Goal: Information Seeking & Learning: Learn about a topic

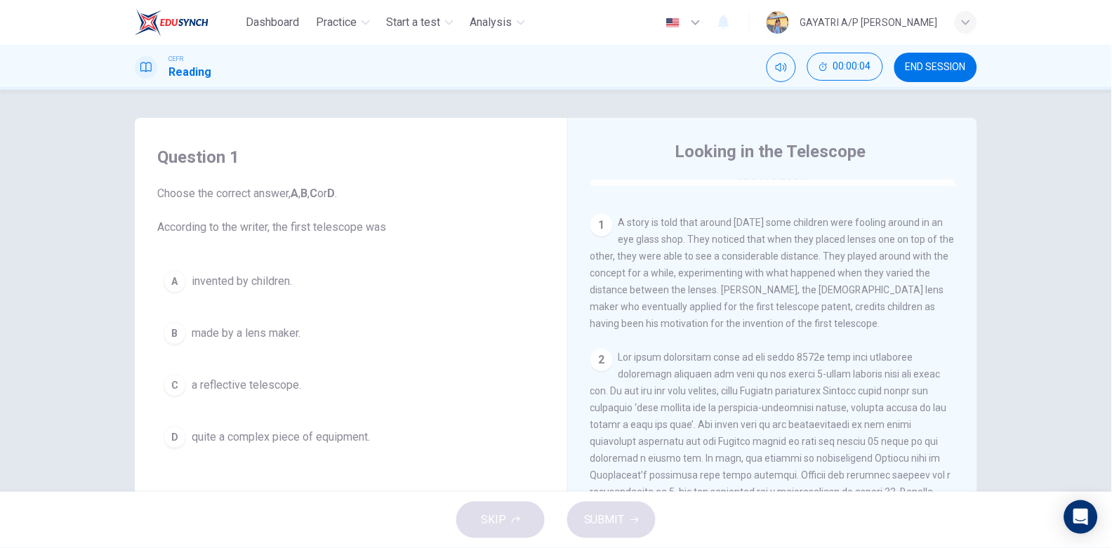
scroll to position [267, 0]
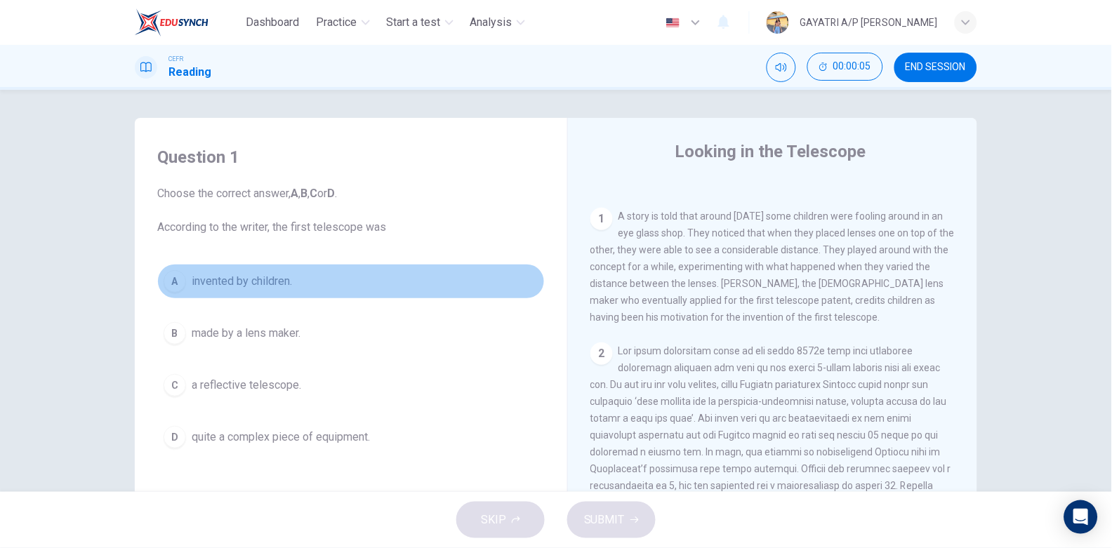
click at [327, 278] on button "A invented by children." at bounding box center [350, 281] width 387 height 35
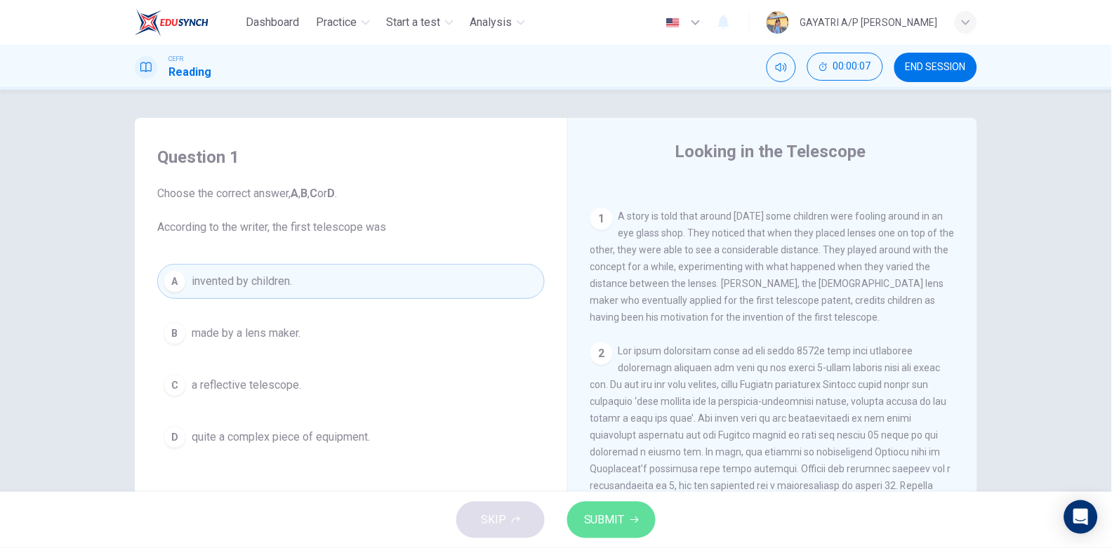
click at [625, 511] on button "SUBMIT" at bounding box center [611, 520] width 88 height 36
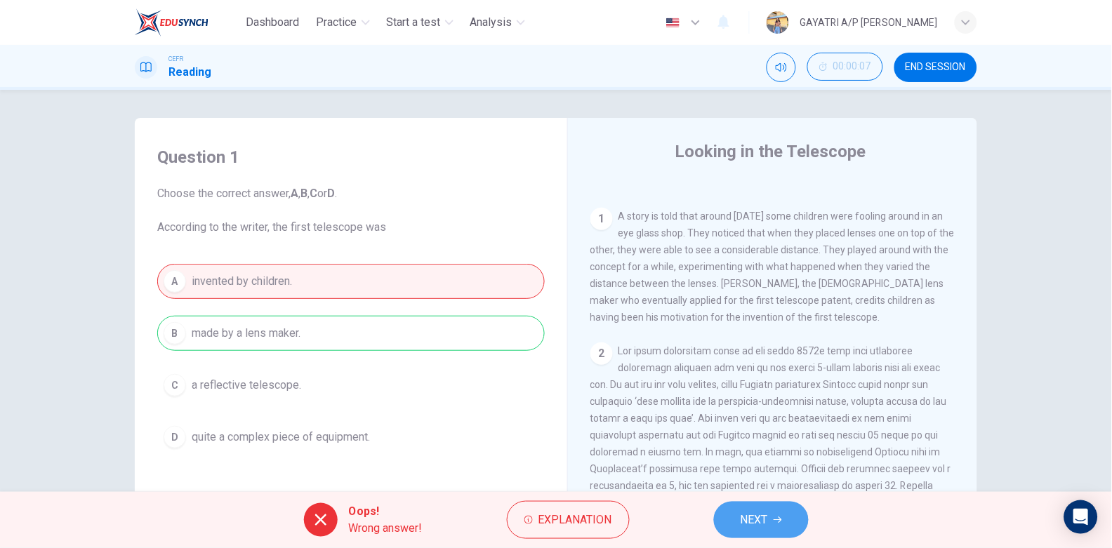
click at [751, 506] on button "NEXT" at bounding box center [761, 520] width 95 height 36
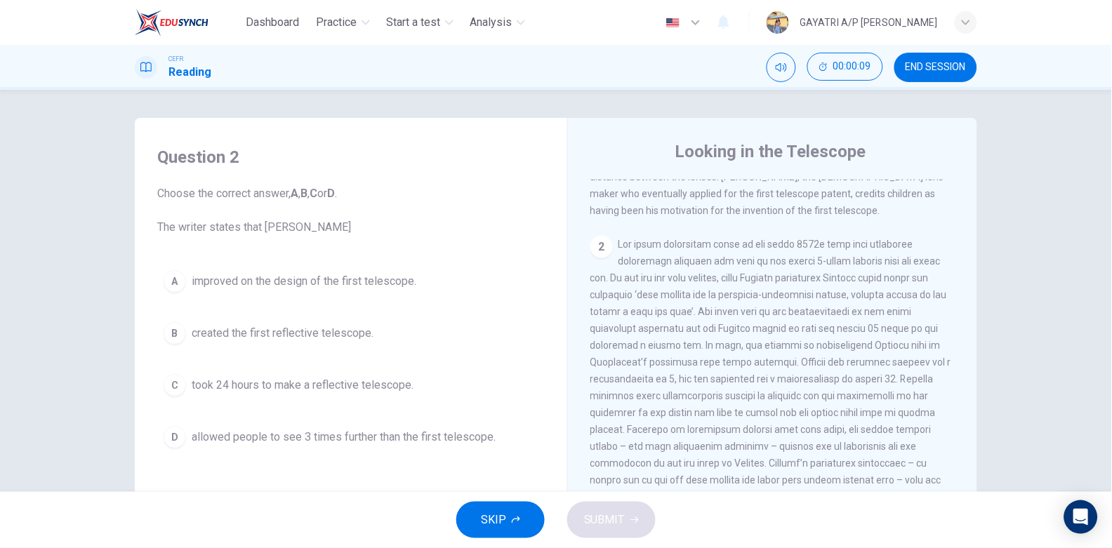
scroll to position [394, 0]
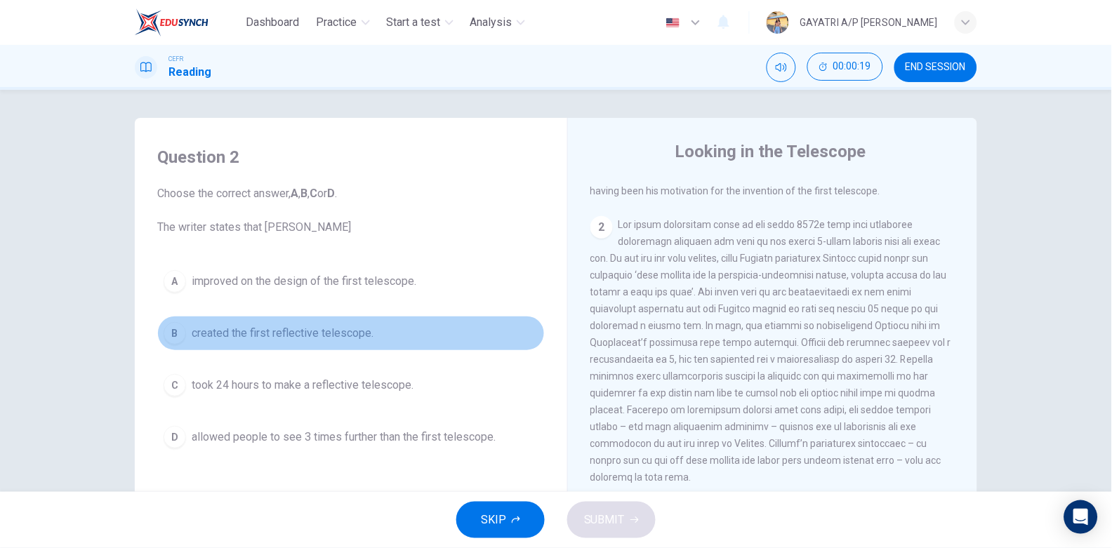
click at [346, 338] on span "created the first reflective telescope." at bounding box center [283, 333] width 182 height 17
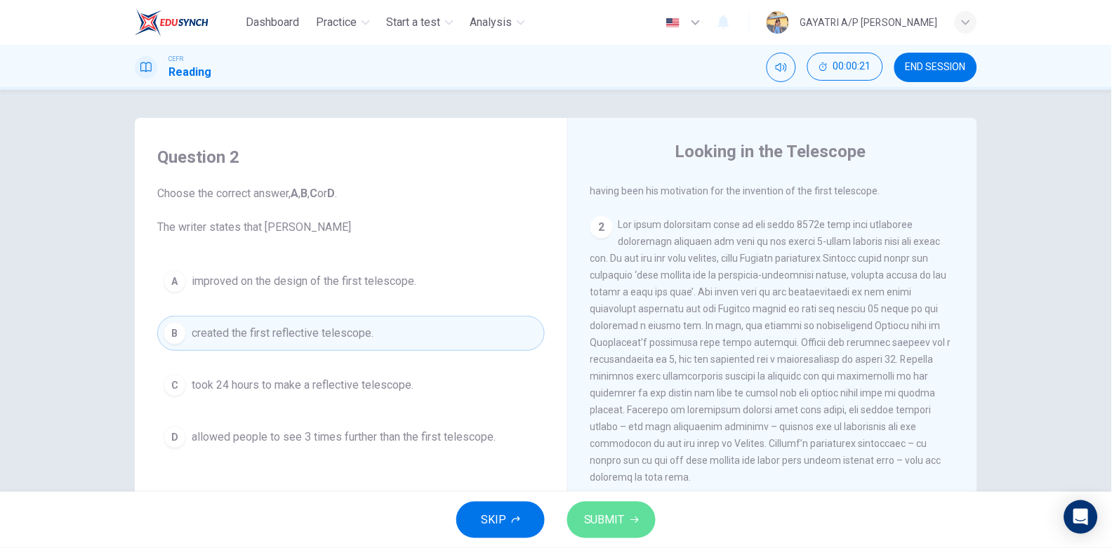
click at [602, 525] on span "SUBMIT" at bounding box center [604, 520] width 41 height 20
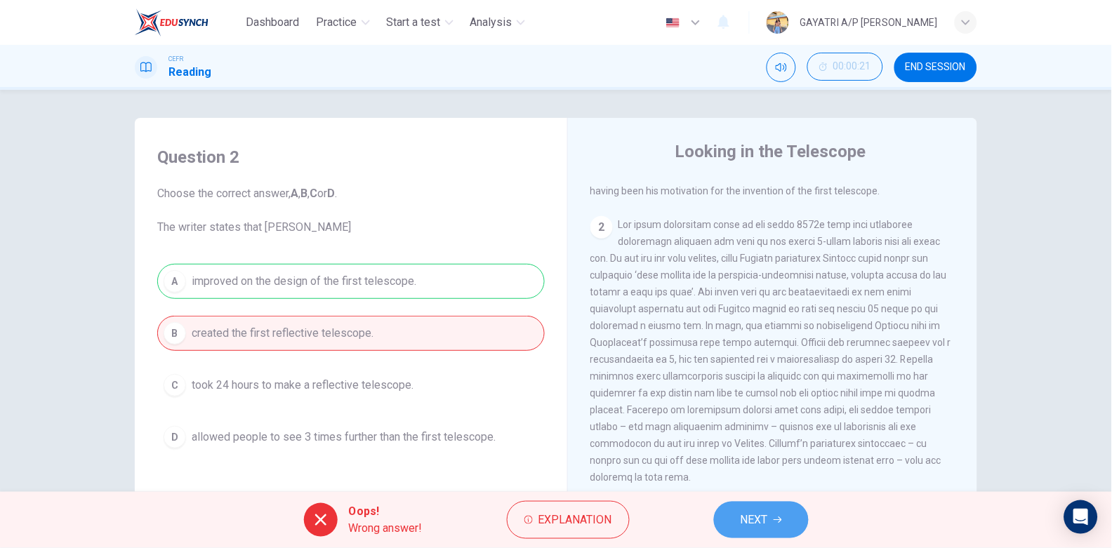
click at [747, 514] on span "NEXT" at bounding box center [753, 520] width 27 height 20
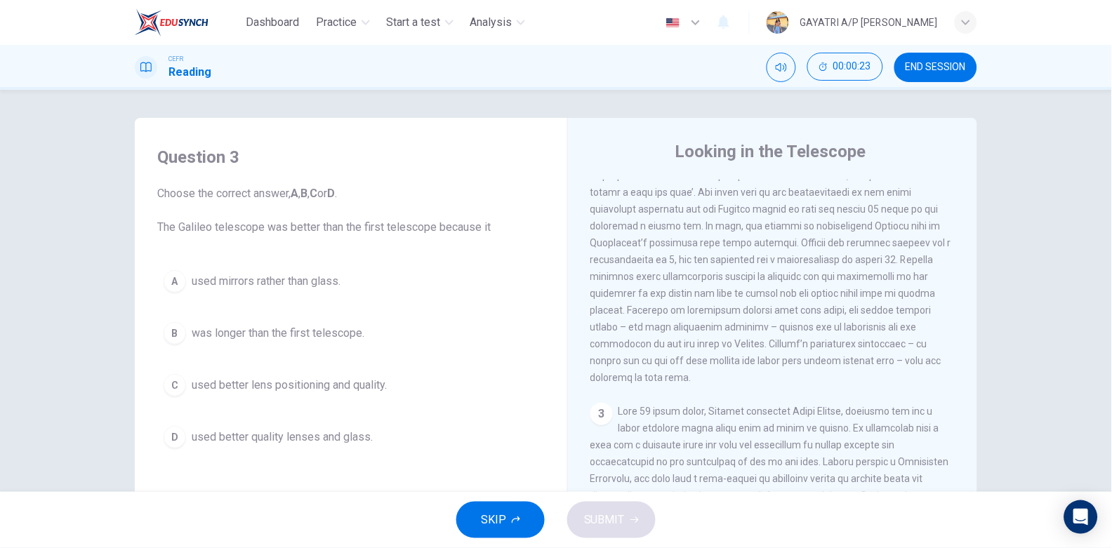
scroll to position [493, 0]
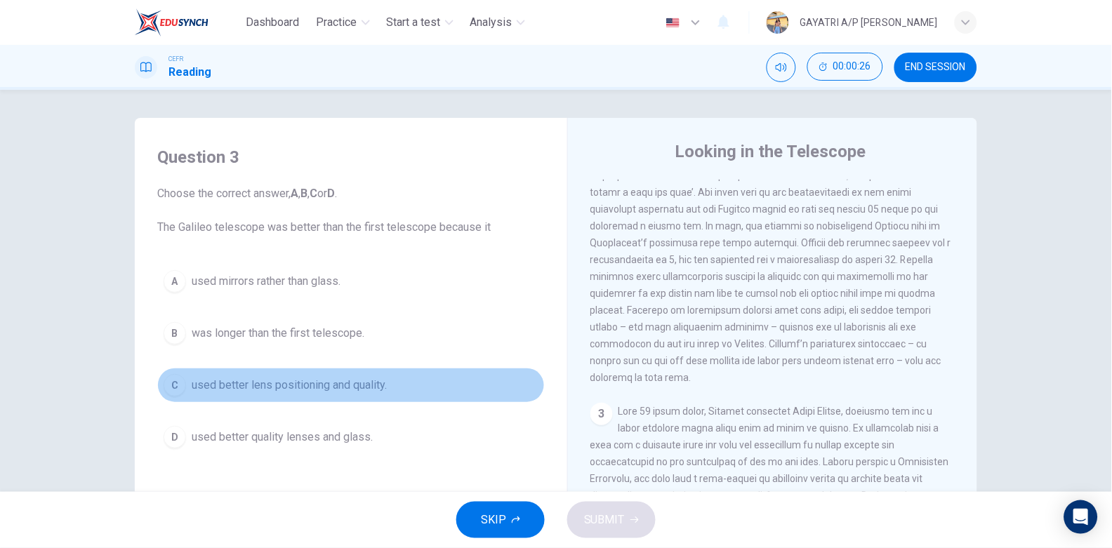
click at [346, 373] on button "C used better lens positioning and quality." at bounding box center [350, 385] width 387 height 35
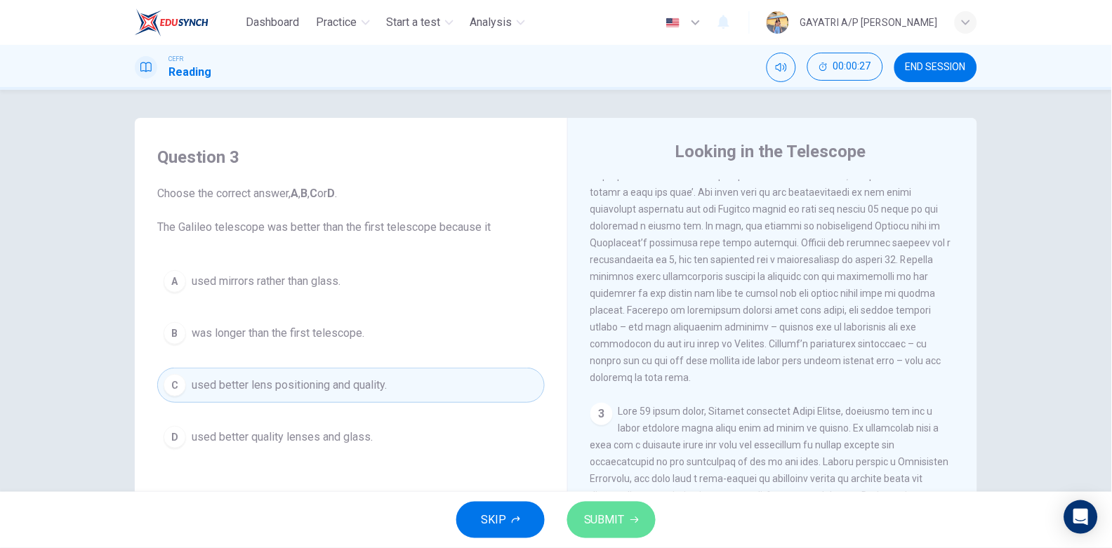
click at [604, 513] on span "SUBMIT" at bounding box center [604, 520] width 41 height 20
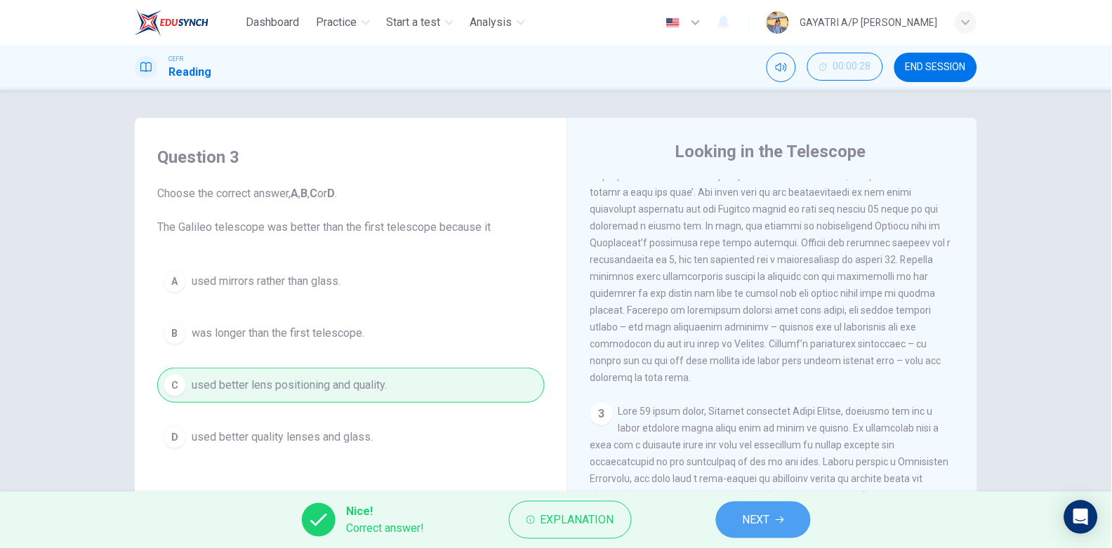
click at [771, 519] on button "NEXT" at bounding box center [763, 520] width 95 height 36
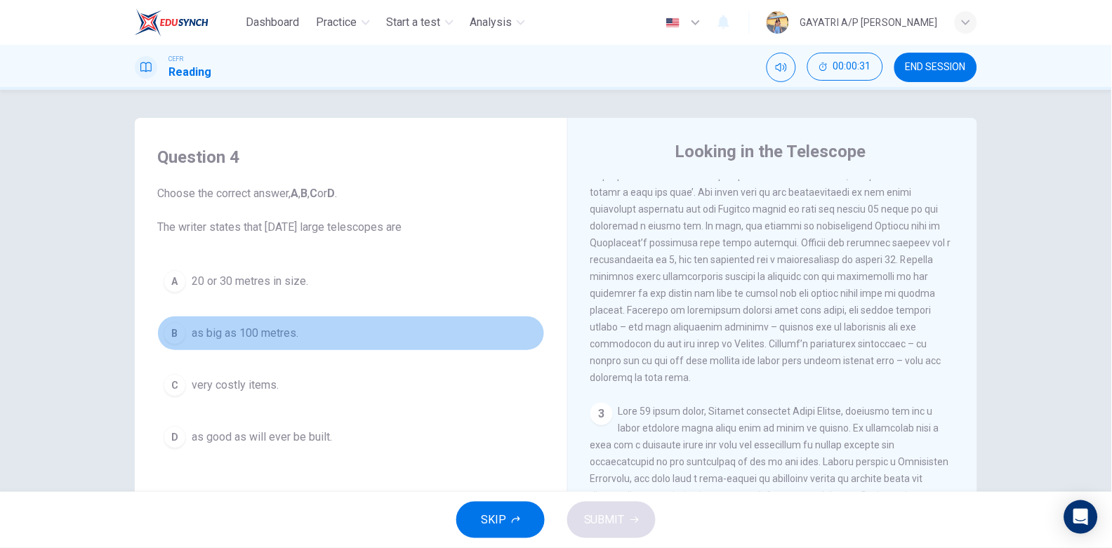
click at [269, 333] on span "as big as 100 metres." at bounding box center [245, 333] width 107 height 17
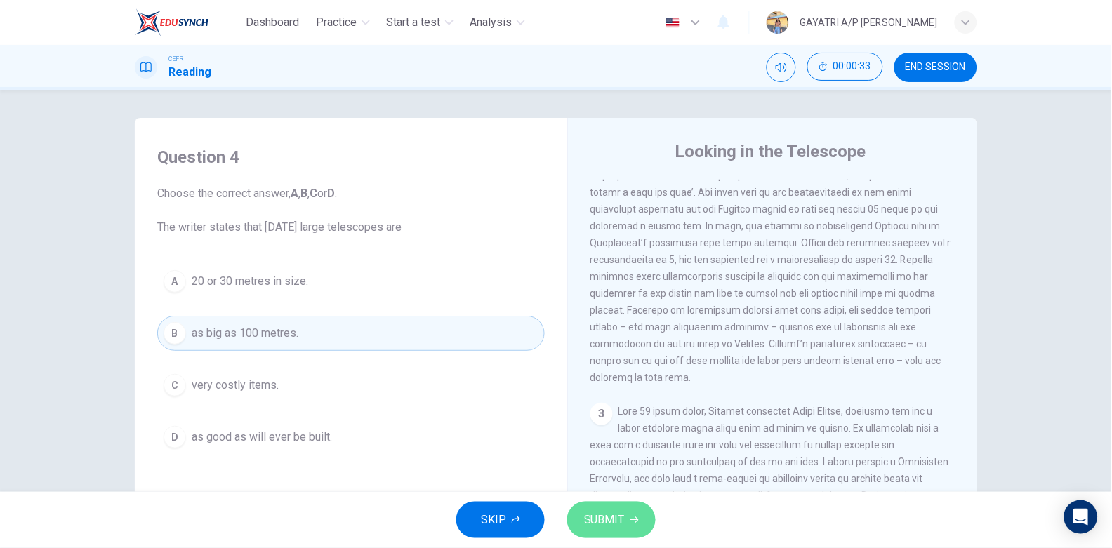
click at [608, 519] on span "SUBMIT" at bounding box center [604, 520] width 41 height 20
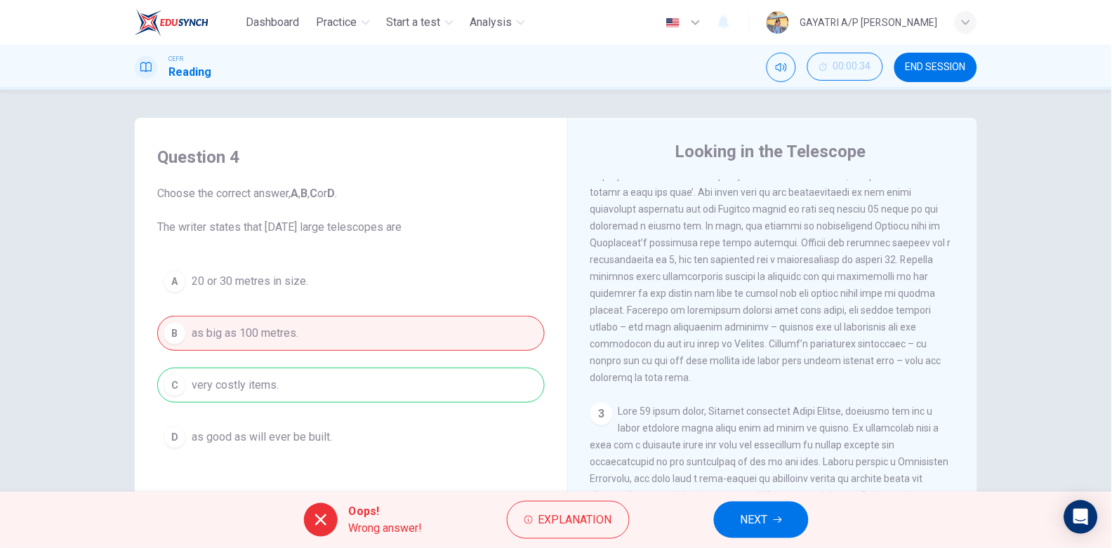
click at [779, 514] on button "NEXT" at bounding box center [761, 520] width 95 height 36
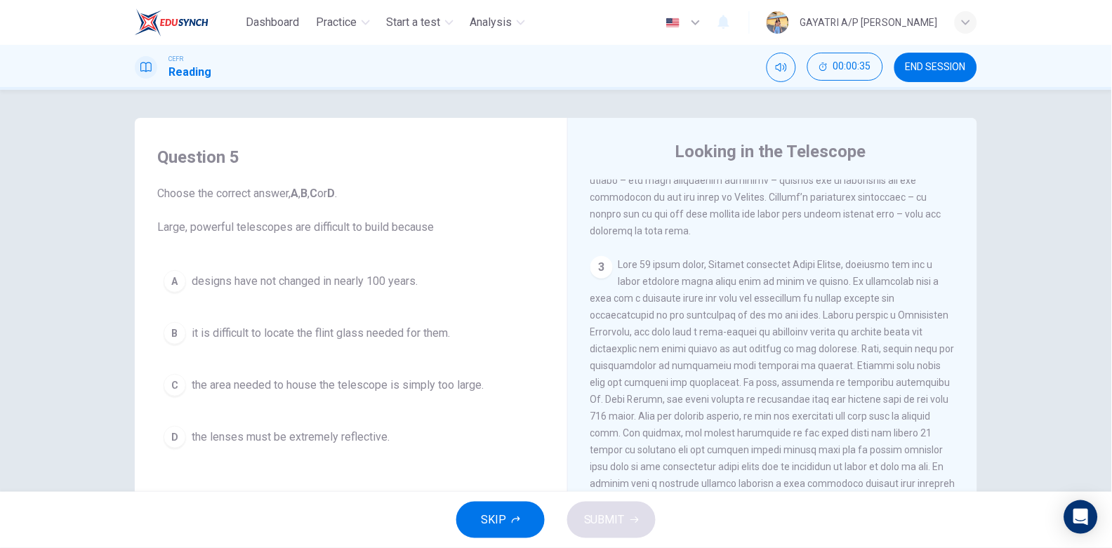
scroll to position [648, 0]
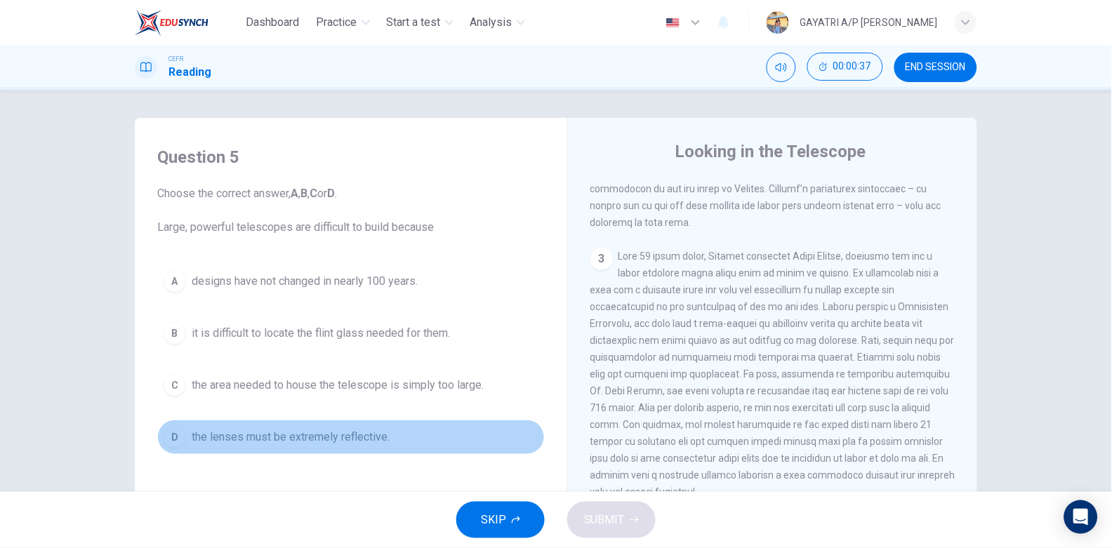
click at [345, 434] on span "the lenses must be extremely reflective." at bounding box center [291, 437] width 198 height 17
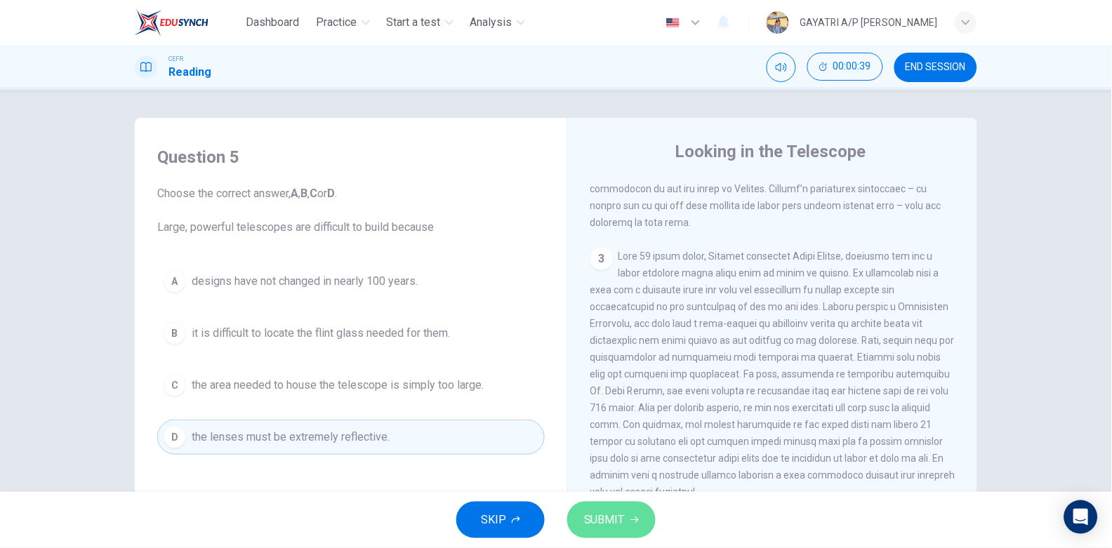
click at [604, 520] on span "SUBMIT" at bounding box center [604, 520] width 41 height 20
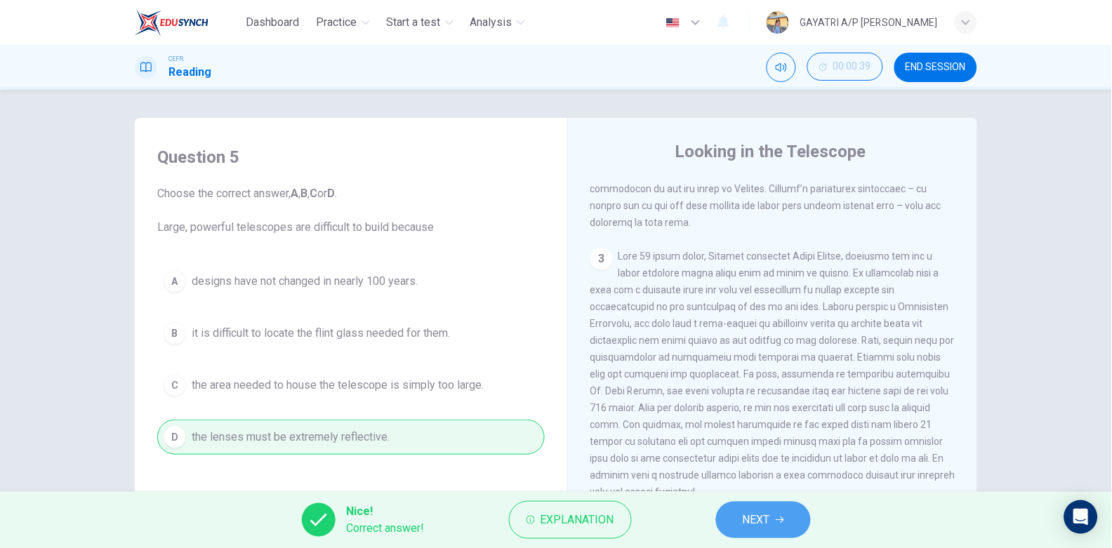
click at [773, 519] on button "NEXT" at bounding box center [763, 520] width 95 height 36
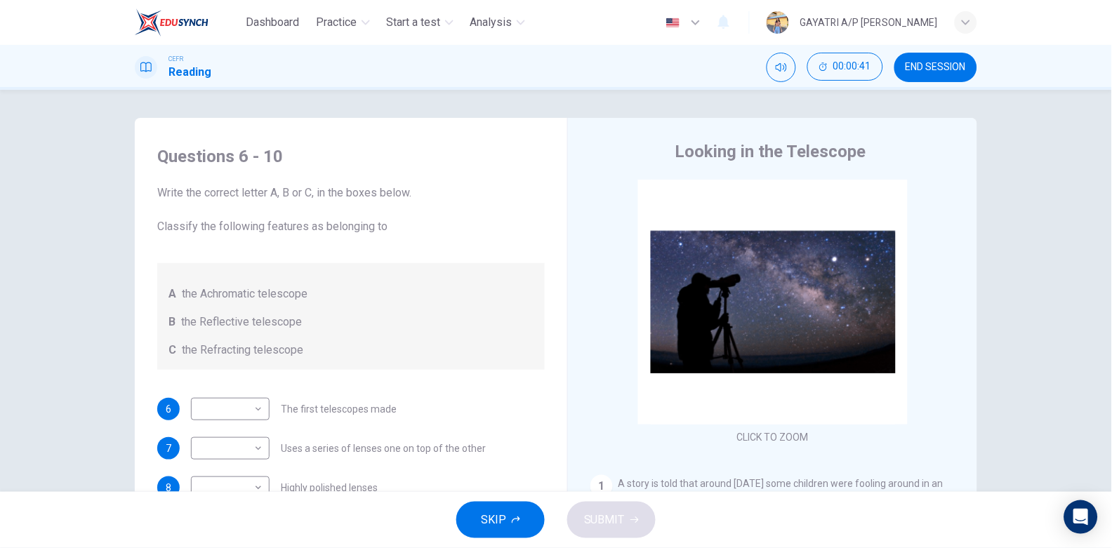
scroll to position [141, 0]
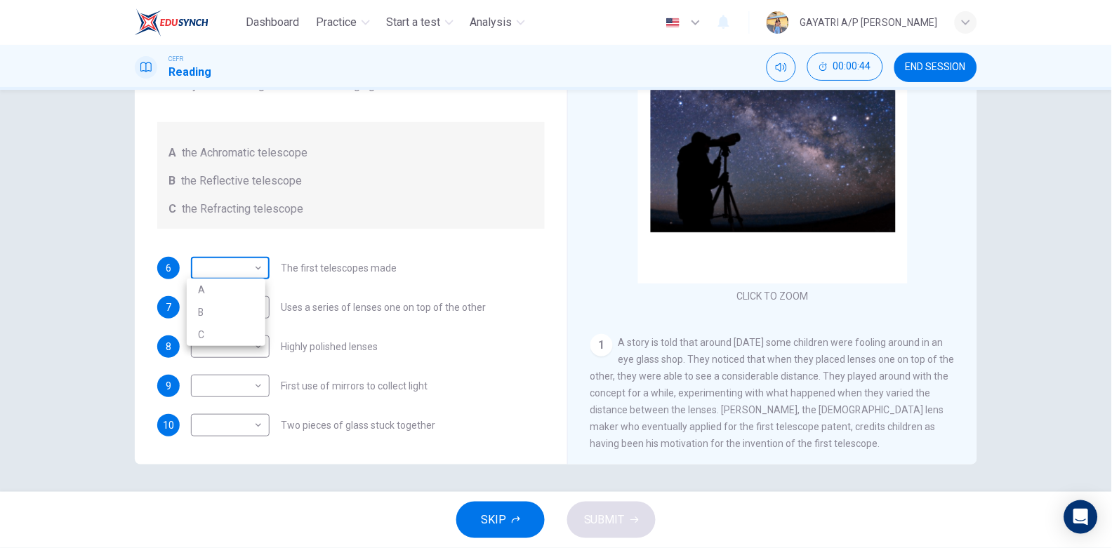
click at [255, 268] on body "Dashboard Practice Start a test Analysis English en ​ GAYATRI A/P RAMIS CEFR Re…" at bounding box center [556, 274] width 1112 height 548
click at [246, 290] on li "A" at bounding box center [226, 290] width 79 height 22
type input "A"
click at [250, 309] on body "Dashboard Practice Start a test Analysis English en ​ GAYATRI A/P RAMIS CEFR Re…" at bounding box center [556, 274] width 1112 height 548
click at [246, 350] on li "B" at bounding box center [226, 351] width 79 height 22
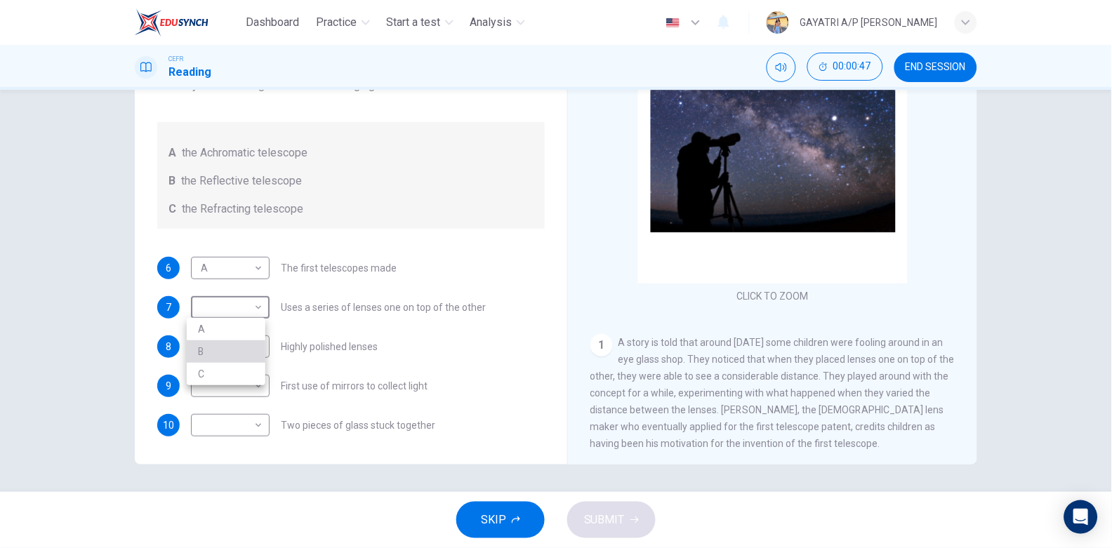
type input "B"
click at [250, 350] on body "Dashboard Practice Start a test Analysis English en ​ GAYATRI A/P RAMIS CEFR Re…" at bounding box center [556, 274] width 1112 height 548
click at [246, 402] on li "C" at bounding box center [226, 413] width 79 height 22
type input "C"
click at [252, 387] on body "Dashboard Practice Start a test Analysis English en ​ GAYATRI A/P RAMIS CEFR Re…" at bounding box center [556, 274] width 1112 height 548
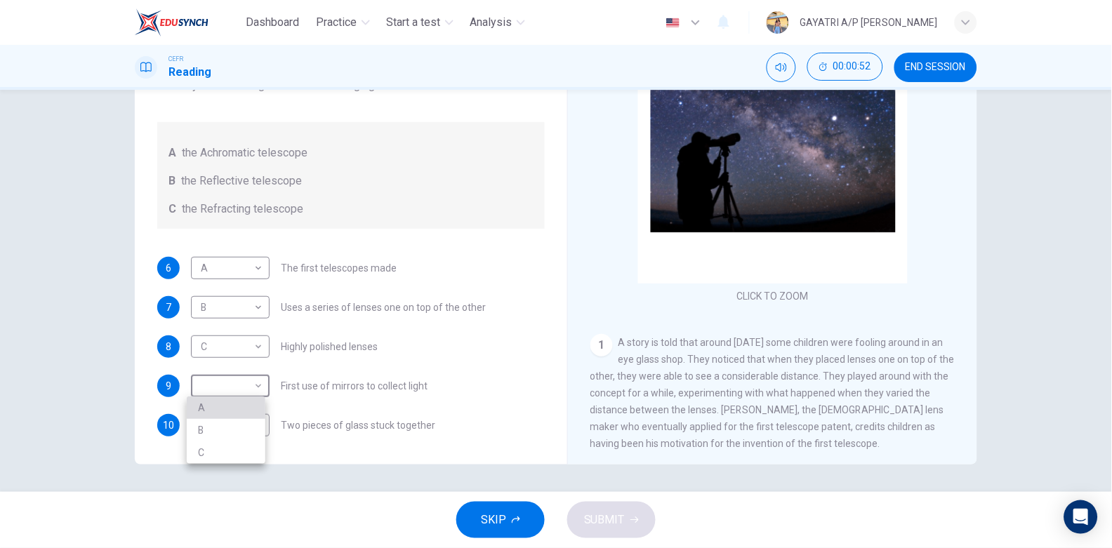
click at [208, 397] on li "A" at bounding box center [226, 408] width 79 height 22
type input "A"
click at [253, 420] on body "Dashboard Practice Start a test Analysis English en ​ GAYATRI A/P RAMIS CEFR Re…" at bounding box center [556, 274] width 1112 height 548
click at [224, 472] on li "B" at bounding box center [226, 469] width 79 height 22
type input "B"
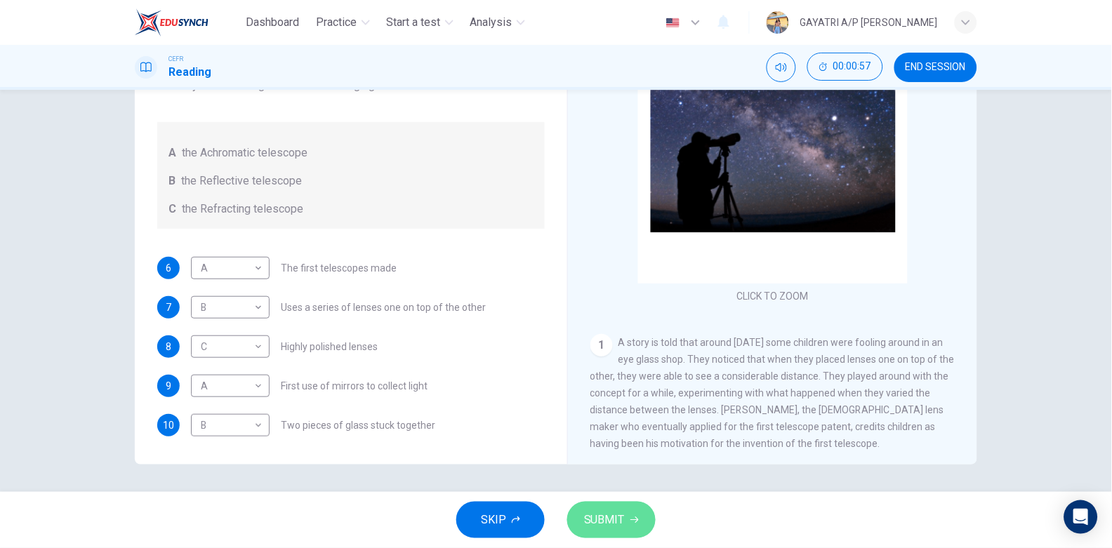
click at [628, 518] on button "SUBMIT" at bounding box center [611, 520] width 88 height 36
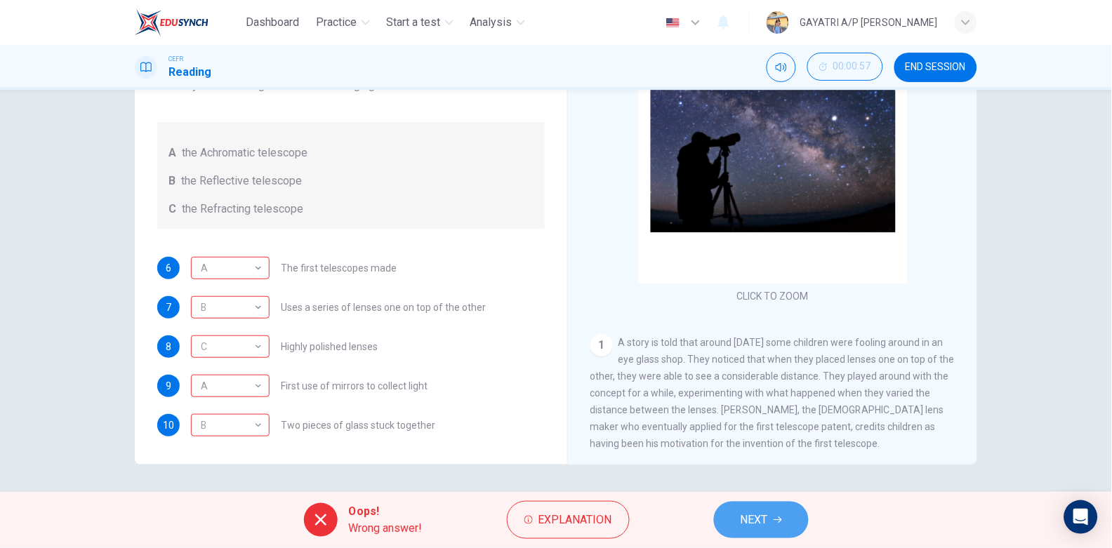
click at [754, 519] on span "NEXT" at bounding box center [753, 520] width 27 height 20
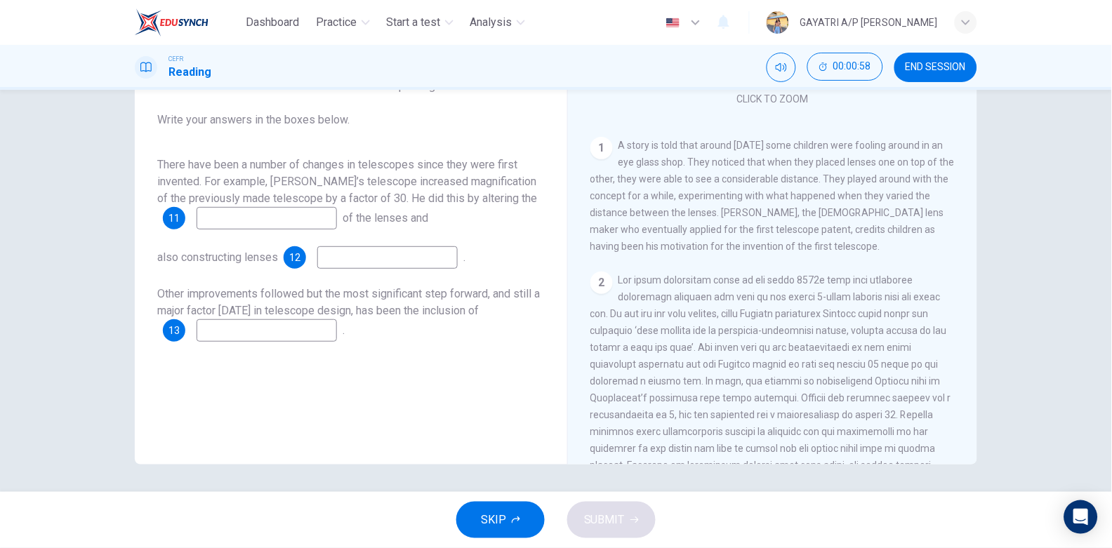
scroll to position [212, 0]
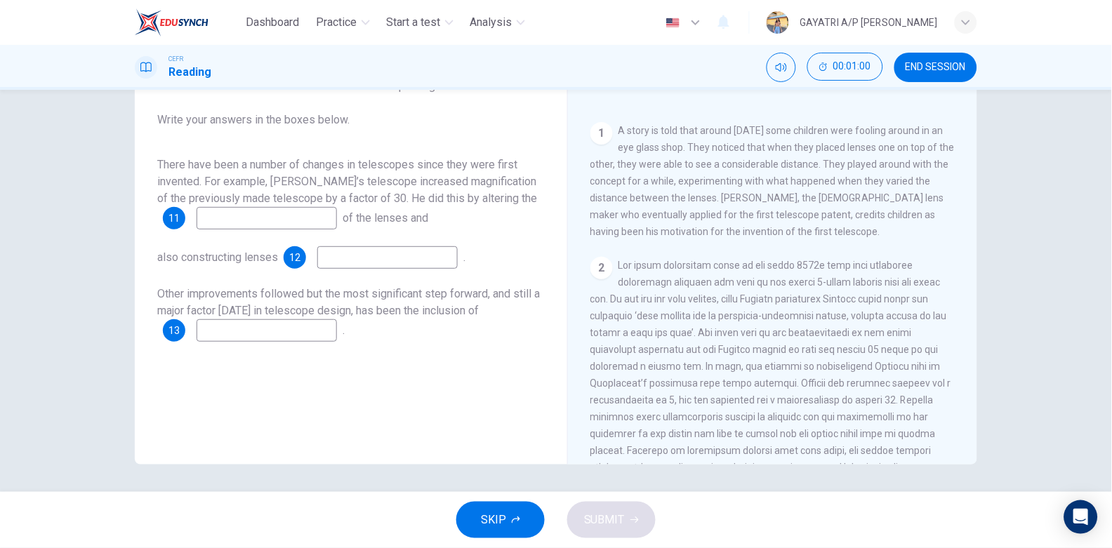
click at [273, 212] on input at bounding box center [267, 218] width 140 height 22
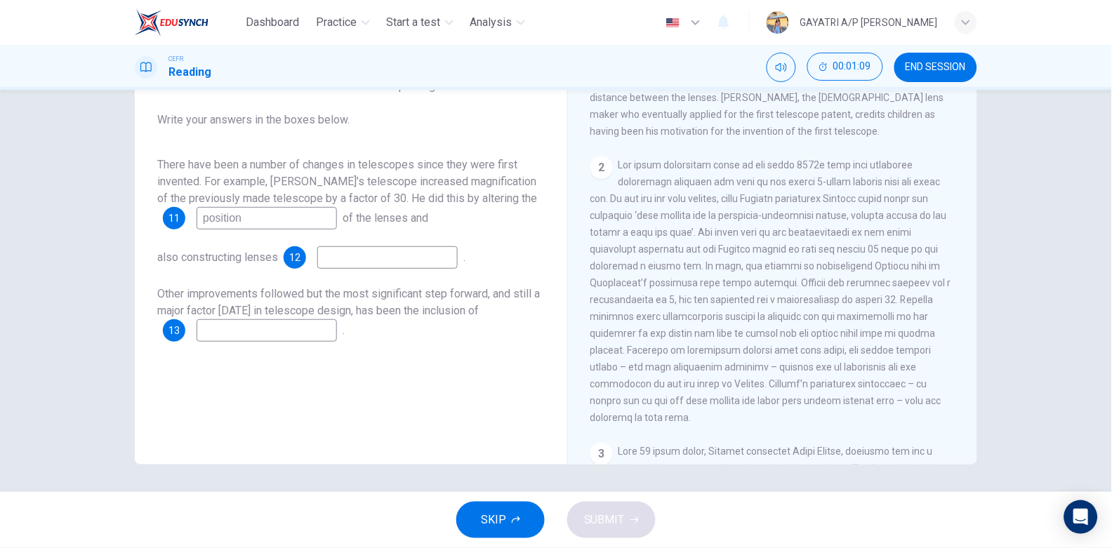
scroll to position [313, 0]
type input "position"
click at [230, 332] on input at bounding box center [267, 330] width 140 height 22
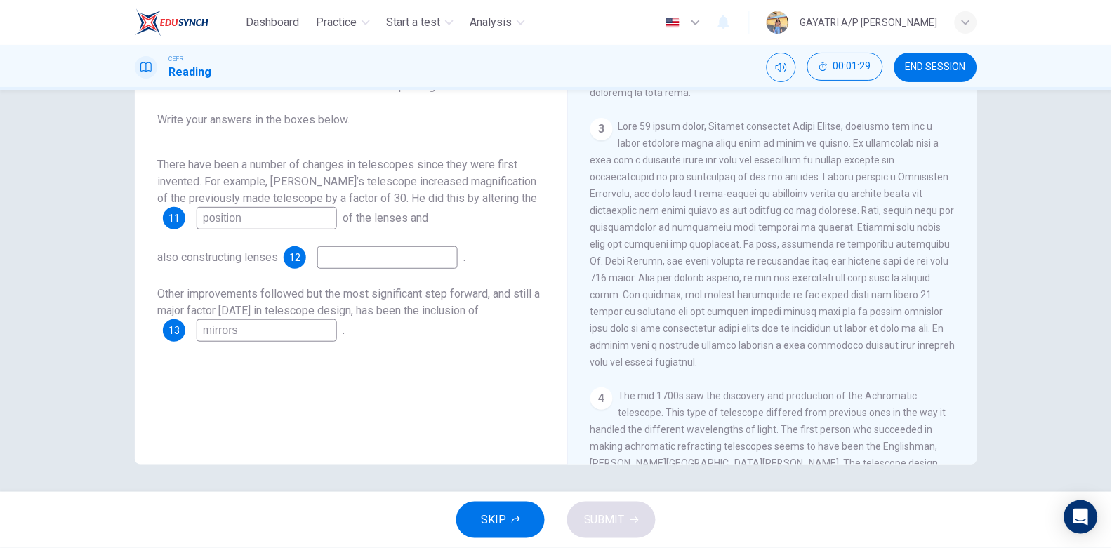
scroll to position [671, 0]
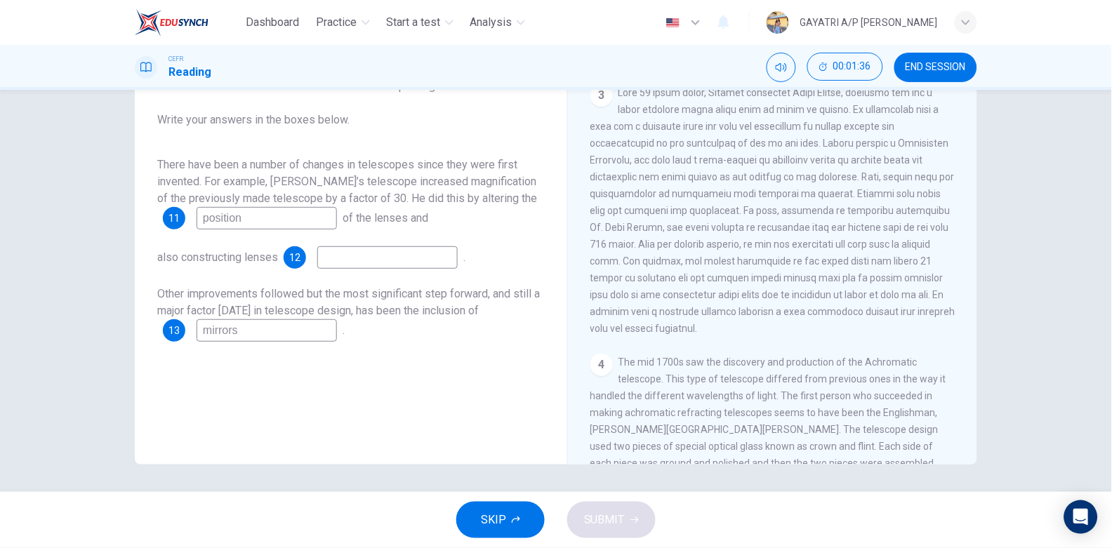
type input "mirrors"
click at [392, 254] on input at bounding box center [387, 257] width 140 height 22
type input "magnification"
click at [584, 513] on span "SUBMIT" at bounding box center [604, 520] width 41 height 20
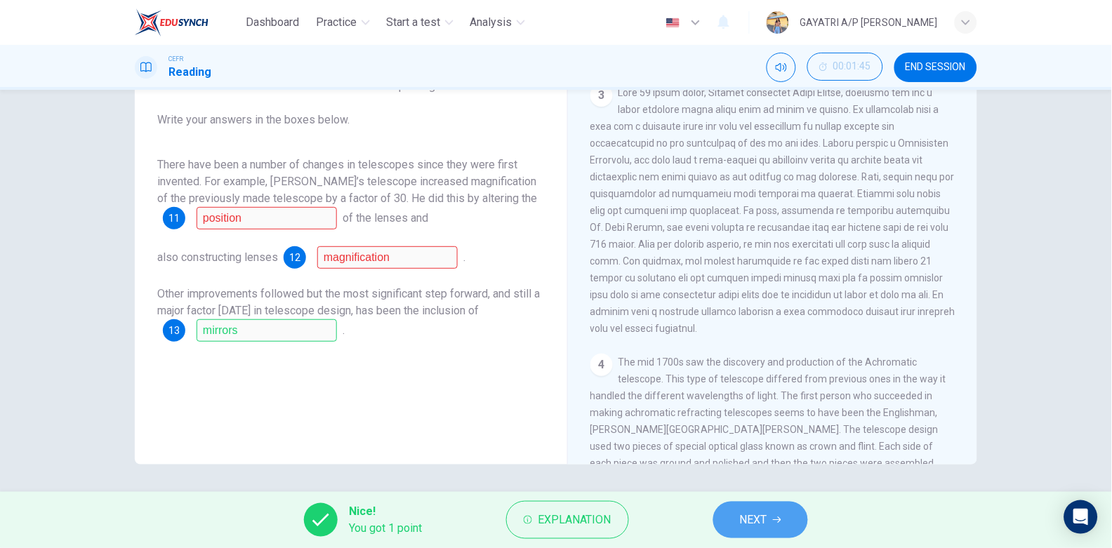
click at [747, 524] on span "NEXT" at bounding box center [753, 520] width 27 height 20
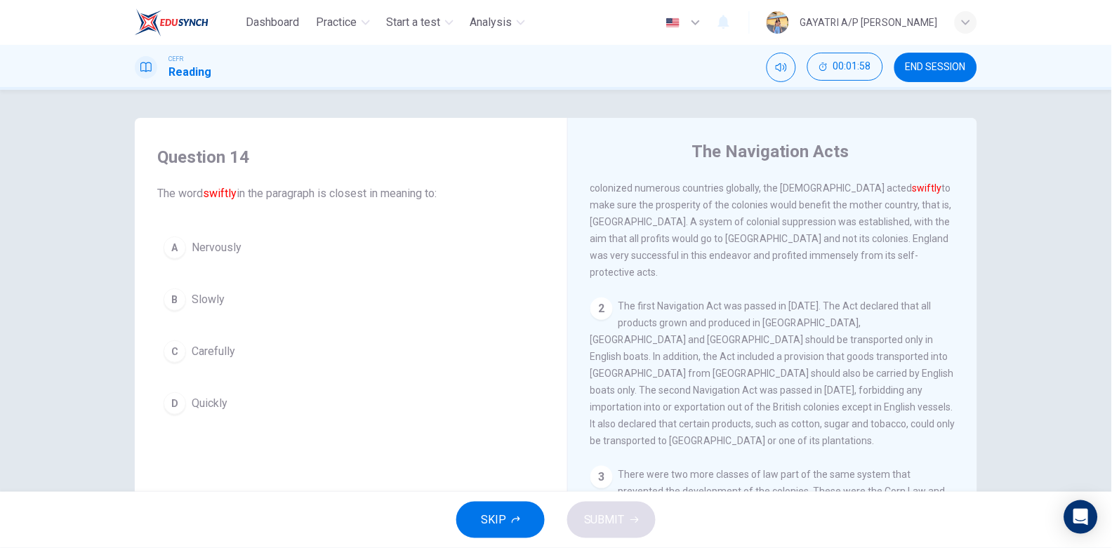
scroll to position [0, 0]
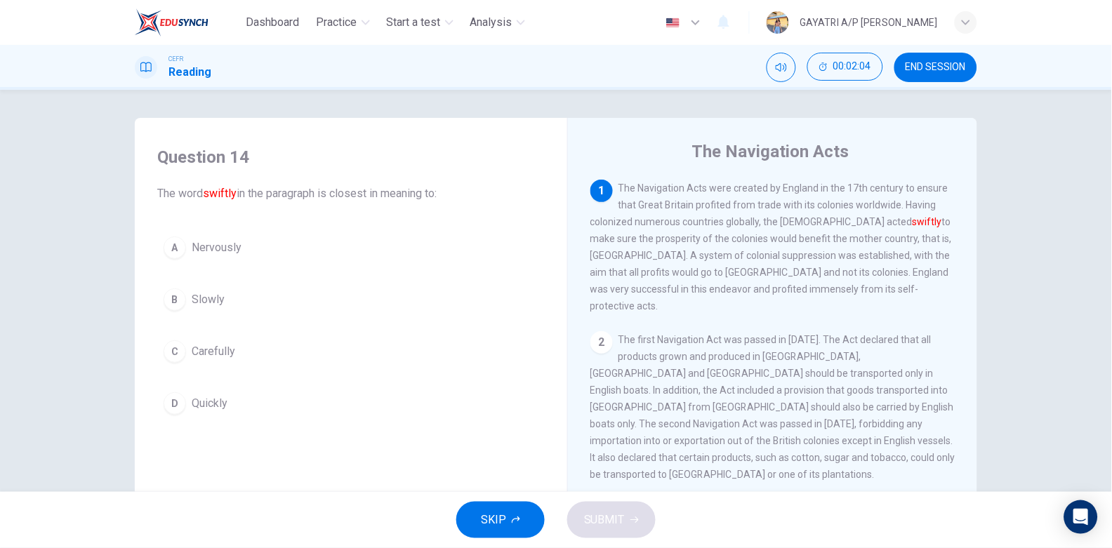
click at [291, 395] on button "D Quickly" at bounding box center [350, 403] width 387 height 35
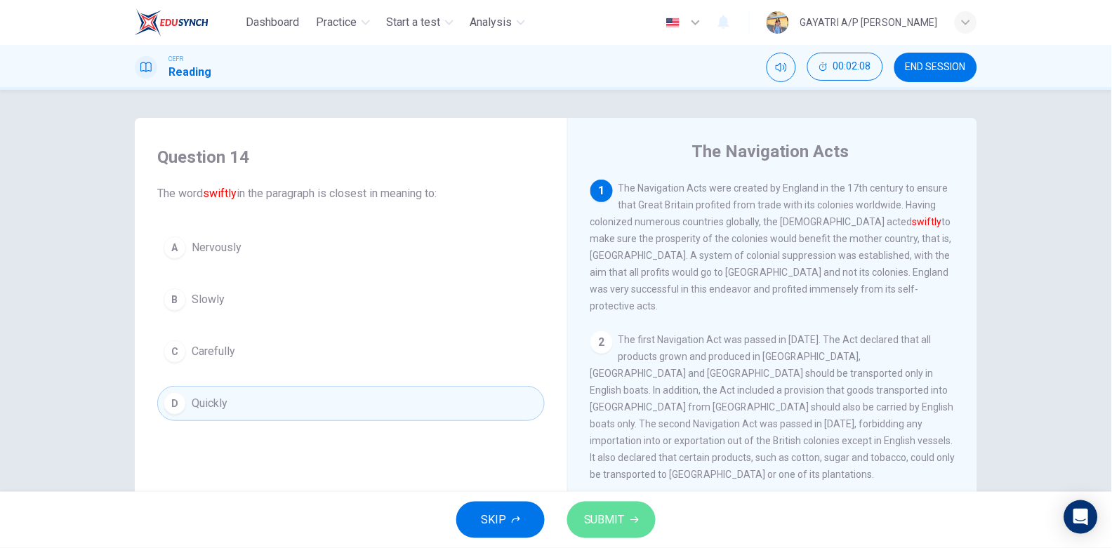
click at [608, 522] on span "SUBMIT" at bounding box center [604, 520] width 41 height 20
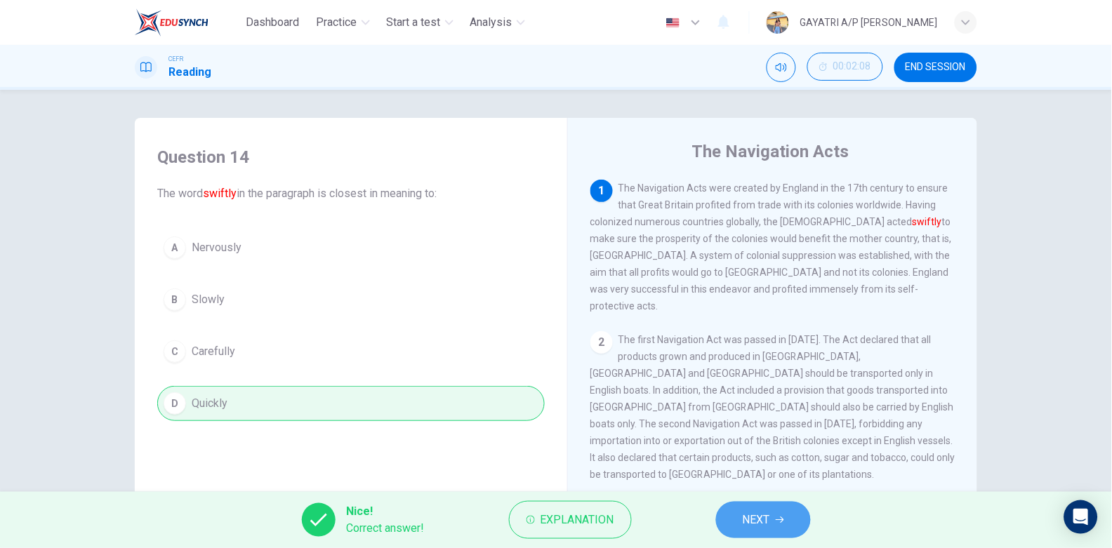
click at [774, 508] on button "NEXT" at bounding box center [763, 520] width 95 height 36
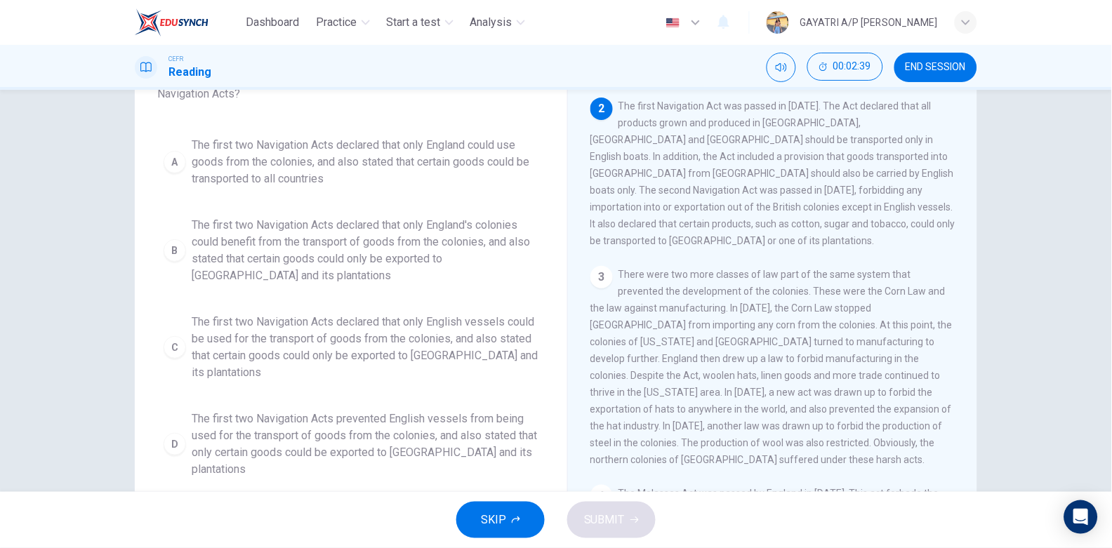
scroll to position [94, 0]
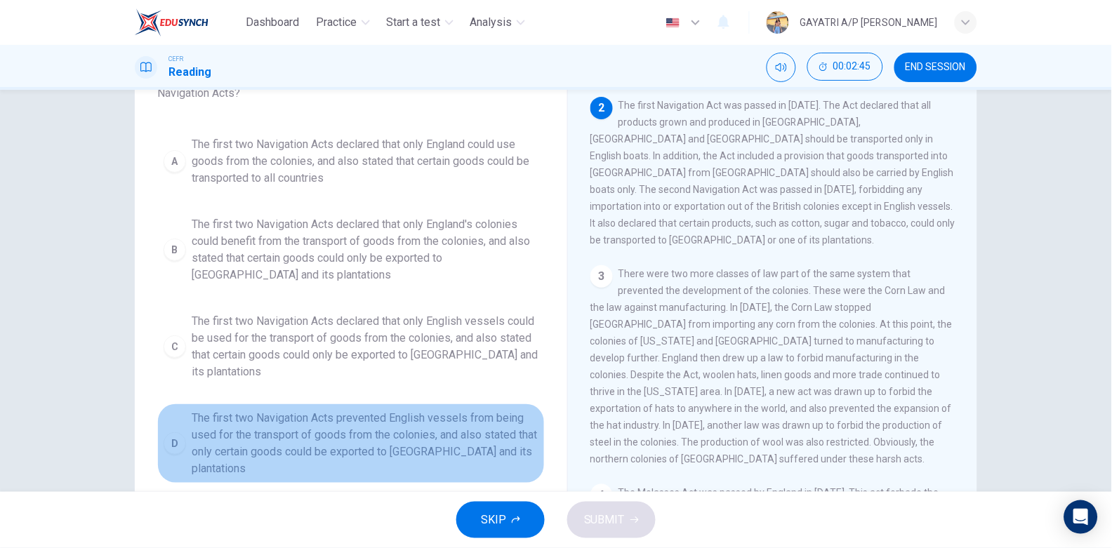
click at [347, 428] on span "The first two Navigation Acts prevented English vessels from being used for the…" at bounding box center [365, 443] width 347 height 67
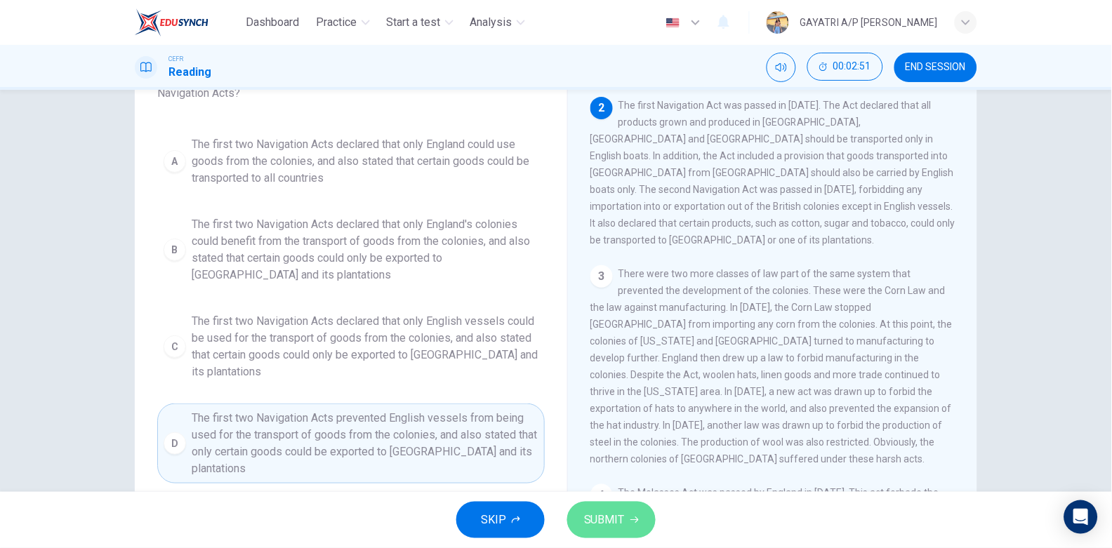
click at [615, 505] on button "SUBMIT" at bounding box center [611, 520] width 88 height 36
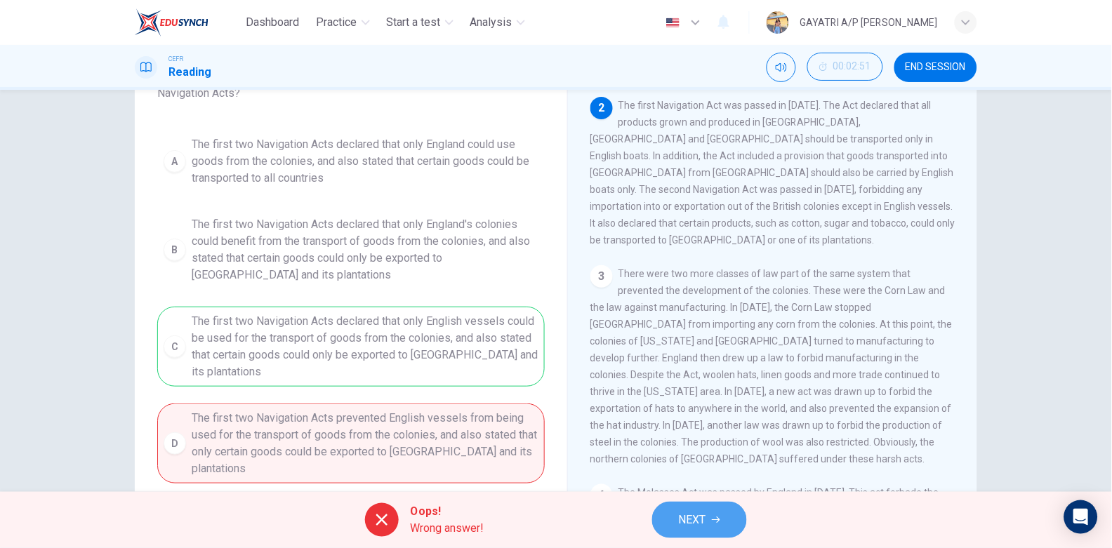
click at [716, 508] on button "NEXT" at bounding box center [699, 520] width 95 height 36
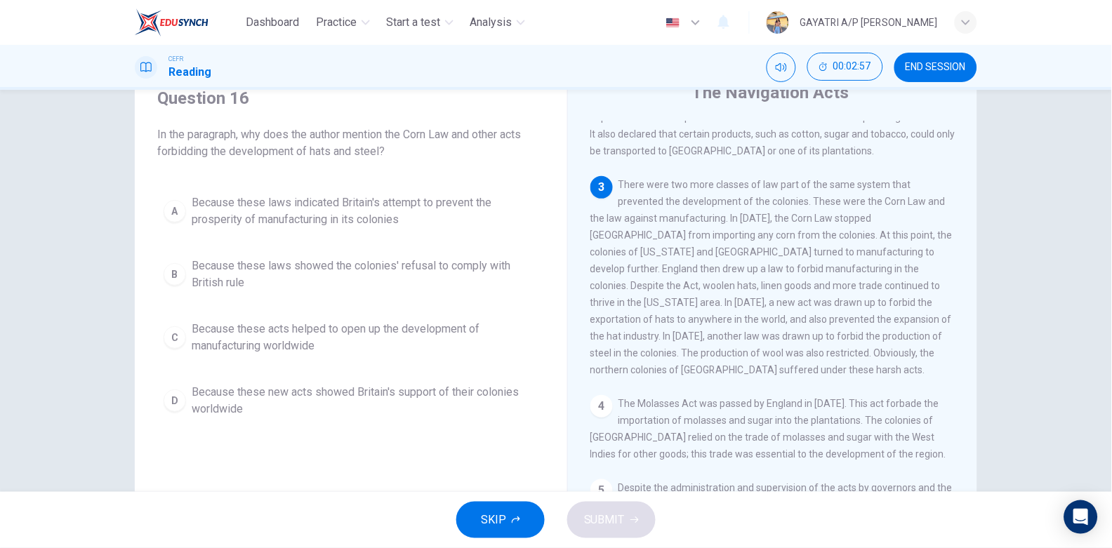
scroll to position [268, 0]
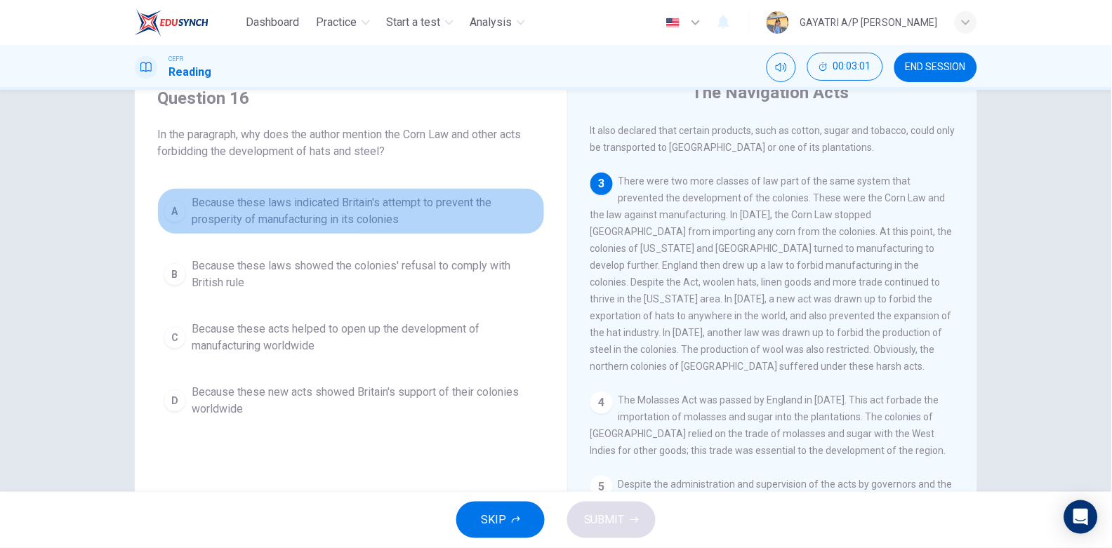
click at [441, 213] on span "Because these laws indicated Britain's attempt to prevent the prosperity of man…" at bounding box center [365, 211] width 347 height 34
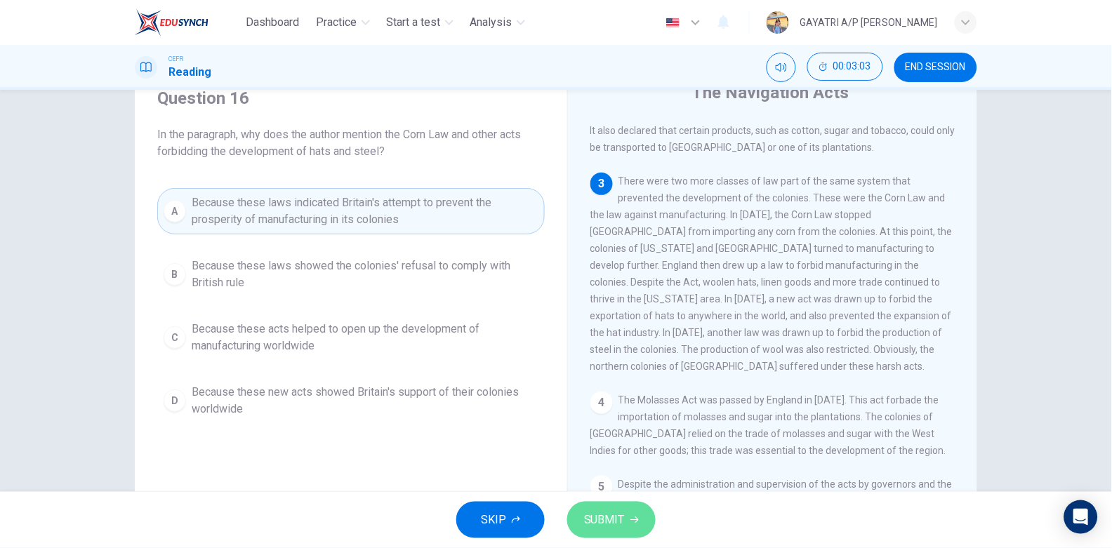
click at [600, 505] on button "SUBMIT" at bounding box center [611, 520] width 88 height 36
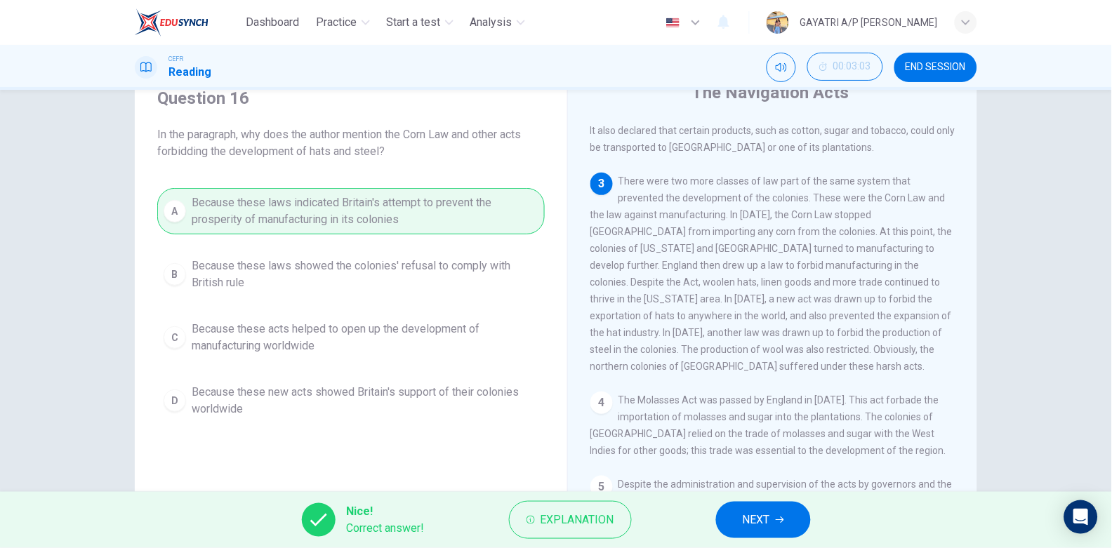
click at [779, 521] on icon "button" at bounding box center [779, 520] width 8 height 8
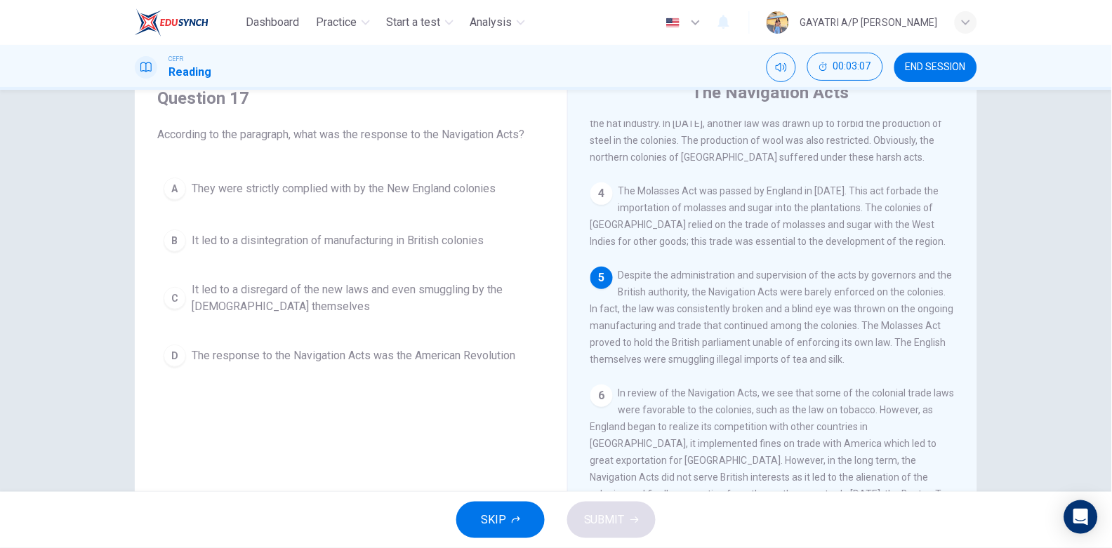
scroll to position [488, 0]
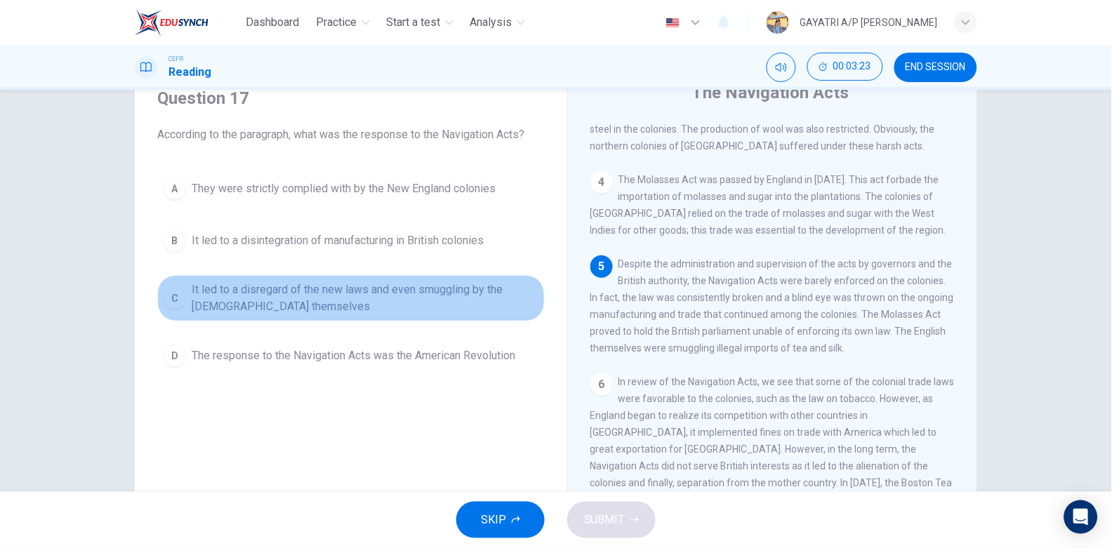
click at [361, 281] on span "It led to a disregard of the new laws and even smuggling by the British themsel…" at bounding box center [365, 298] width 347 height 34
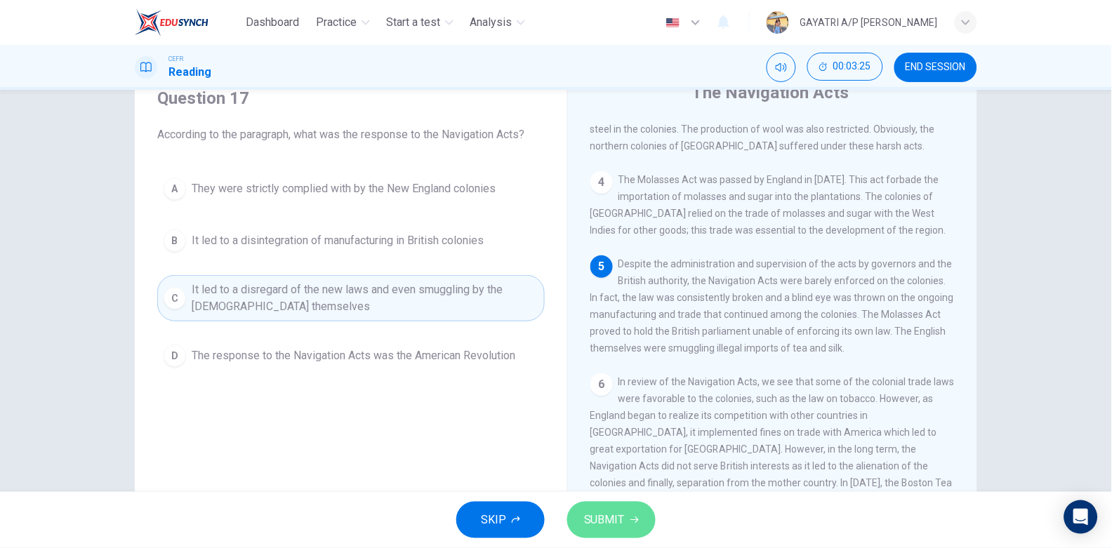
click at [609, 518] on span "SUBMIT" at bounding box center [604, 520] width 41 height 20
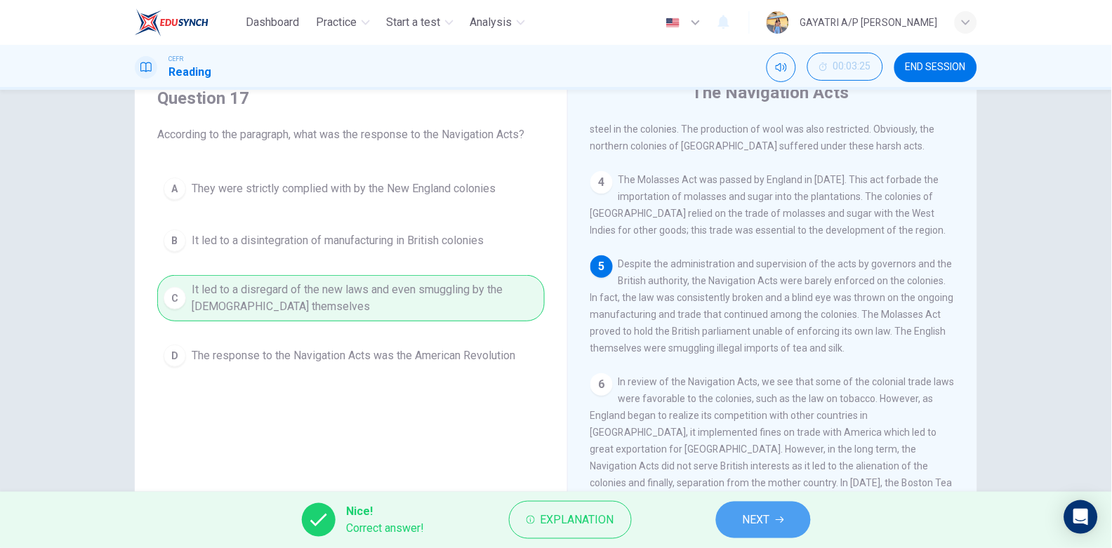
click at [768, 514] on span "NEXT" at bounding box center [756, 520] width 27 height 20
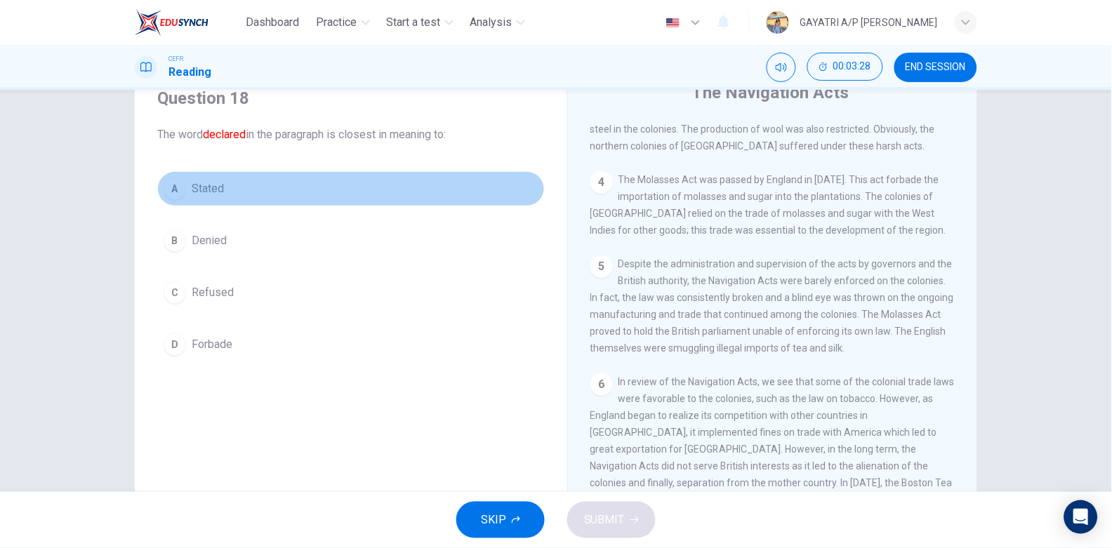
click at [277, 190] on button "A Stated" at bounding box center [350, 188] width 387 height 35
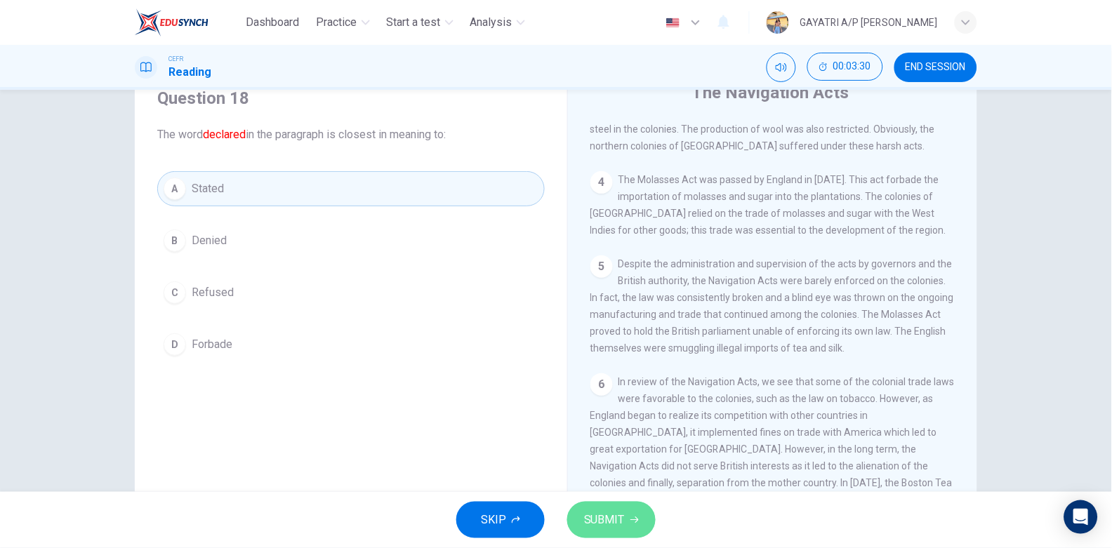
click at [634, 505] on button "SUBMIT" at bounding box center [611, 520] width 88 height 36
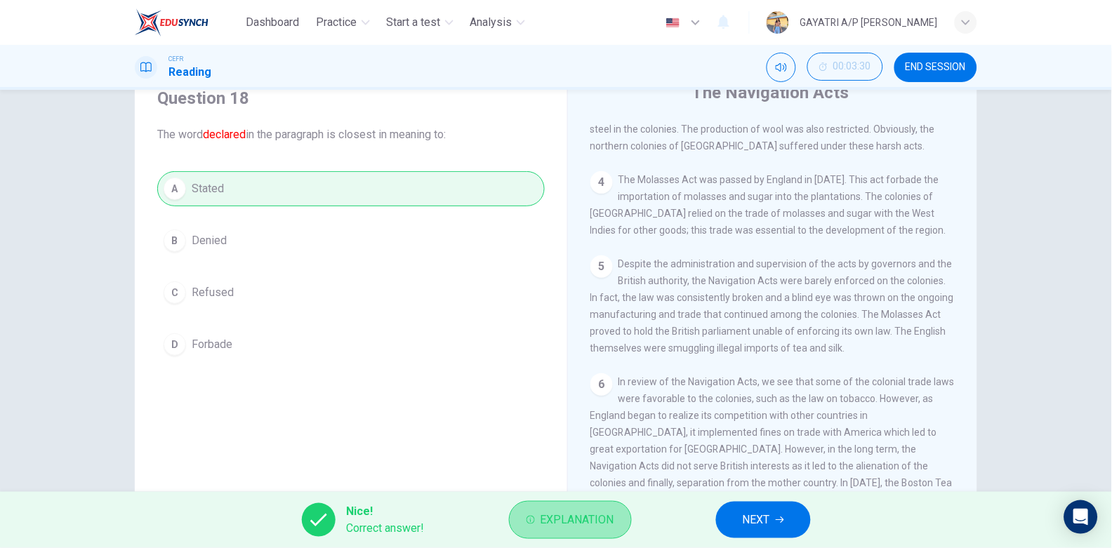
click at [545, 519] on span "Explanation" at bounding box center [577, 520] width 74 height 20
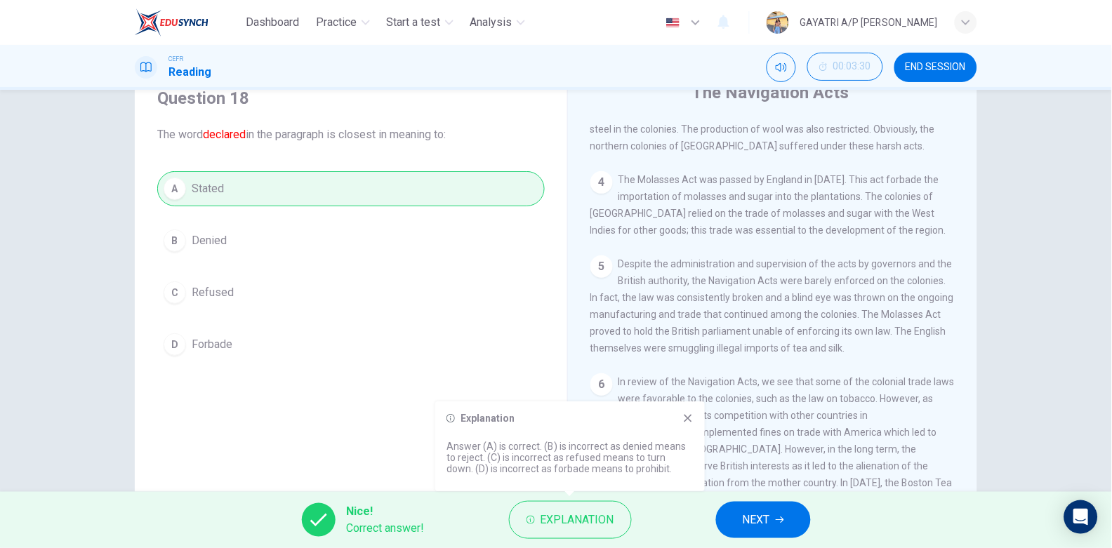
click at [691, 415] on icon at bounding box center [687, 418] width 11 height 11
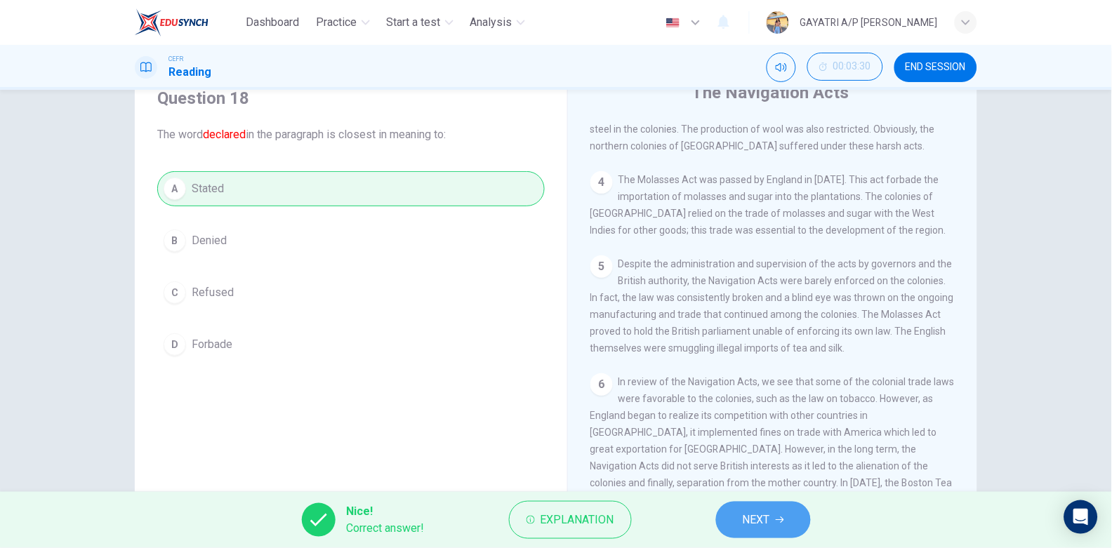
click at [745, 526] on span "NEXT" at bounding box center [756, 520] width 27 height 20
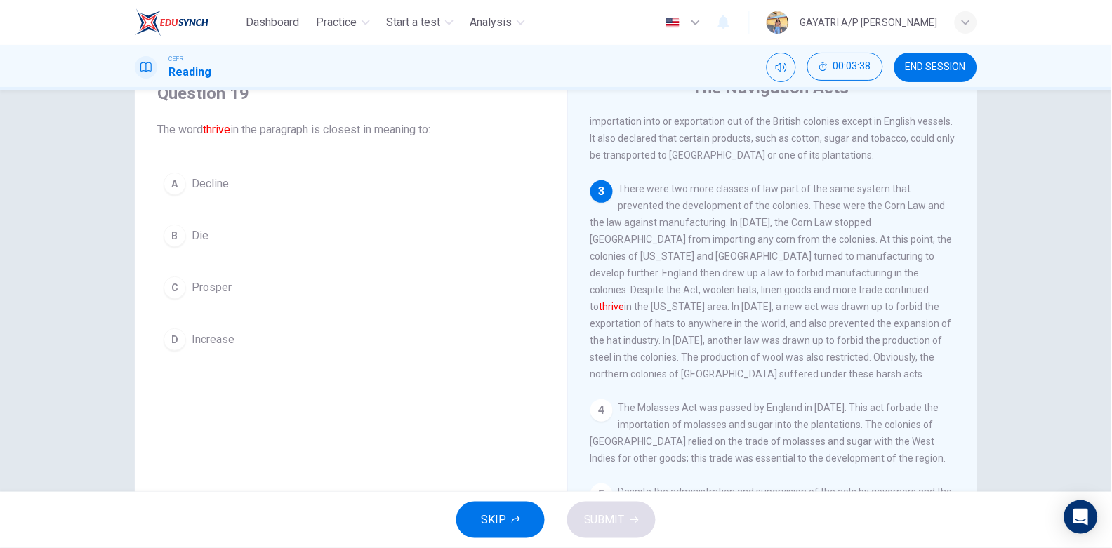
scroll to position [60, 0]
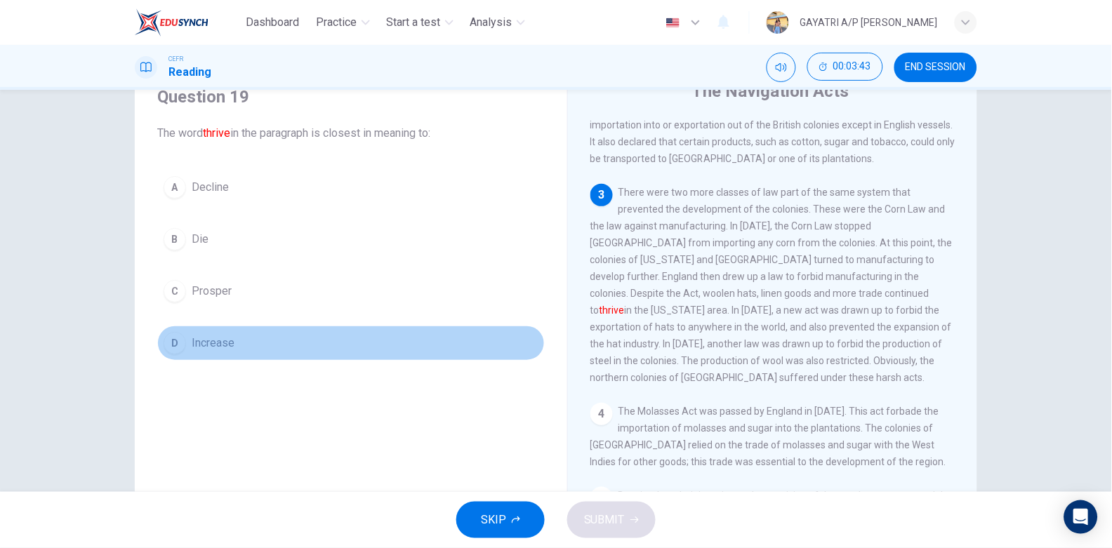
click at [250, 338] on button "D Increase" at bounding box center [350, 343] width 387 height 35
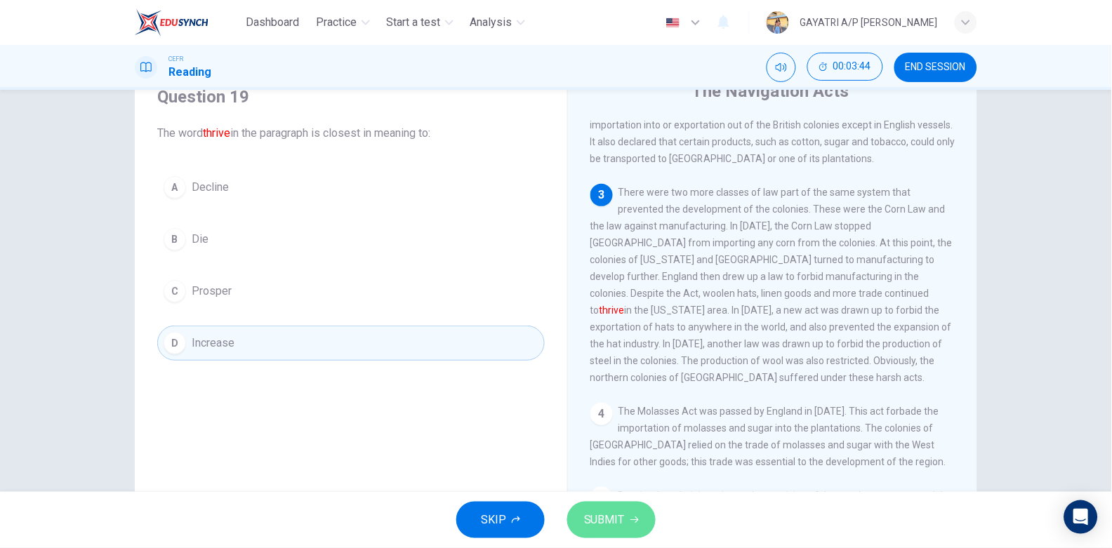
click at [632, 523] on icon "button" at bounding box center [634, 520] width 8 height 8
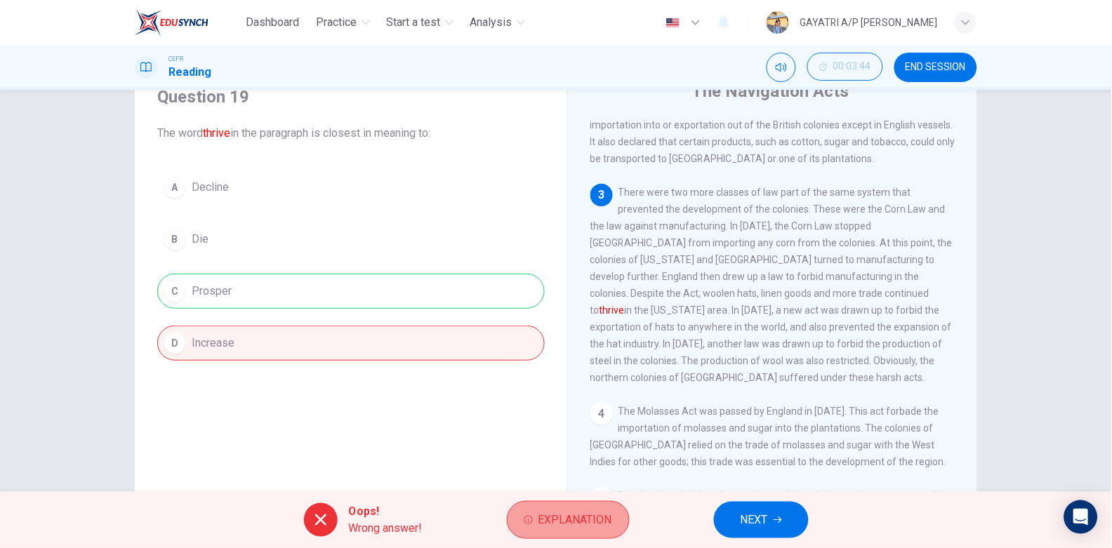
click at [593, 528] on span "Explanation" at bounding box center [575, 520] width 74 height 20
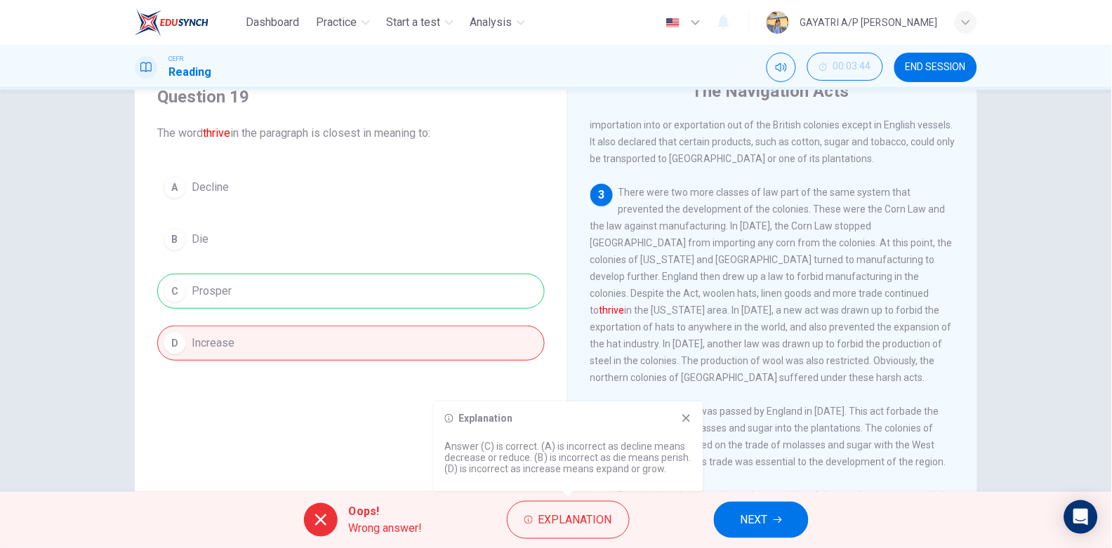
click at [685, 418] on icon at bounding box center [686, 419] width 8 height 8
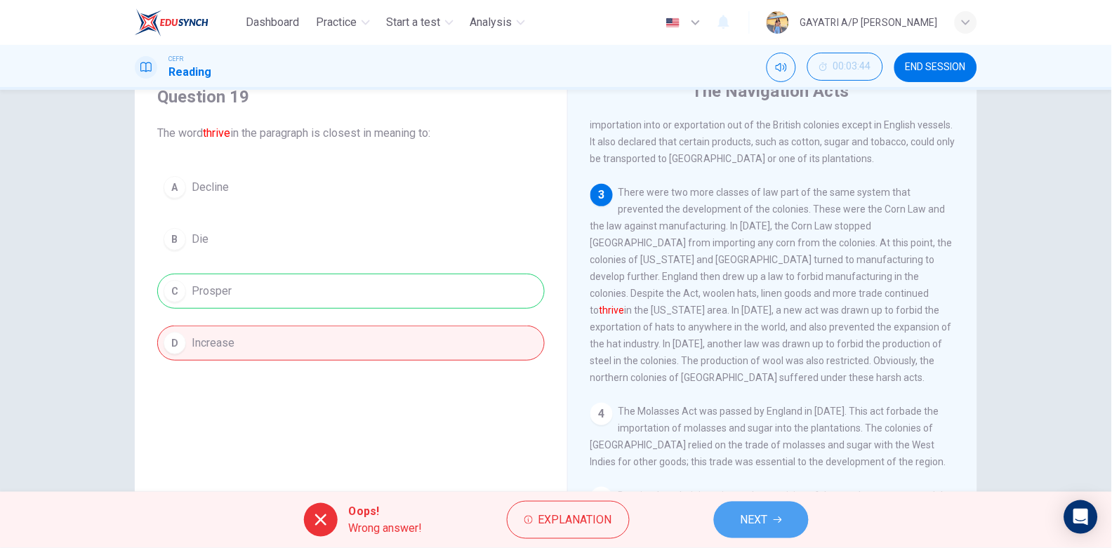
click at [743, 521] on span "NEXT" at bounding box center [753, 520] width 27 height 20
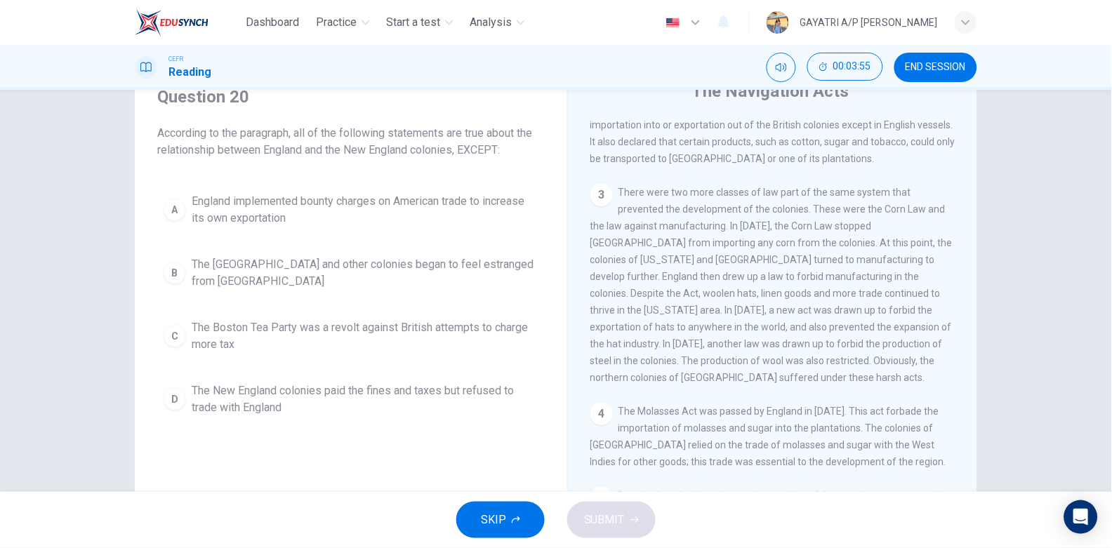
click at [349, 218] on span "England implemented bounty charges on American trade to increase its own export…" at bounding box center [365, 210] width 347 height 34
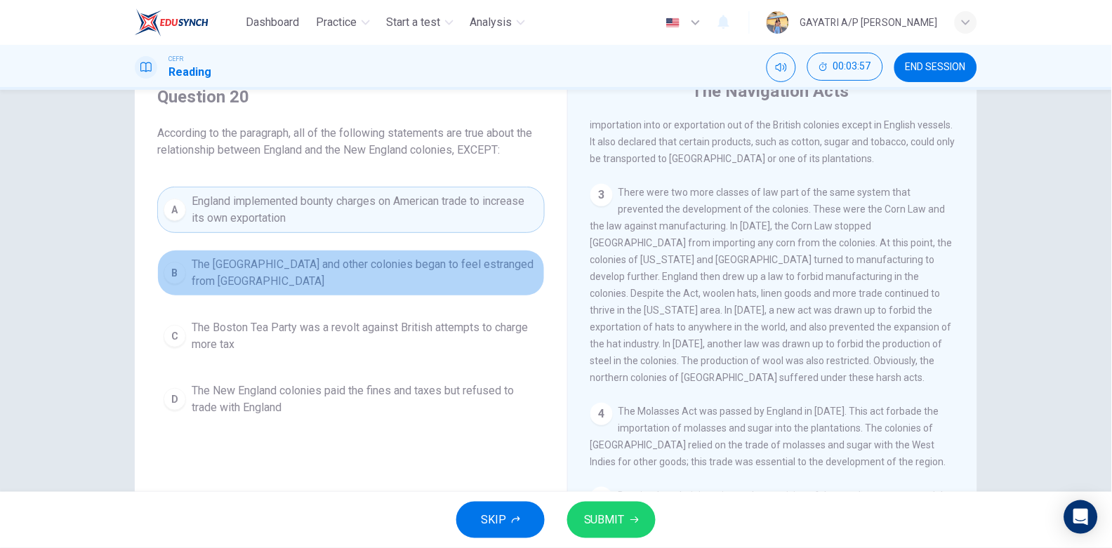
click at [333, 286] on span "The New England and other colonies began to feel estranged from Britain" at bounding box center [365, 273] width 347 height 34
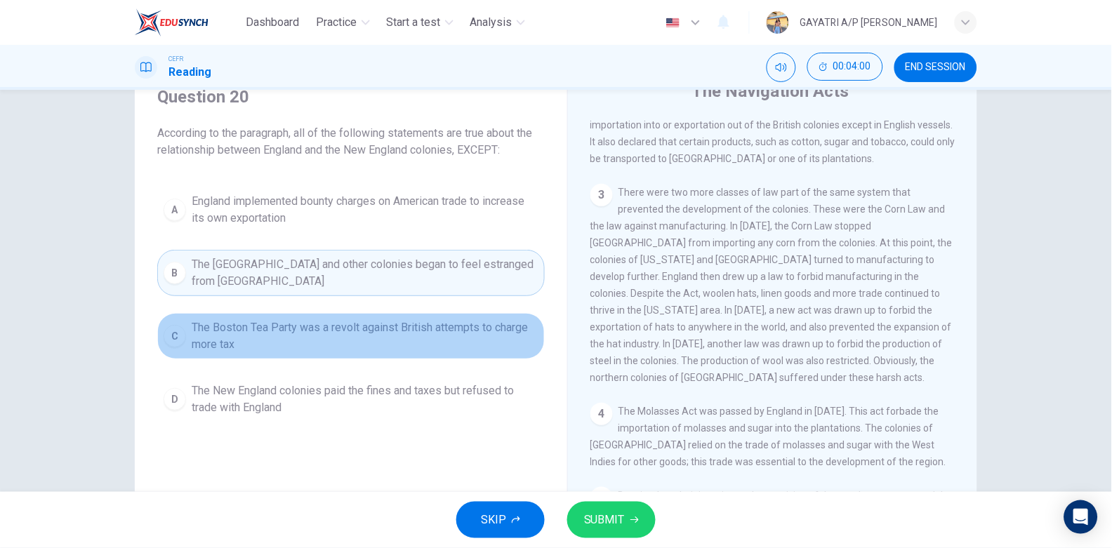
click at [459, 354] on button "C The Boston Tea Party was a revolt against British attempts to charge more tax" at bounding box center [350, 336] width 387 height 46
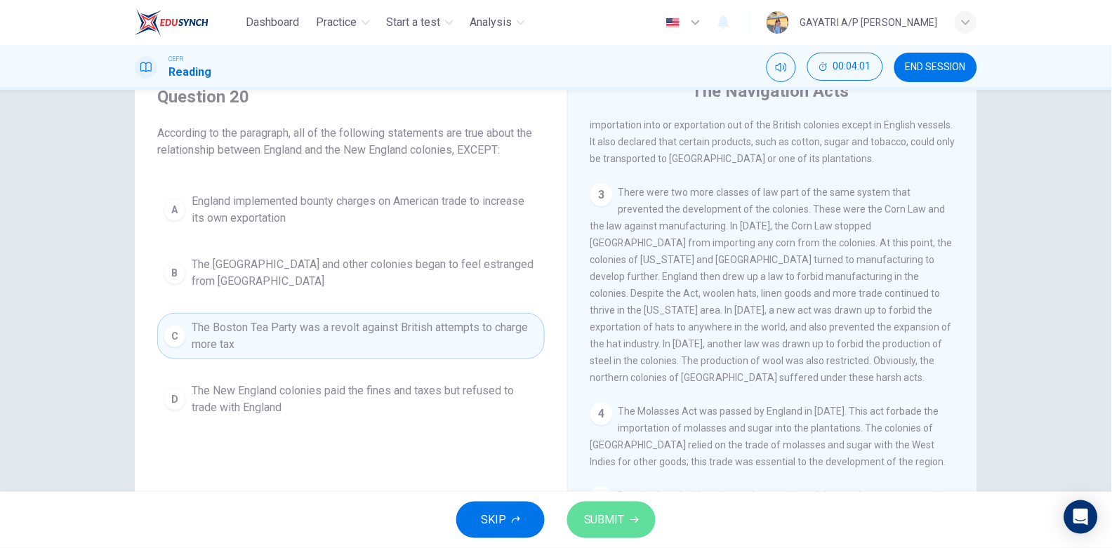
click at [599, 515] on span "SUBMIT" at bounding box center [604, 520] width 41 height 20
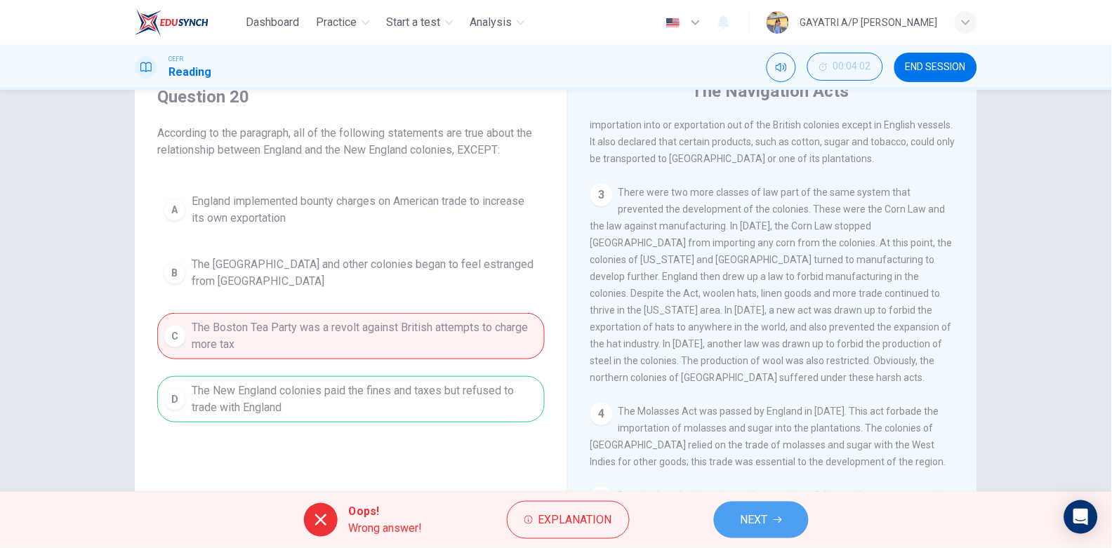
click at [770, 525] on button "NEXT" at bounding box center [761, 520] width 95 height 36
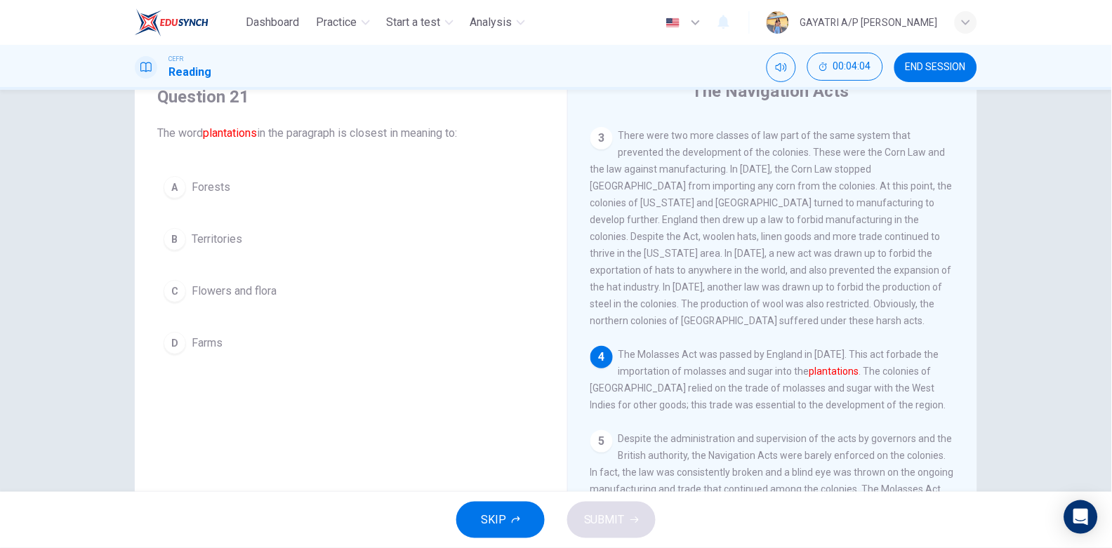
scroll to position [318, 0]
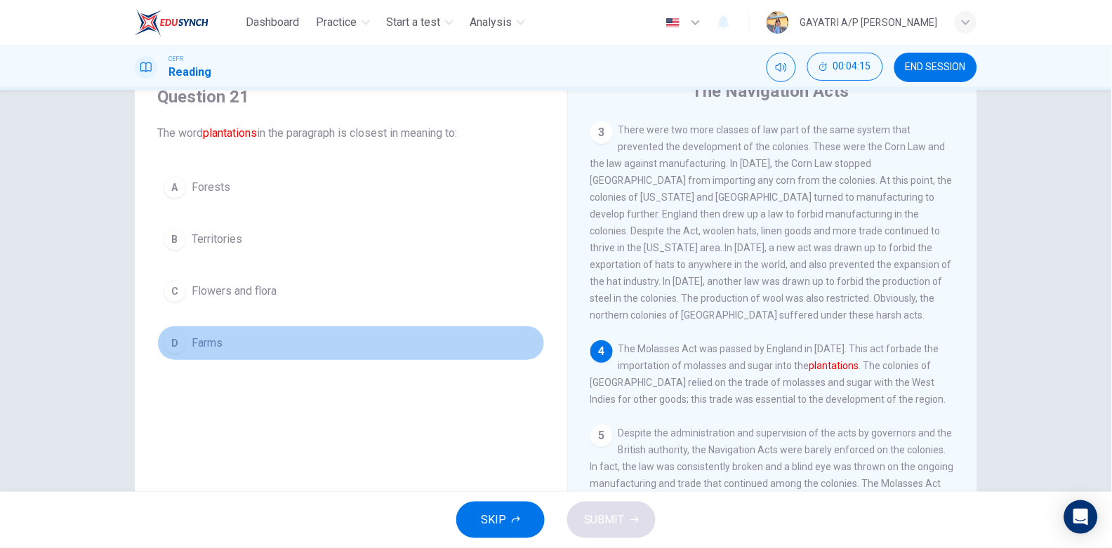
click at [354, 355] on button "D Farms" at bounding box center [350, 343] width 387 height 35
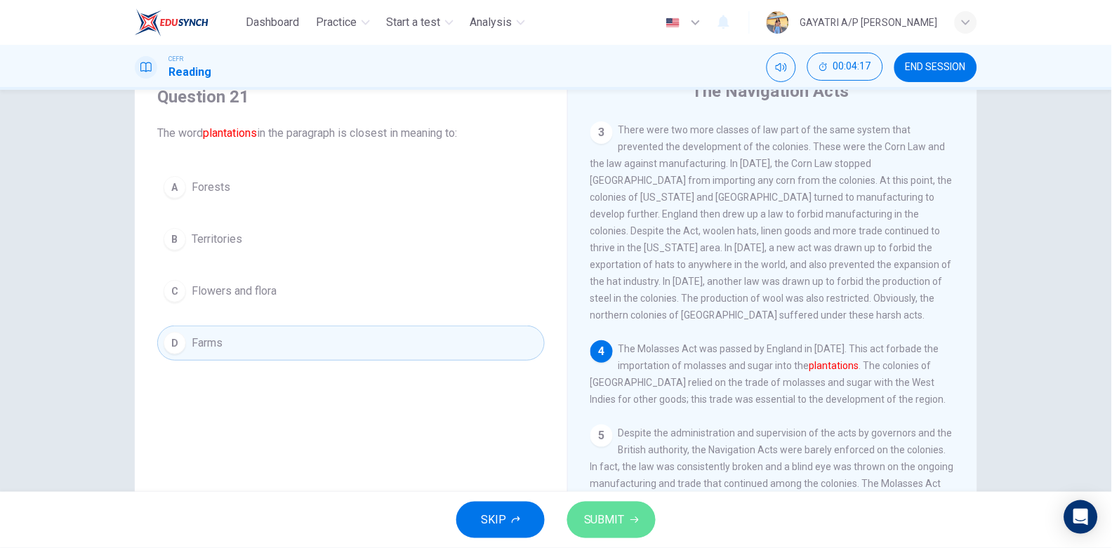
click at [618, 514] on span "SUBMIT" at bounding box center [604, 520] width 41 height 20
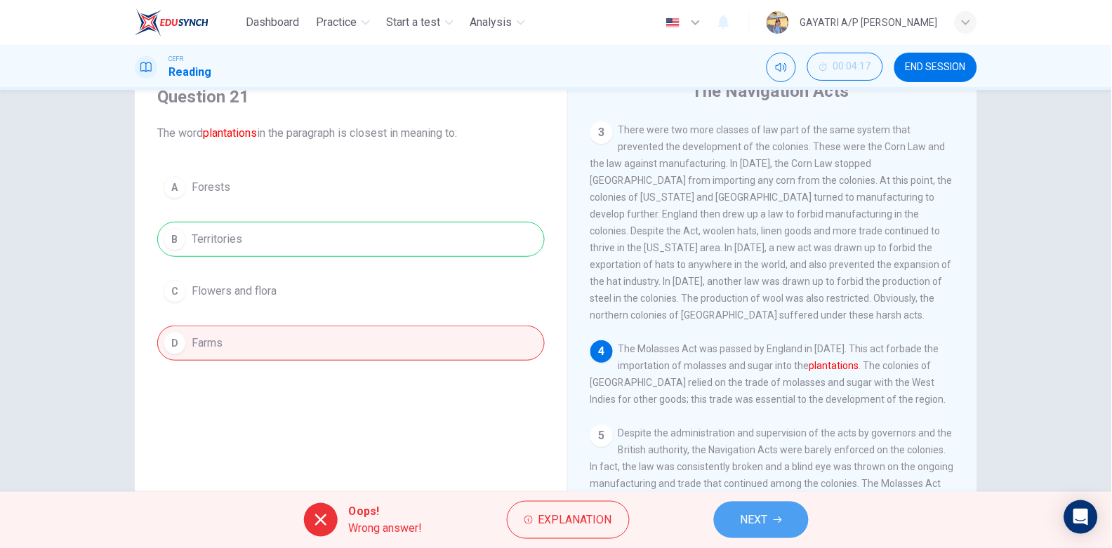
click at [779, 526] on button "NEXT" at bounding box center [761, 520] width 95 height 36
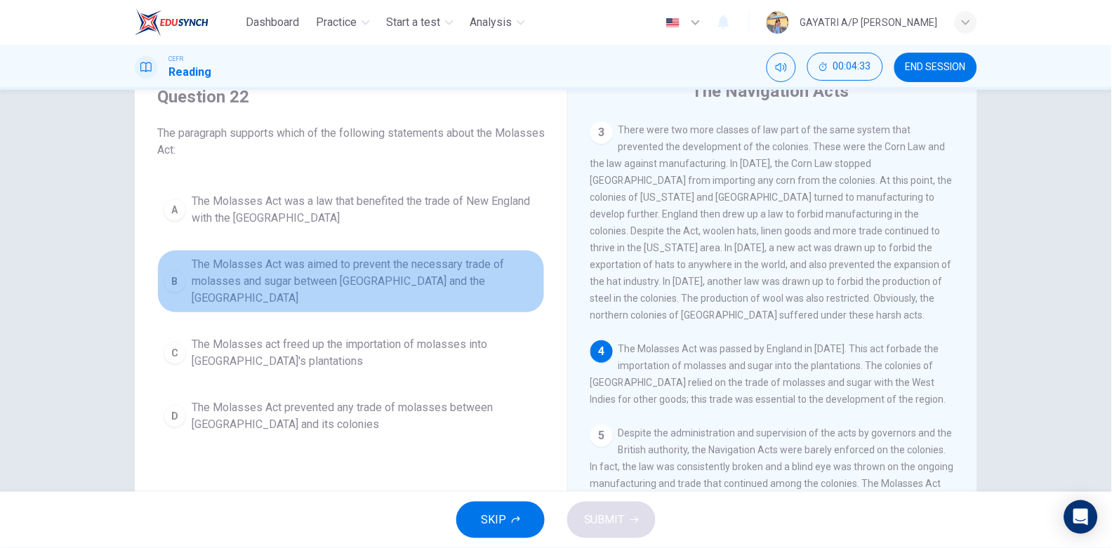
click at [305, 279] on span "The Molasses Act was aimed to prevent the necessary trade of molasses and sugar…" at bounding box center [365, 281] width 347 height 51
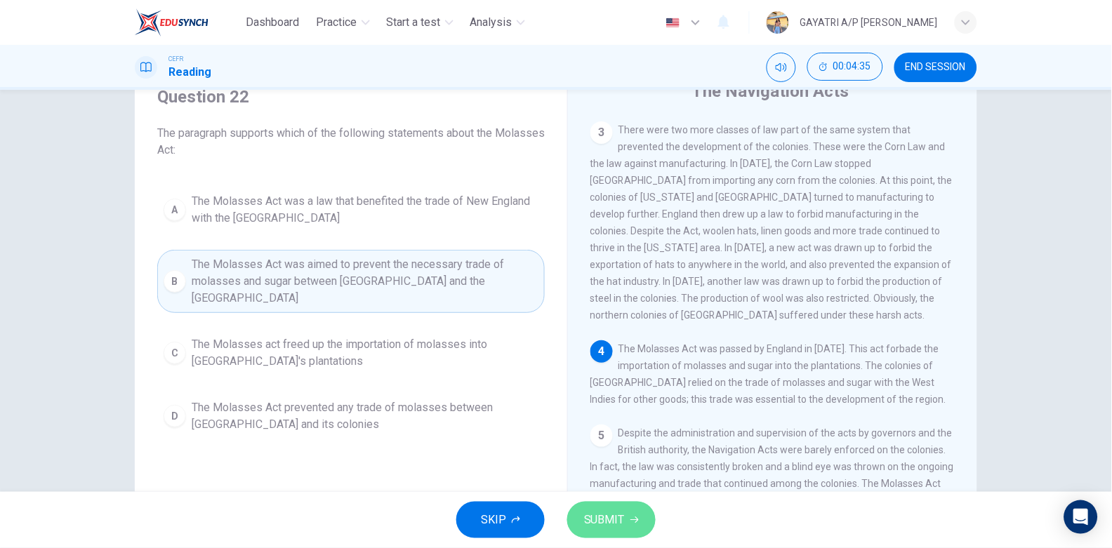
click at [600, 508] on button "SUBMIT" at bounding box center [611, 520] width 88 height 36
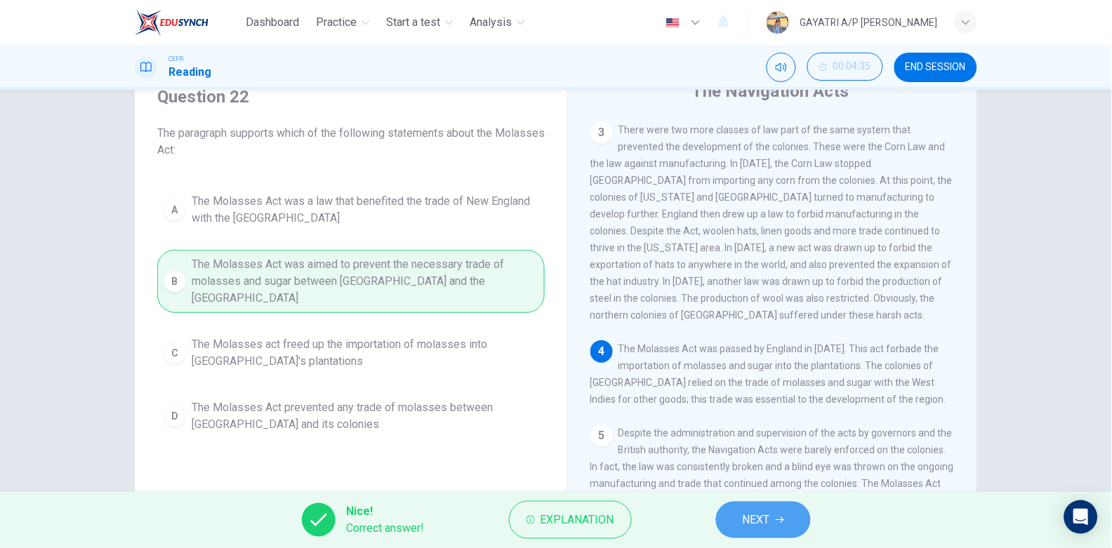
click at [761, 515] on span "NEXT" at bounding box center [756, 520] width 27 height 20
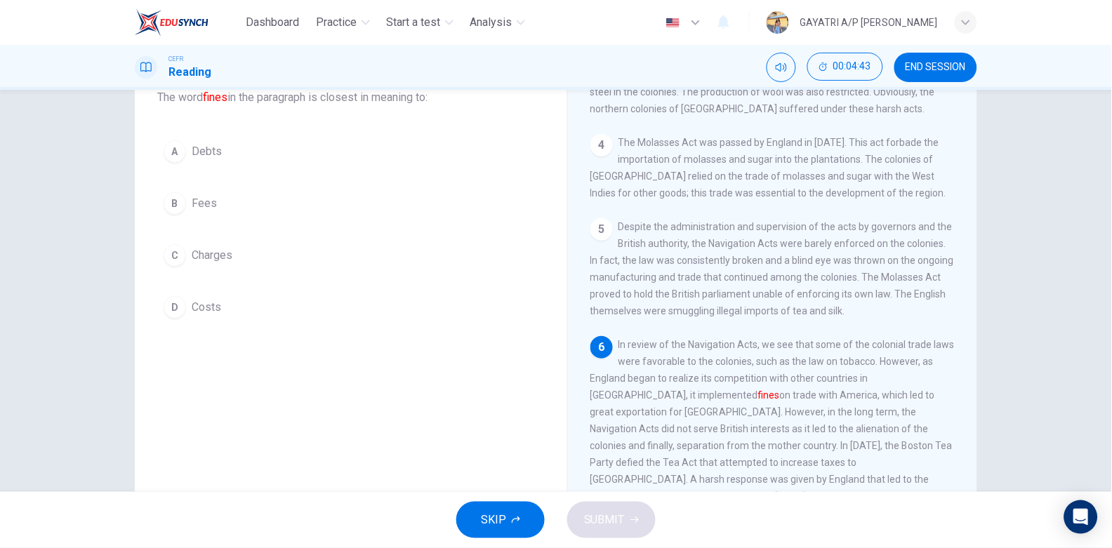
scroll to position [93, 0]
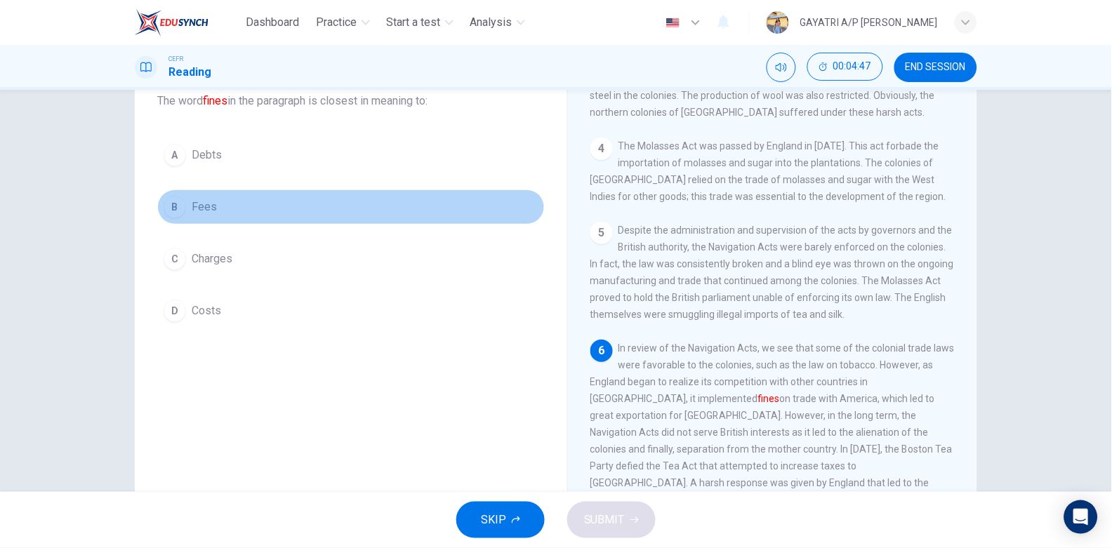
click at [220, 217] on button "B Fees" at bounding box center [350, 206] width 387 height 35
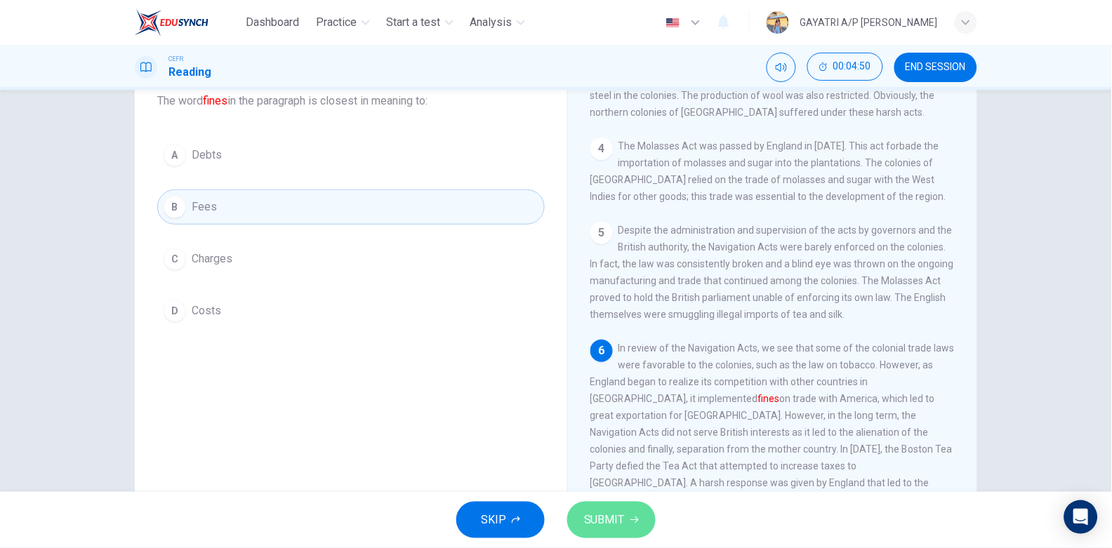
click at [595, 526] on span "SUBMIT" at bounding box center [604, 520] width 41 height 20
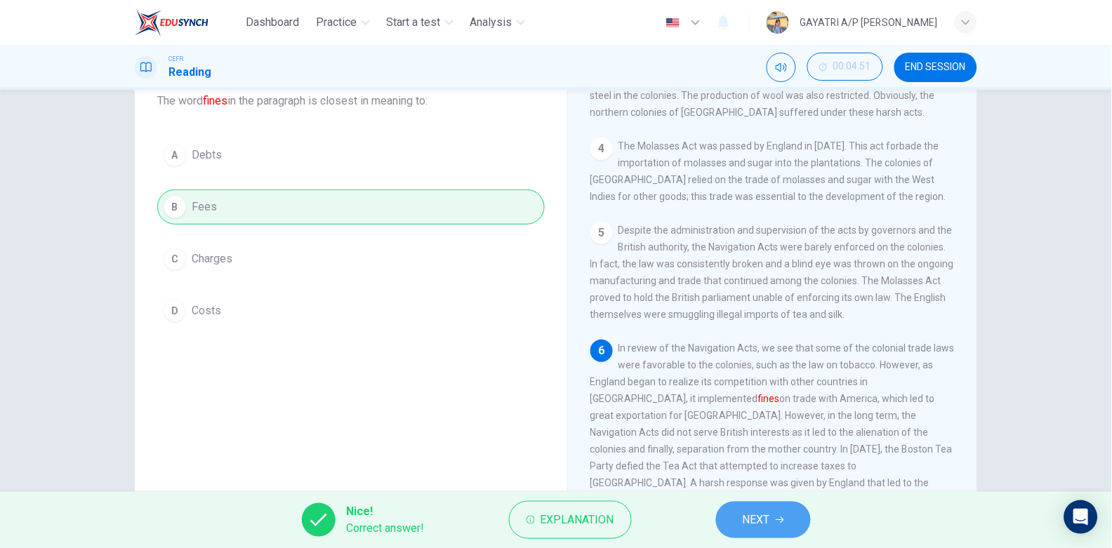
click at [763, 525] on span "NEXT" at bounding box center [756, 520] width 27 height 20
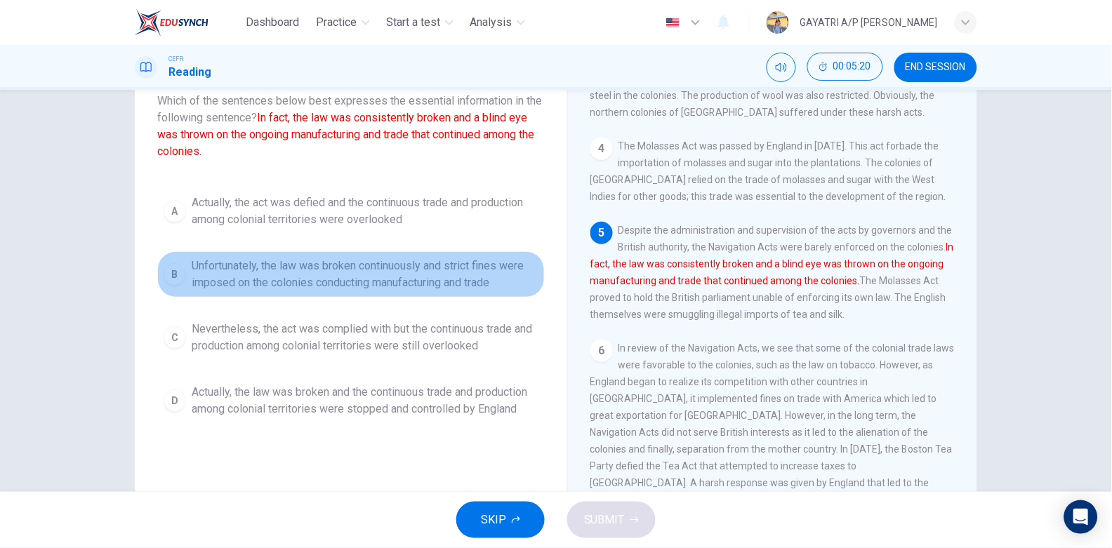
click at [382, 278] on span "Unfortunately, the law was broken continuously and strict fines were imposed on…" at bounding box center [365, 275] width 347 height 34
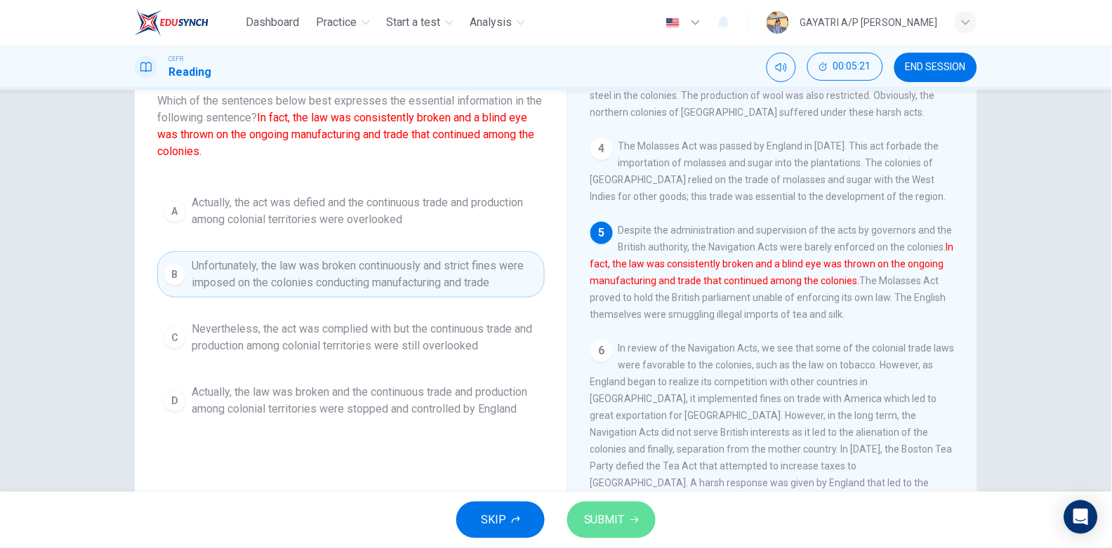
click at [606, 515] on span "SUBMIT" at bounding box center [604, 520] width 41 height 20
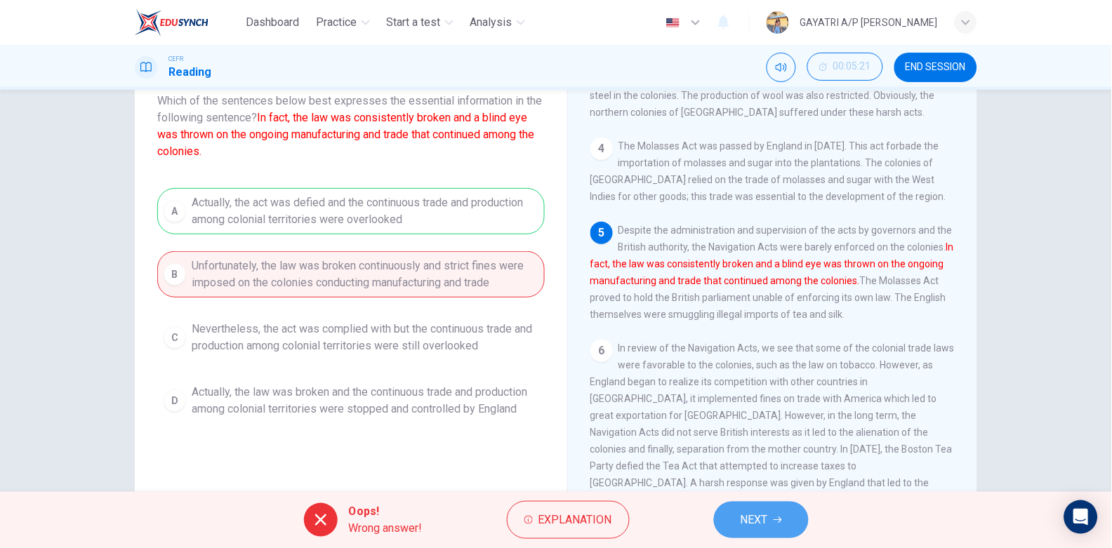
click at [766, 521] on span "NEXT" at bounding box center [753, 520] width 27 height 20
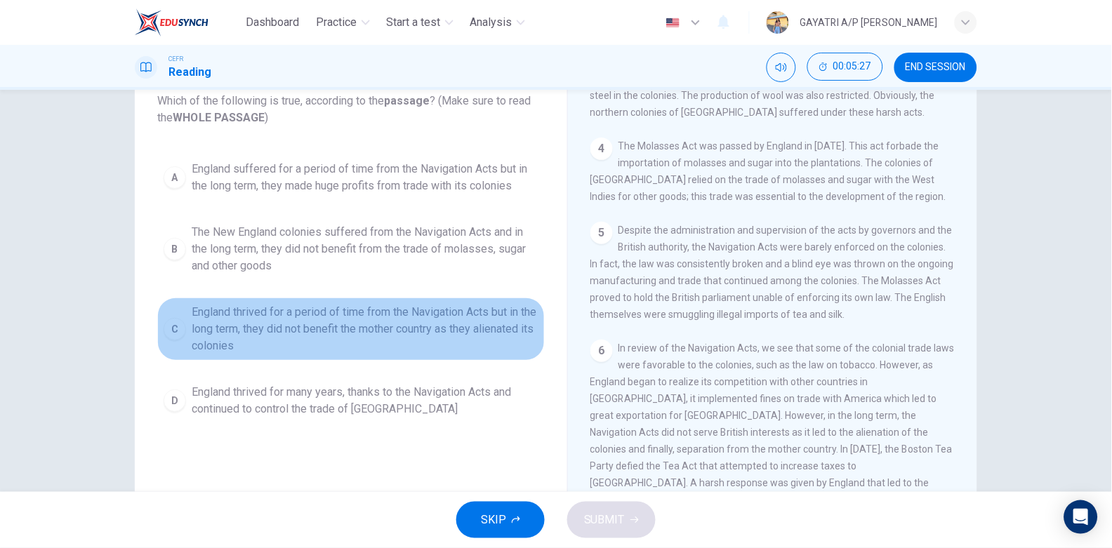
click at [348, 323] on span "England thrived for a period of time from the Navigation Acts but in the long t…" at bounding box center [365, 329] width 347 height 51
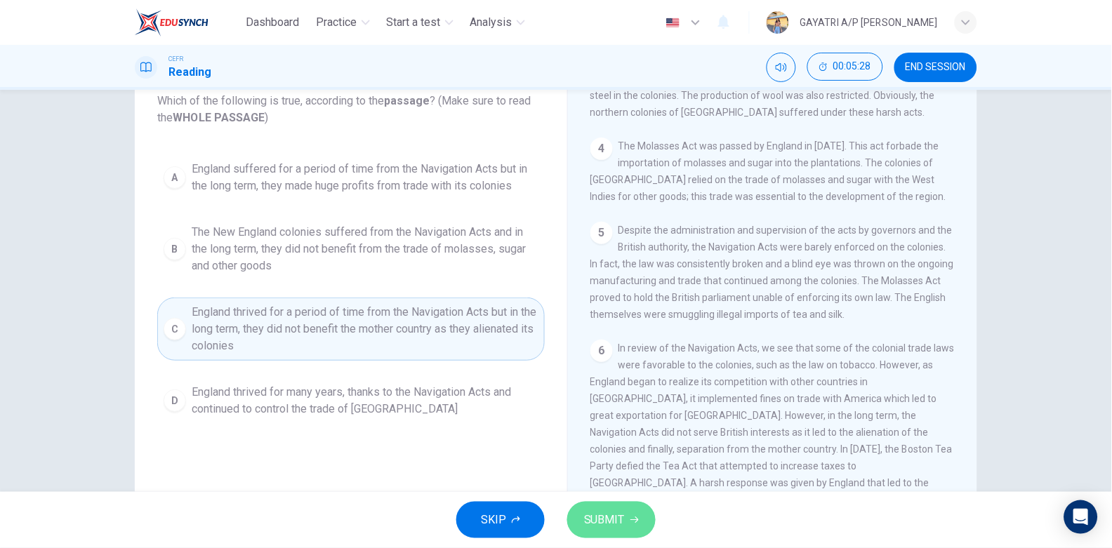
click at [611, 519] on span "SUBMIT" at bounding box center [604, 520] width 41 height 20
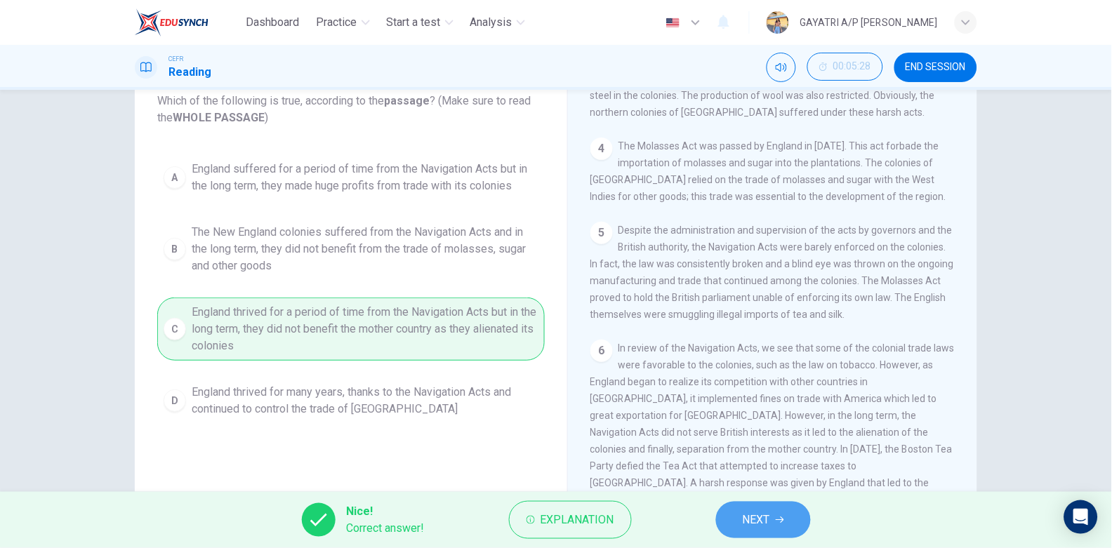
click at [745, 524] on span "NEXT" at bounding box center [756, 520] width 27 height 20
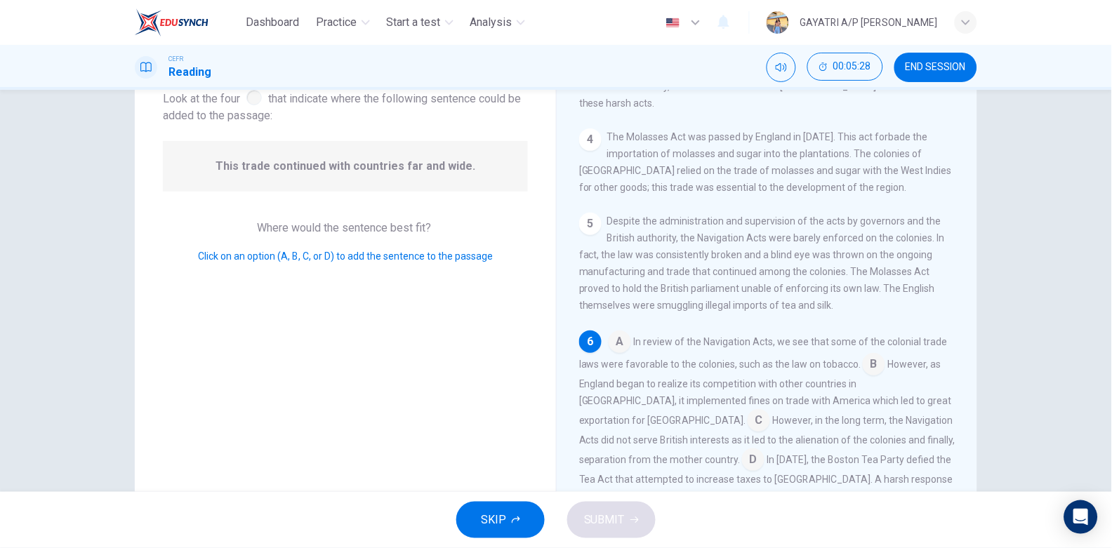
scroll to position [508, 0]
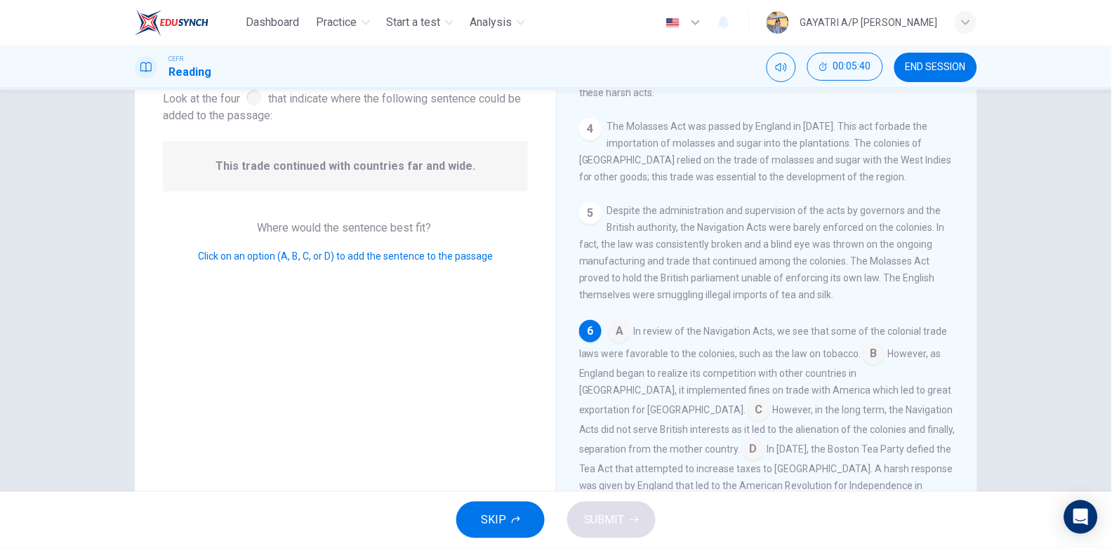
click at [865, 344] on input at bounding box center [874, 355] width 22 height 22
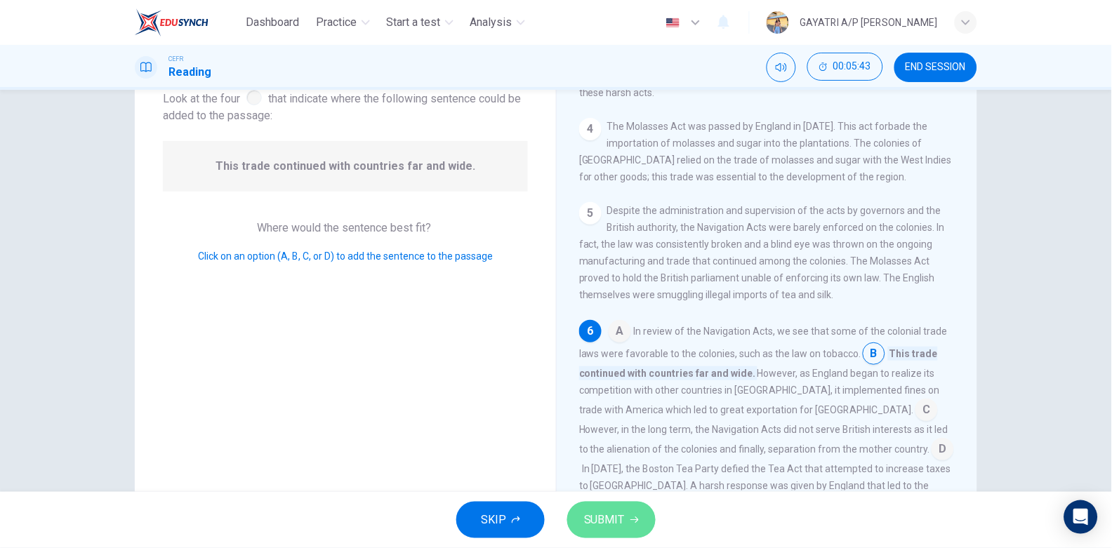
click at [597, 512] on span "SUBMIT" at bounding box center [604, 520] width 41 height 20
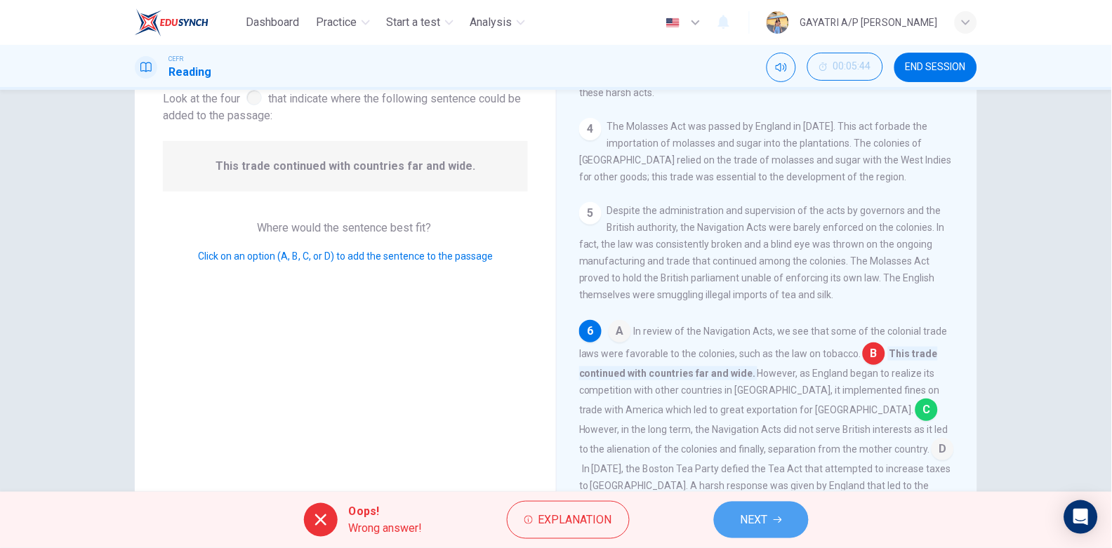
click at [755, 515] on span "NEXT" at bounding box center [753, 520] width 27 height 20
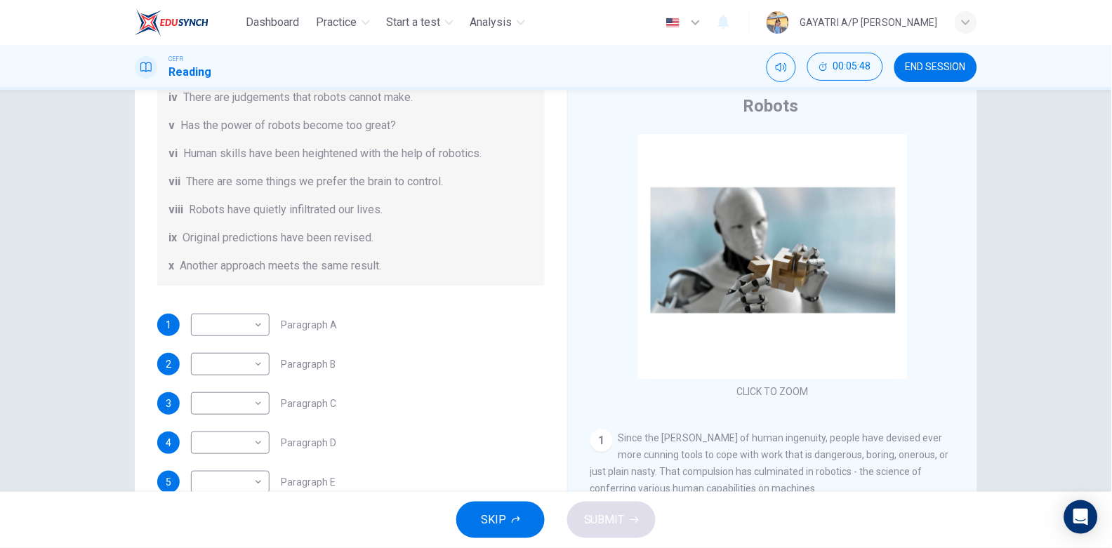
scroll to position [141, 0]
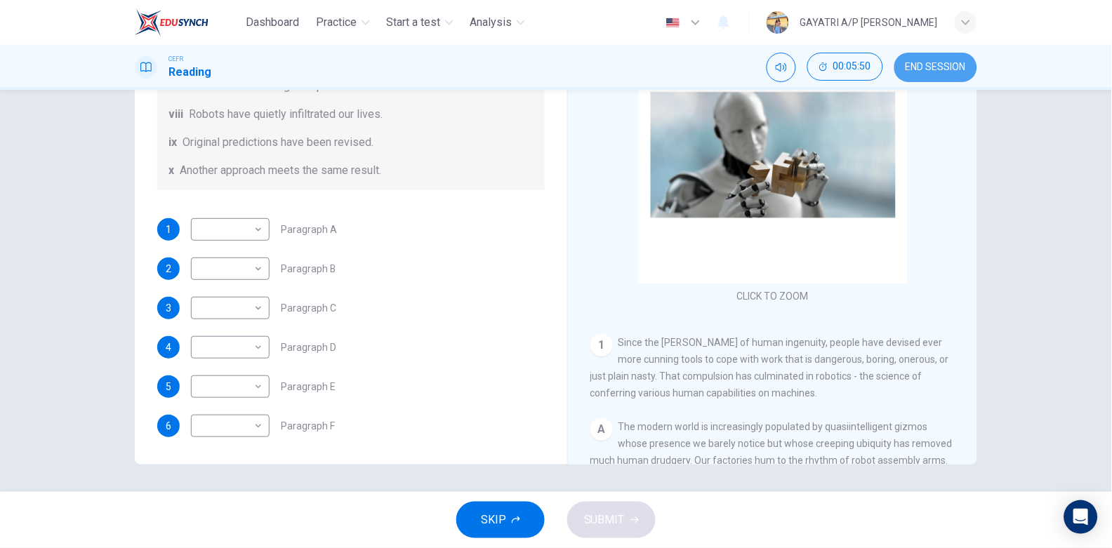
click at [939, 68] on span "END SESSION" at bounding box center [935, 67] width 60 height 11
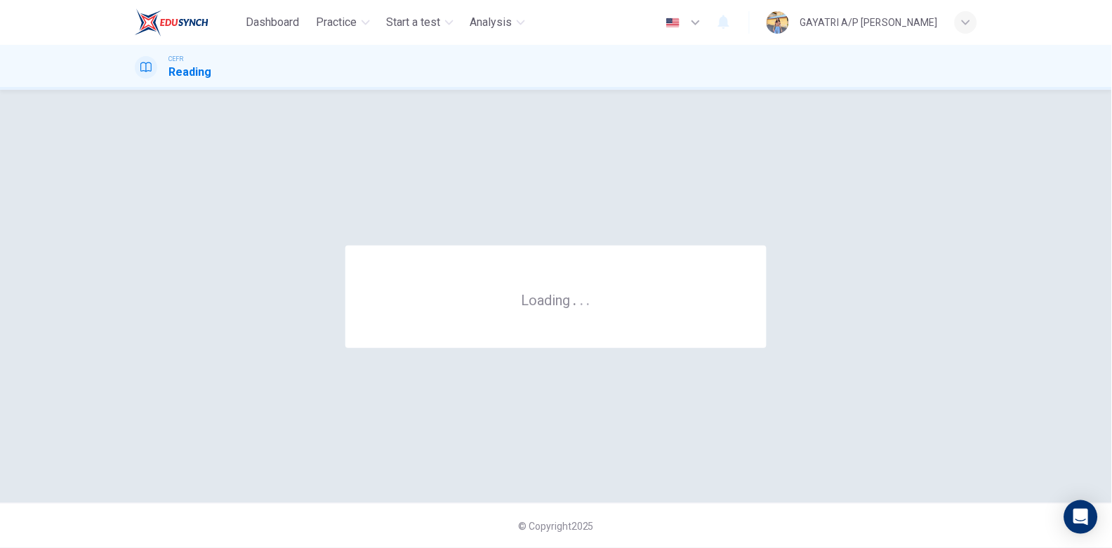
scroll to position [0, 0]
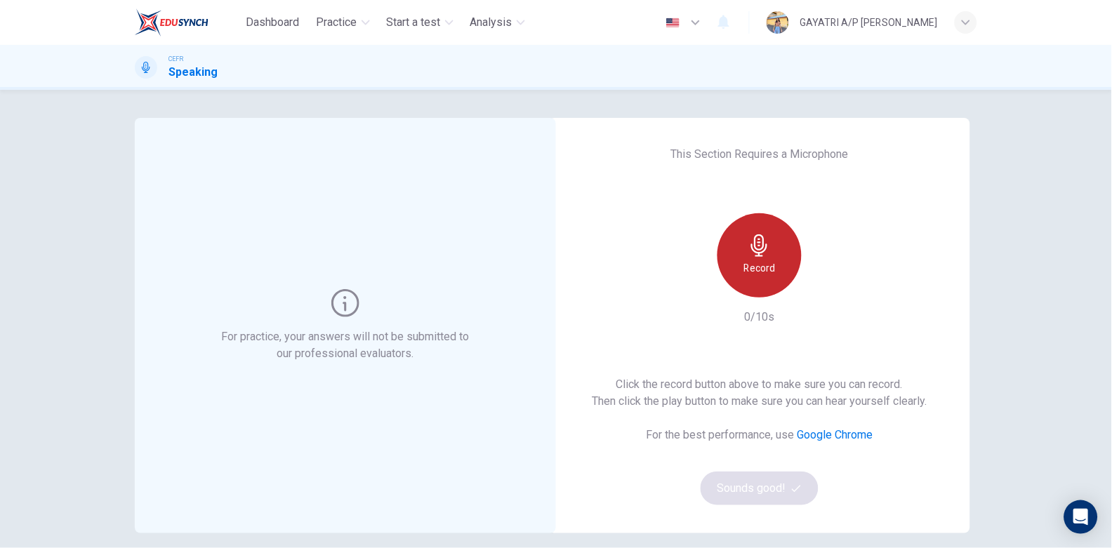
click at [756, 264] on h6 "Record" at bounding box center [760, 268] width 32 height 17
click at [756, 264] on h6 "Stop" at bounding box center [759, 268] width 21 height 17
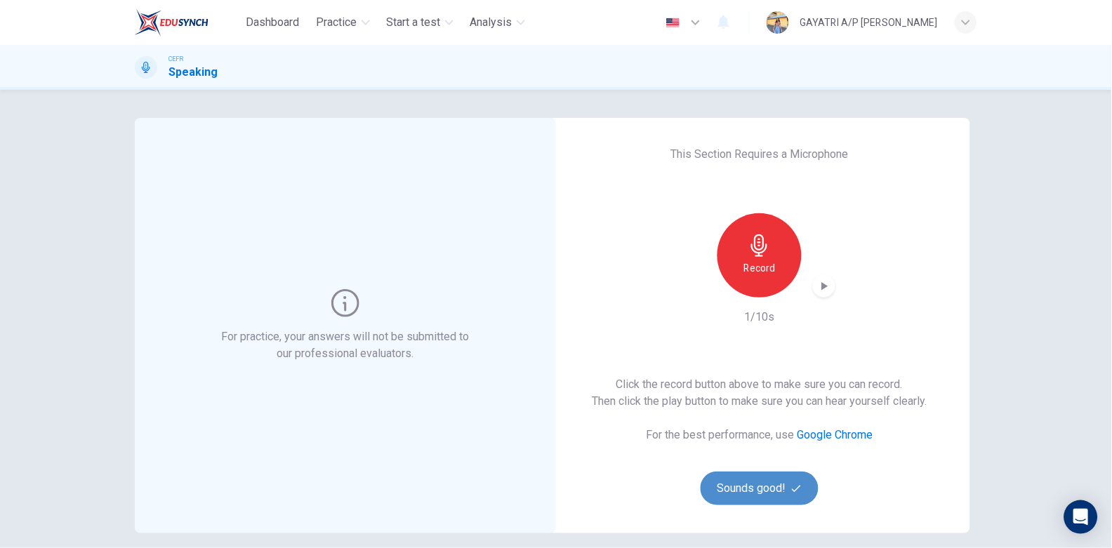
click at [742, 481] on button "Sounds good!" at bounding box center [759, 489] width 118 height 34
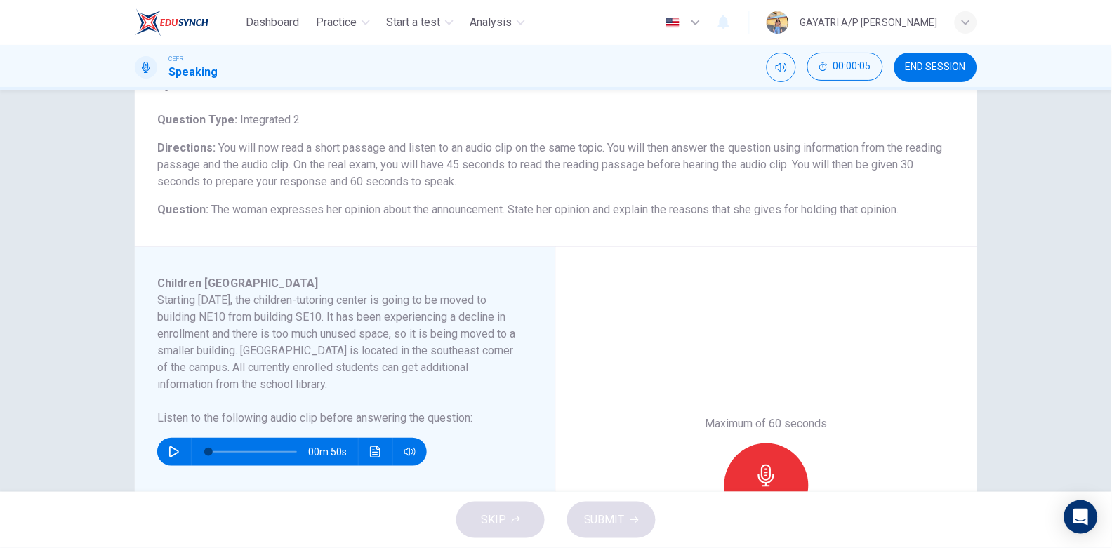
scroll to position [72, 0]
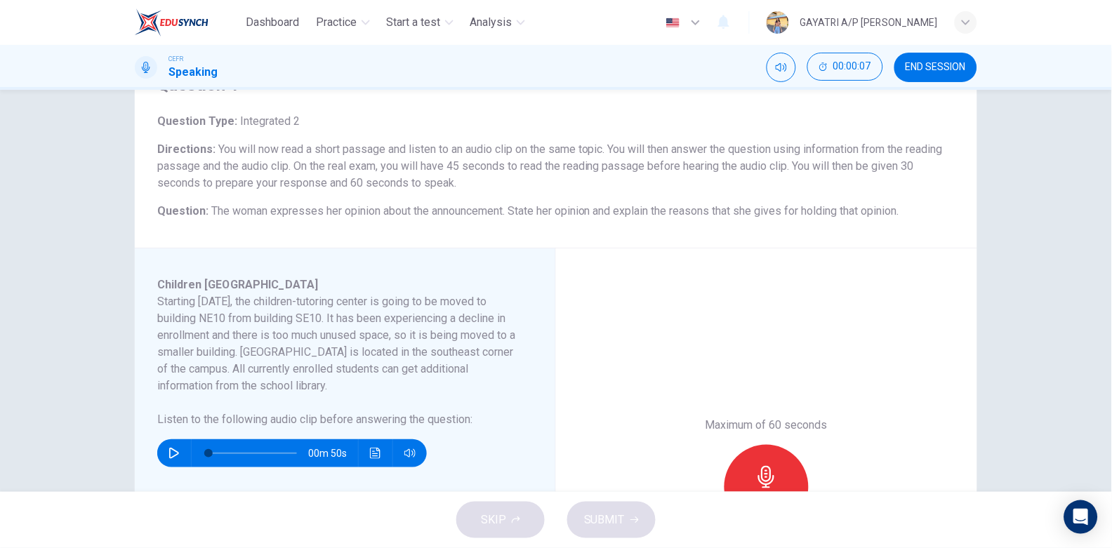
click at [749, 470] on div "Record" at bounding box center [766, 487] width 84 height 84
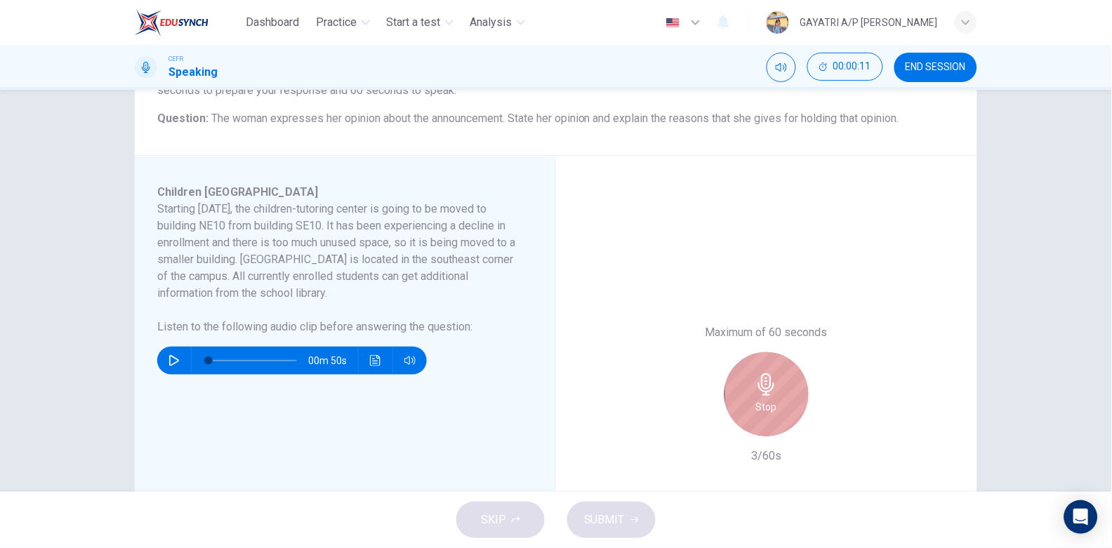
click at [758, 371] on div "Stop" at bounding box center [766, 394] width 84 height 84
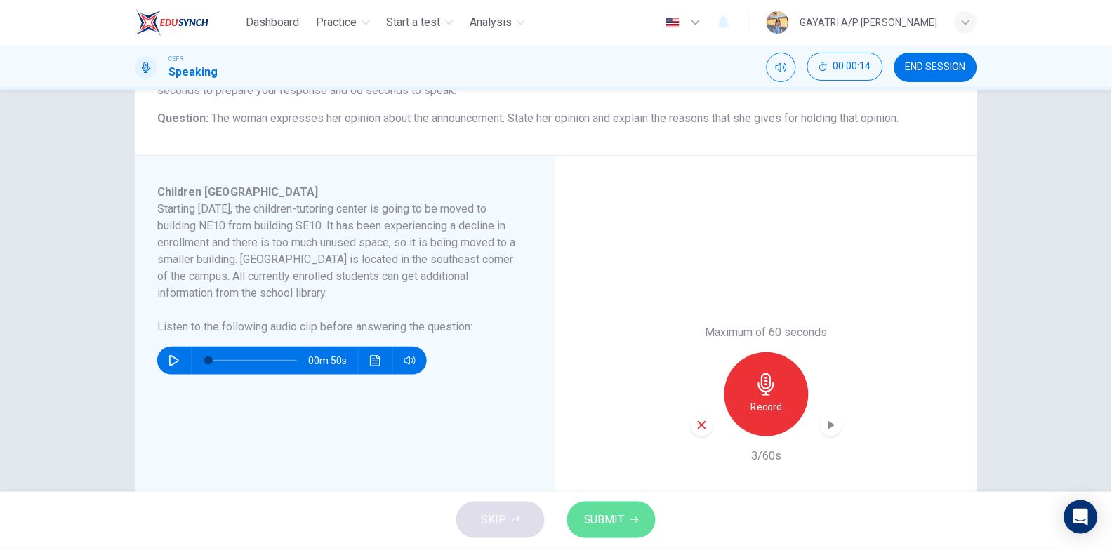
click at [594, 519] on span "SUBMIT" at bounding box center [604, 520] width 41 height 20
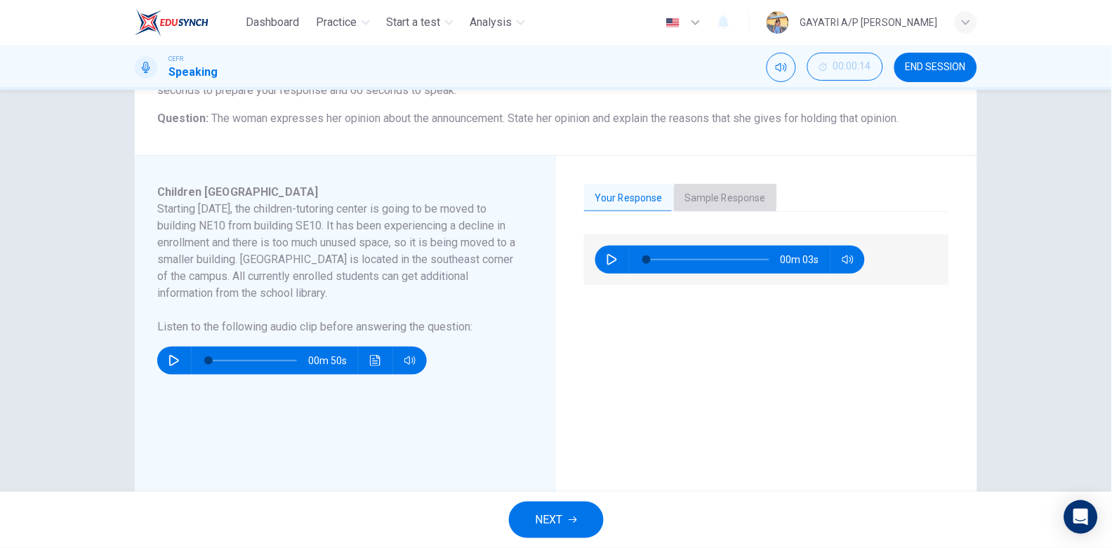
click at [702, 197] on button "Sample Response" at bounding box center [725, 198] width 103 height 29
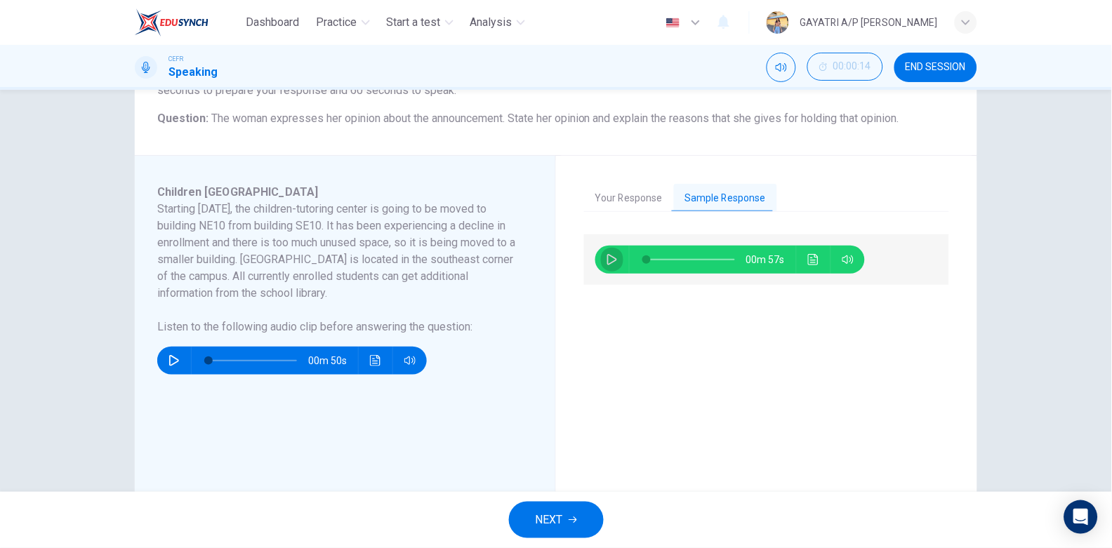
click at [601, 259] on button "button" at bounding box center [612, 260] width 22 height 28
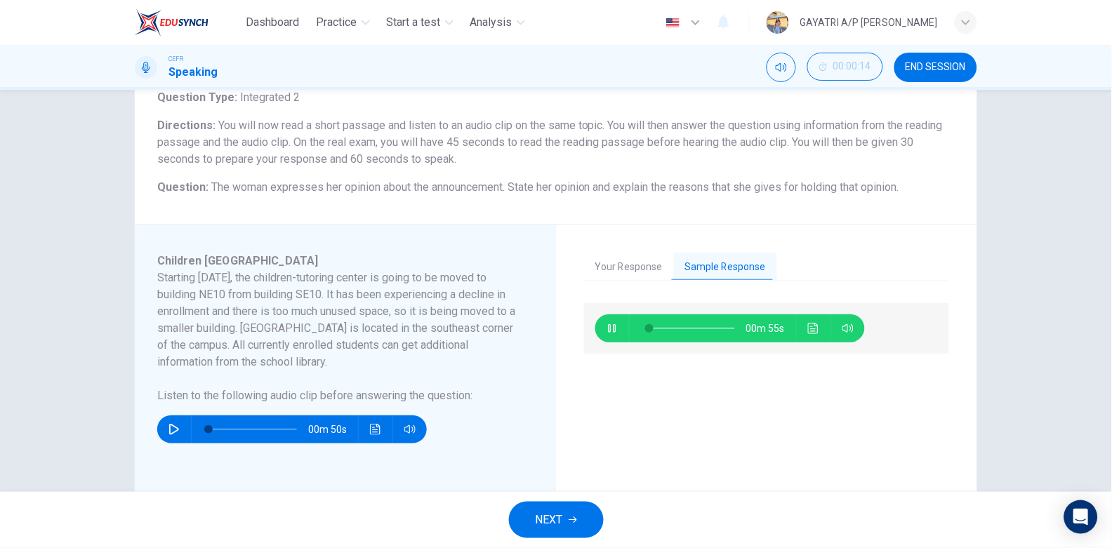
scroll to position [93, 0]
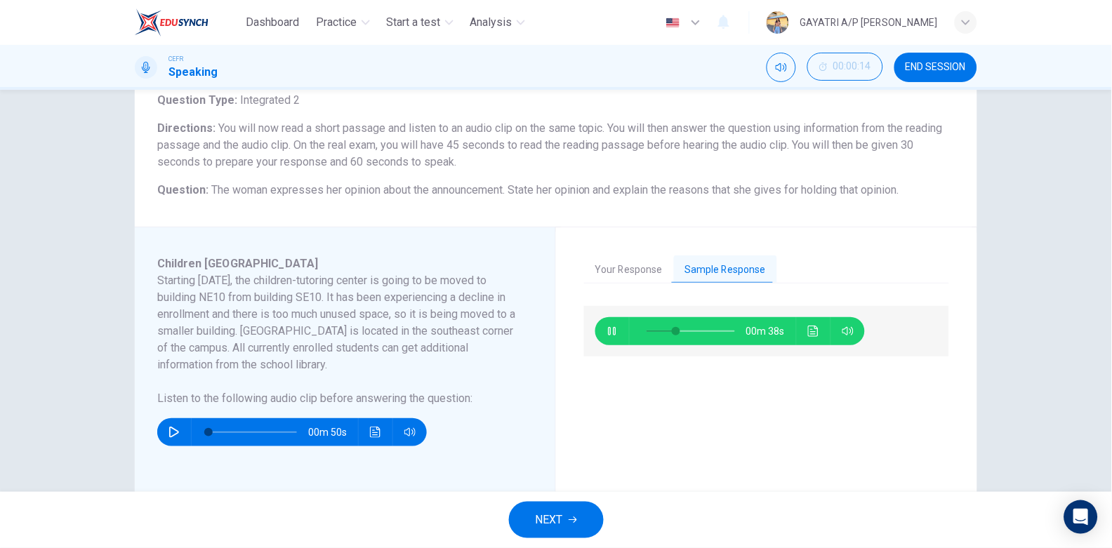
type input "35"
click at [557, 510] on span "NEXT" at bounding box center [548, 520] width 27 height 20
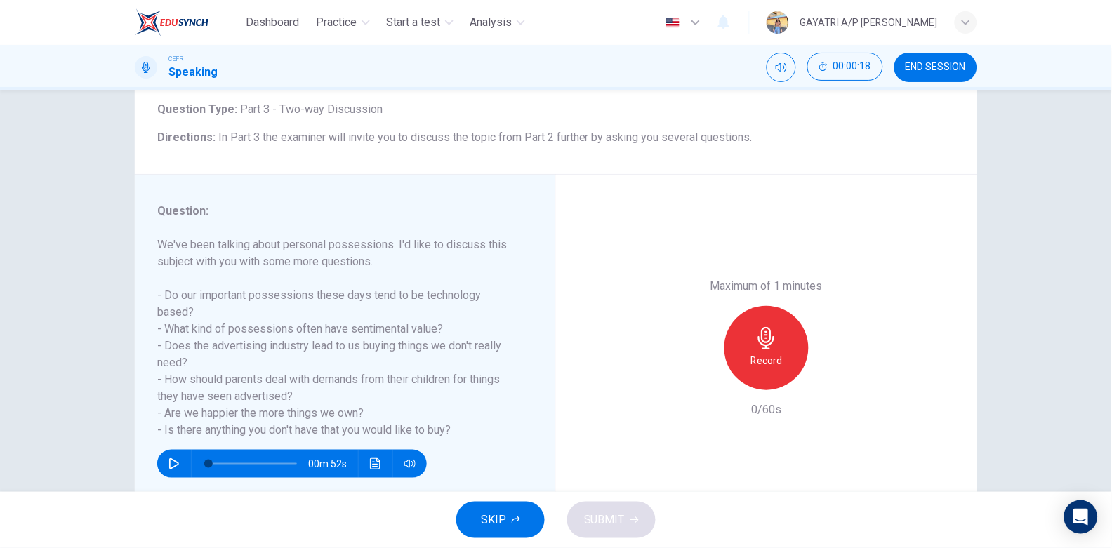
scroll to position [95, 0]
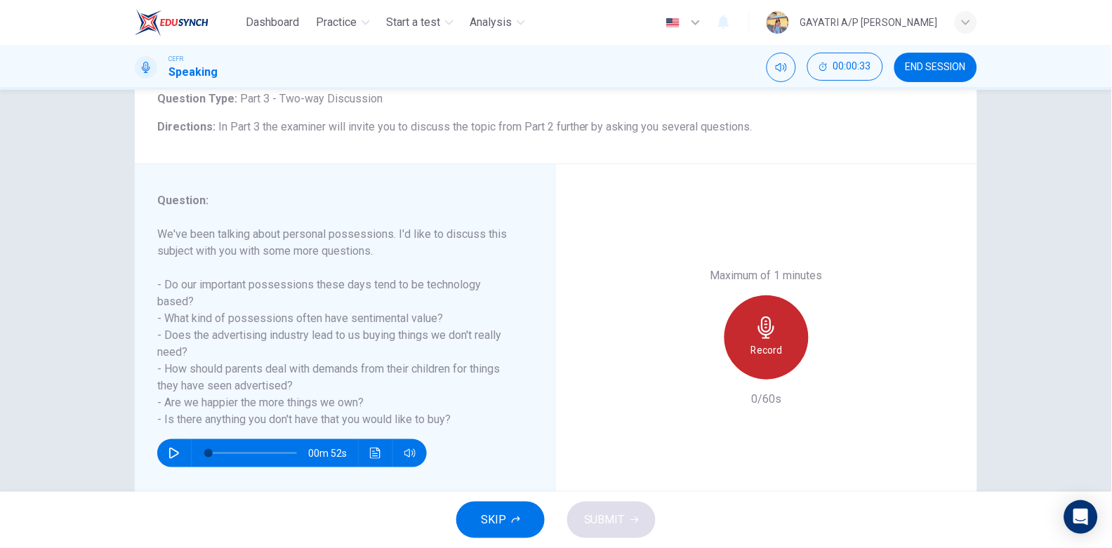
click at [767, 346] on h6 "Record" at bounding box center [767, 350] width 32 height 17
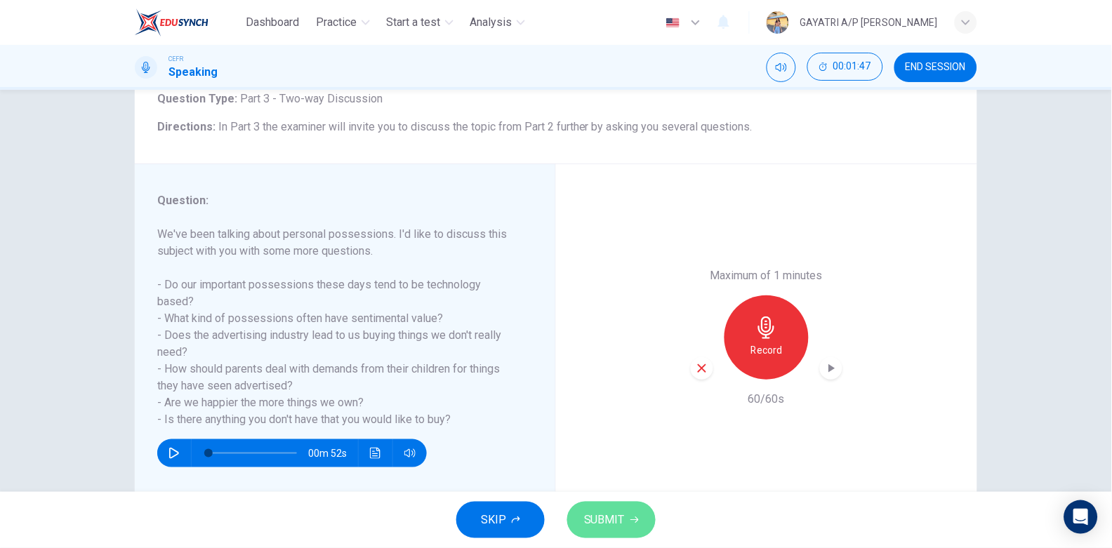
click at [602, 512] on span "SUBMIT" at bounding box center [604, 520] width 41 height 20
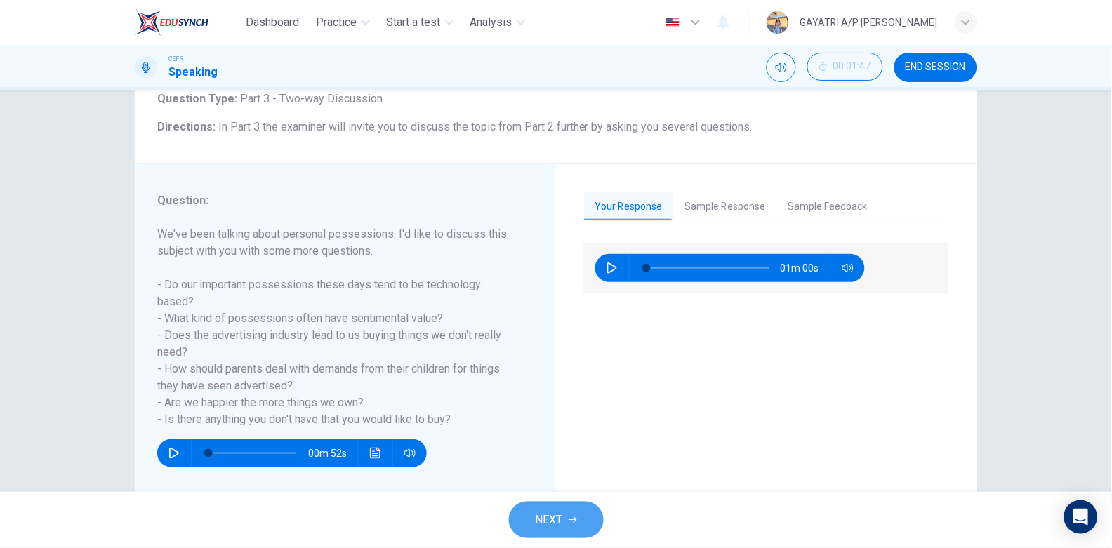
click at [548, 524] on span "NEXT" at bounding box center [548, 520] width 27 height 20
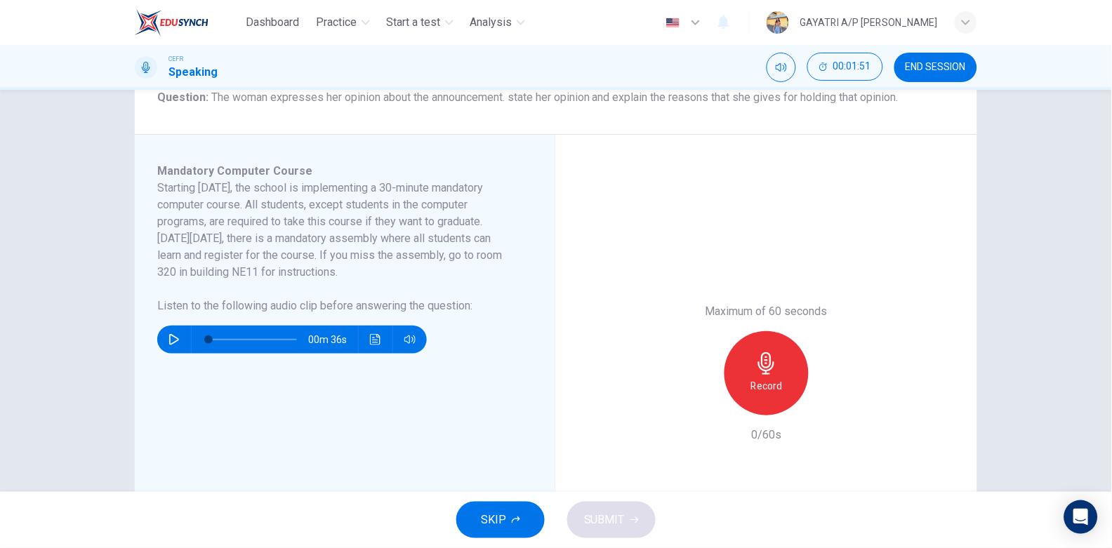
scroll to position [187, 0]
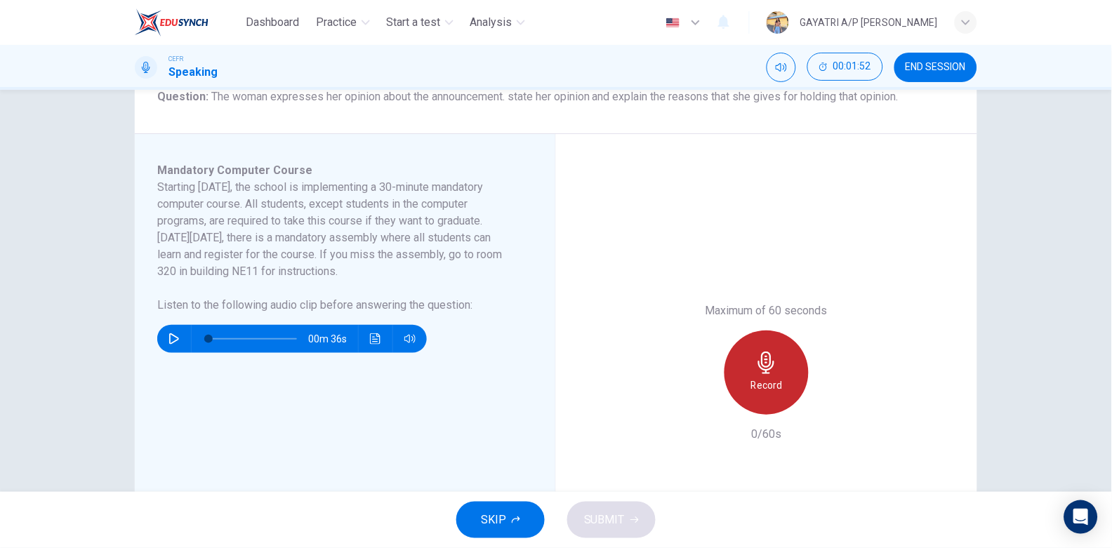
click at [783, 368] on div "Record" at bounding box center [766, 373] width 84 height 84
click at [776, 390] on div "Stop" at bounding box center [766, 373] width 84 height 84
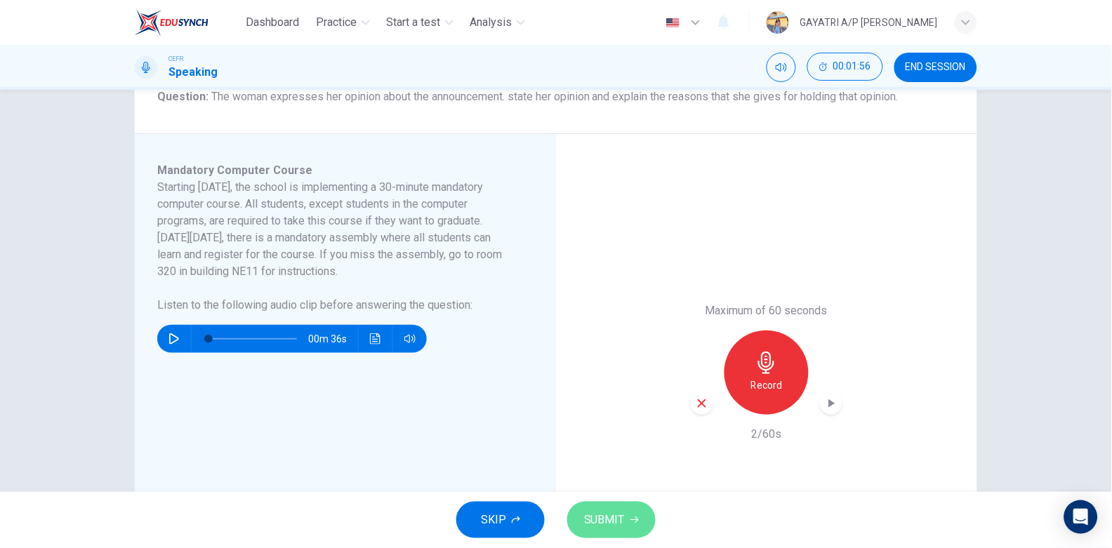
click at [614, 525] on span "SUBMIT" at bounding box center [604, 520] width 41 height 20
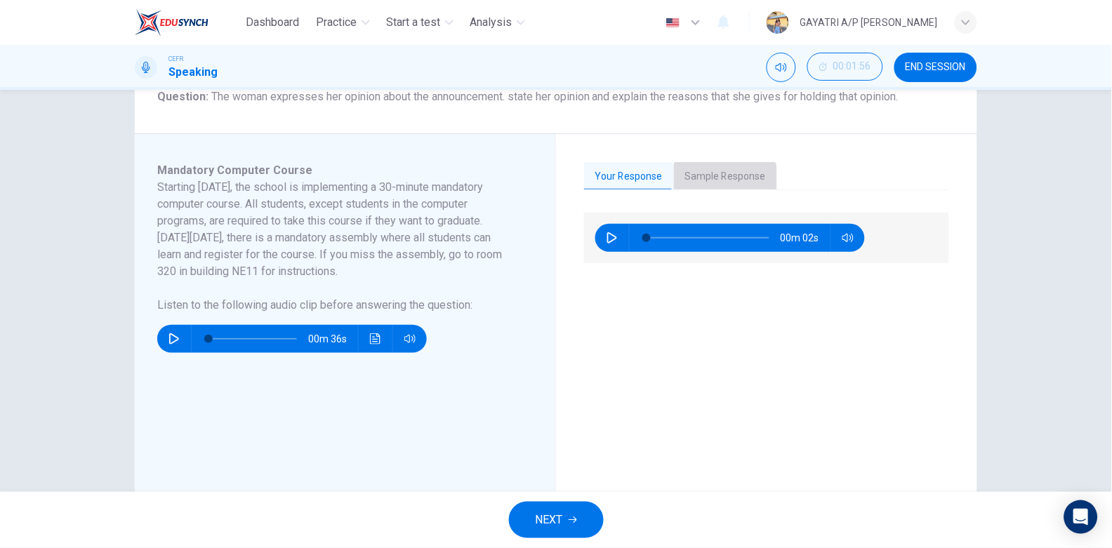
click at [705, 180] on button "Sample Response" at bounding box center [725, 176] width 103 height 29
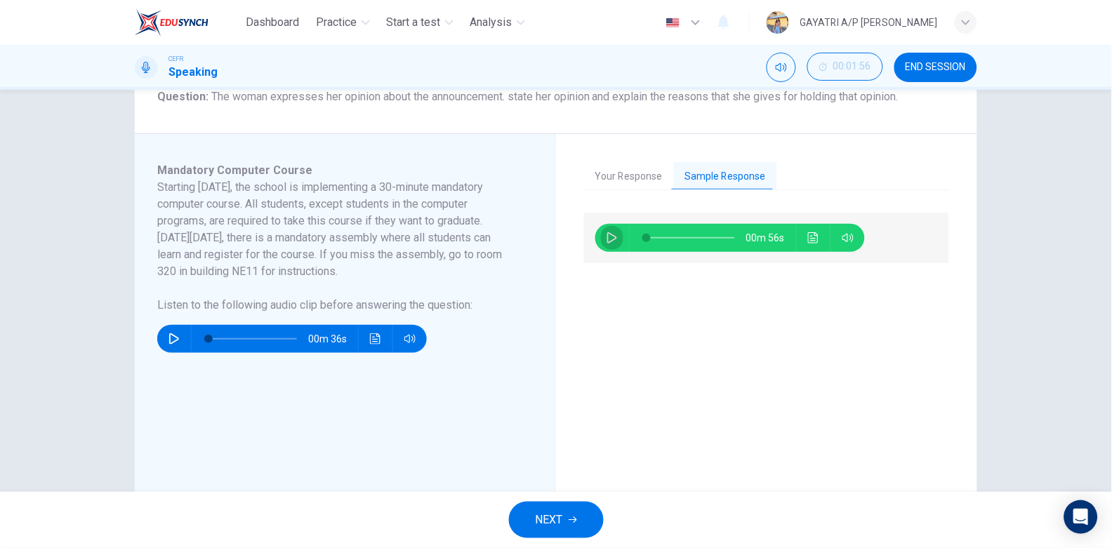
click at [612, 238] on icon "button" at bounding box center [612, 237] width 10 height 11
type input "3"
click at [608, 240] on icon "button" at bounding box center [611, 237] width 11 height 11
type input "16"
click at [561, 517] on span "NEXT" at bounding box center [548, 520] width 27 height 20
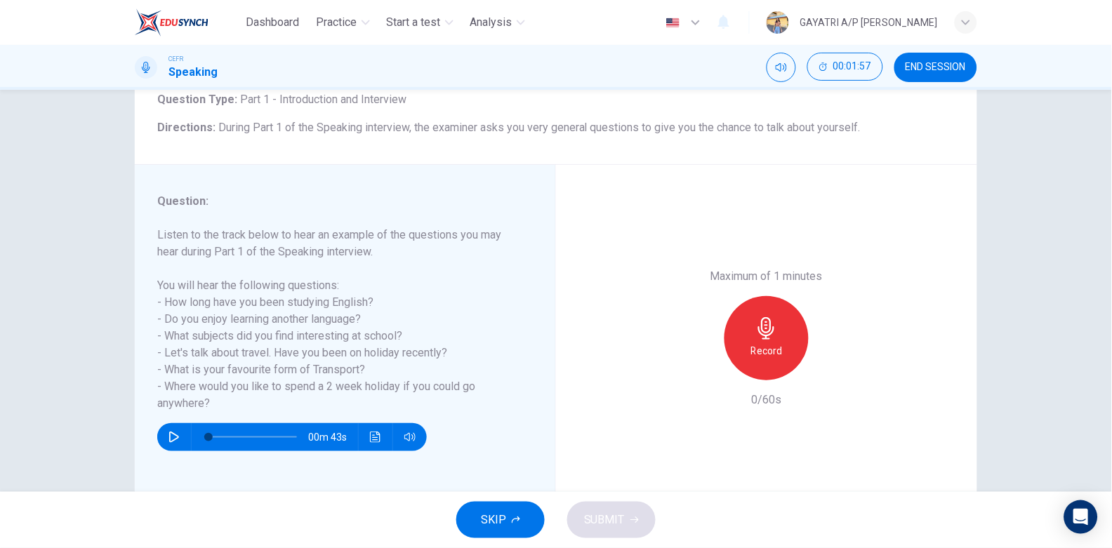
scroll to position [105, 0]
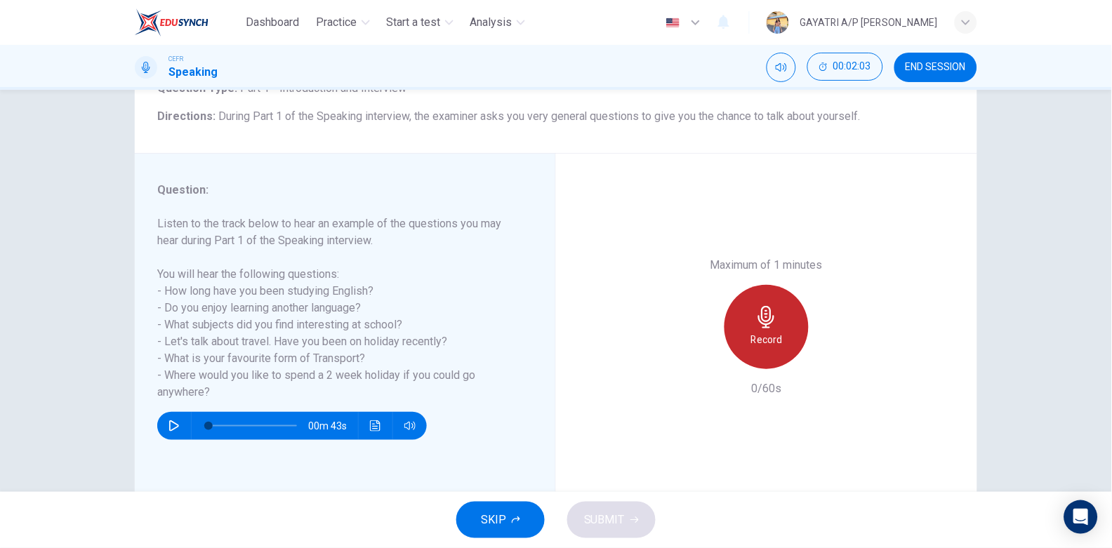
click at [768, 316] on icon "button" at bounding box center [766, 317] width 22 height 22
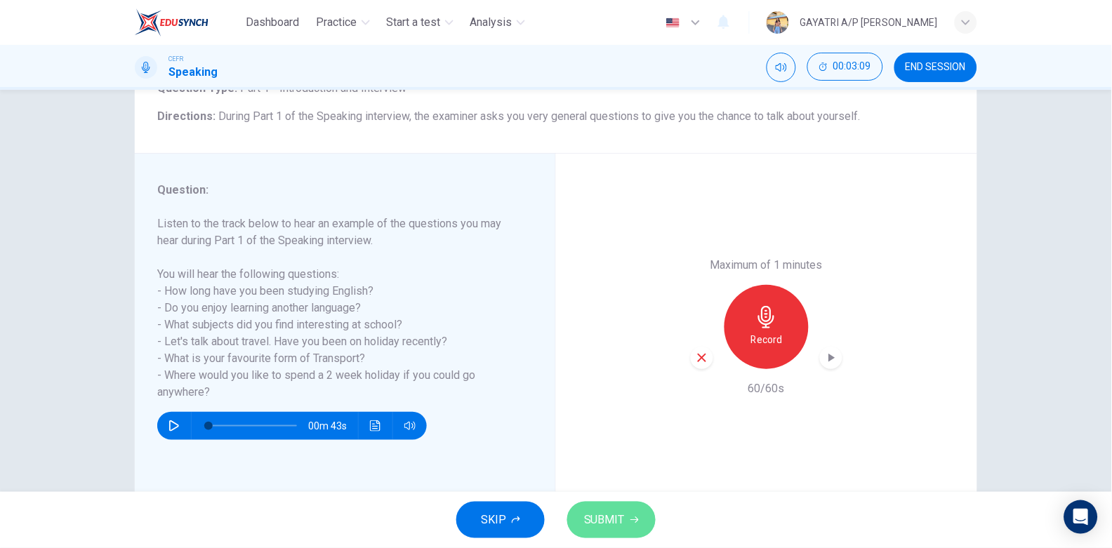
click at [603, 514] on span "SUBMIT" at bounding box center [604, 520] width 41 height 20
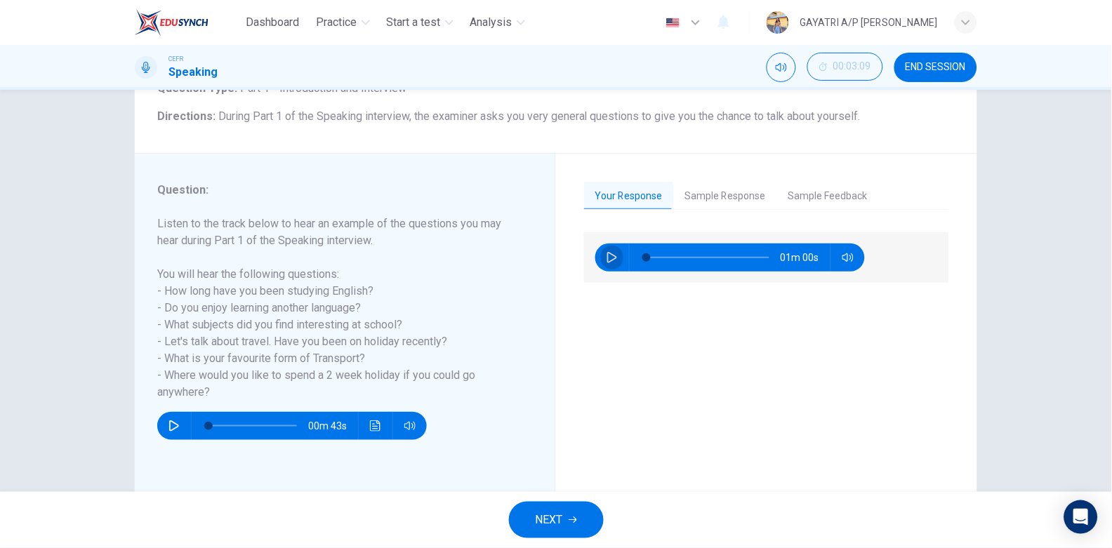
click at [606, 252] on icon "button" at bounding box center [611, 257] width 11 height 11
type input "2"
type input "0"
click at [726, 196] on button "Sample Response" at bounding box center [725, 196] width 103 height 29
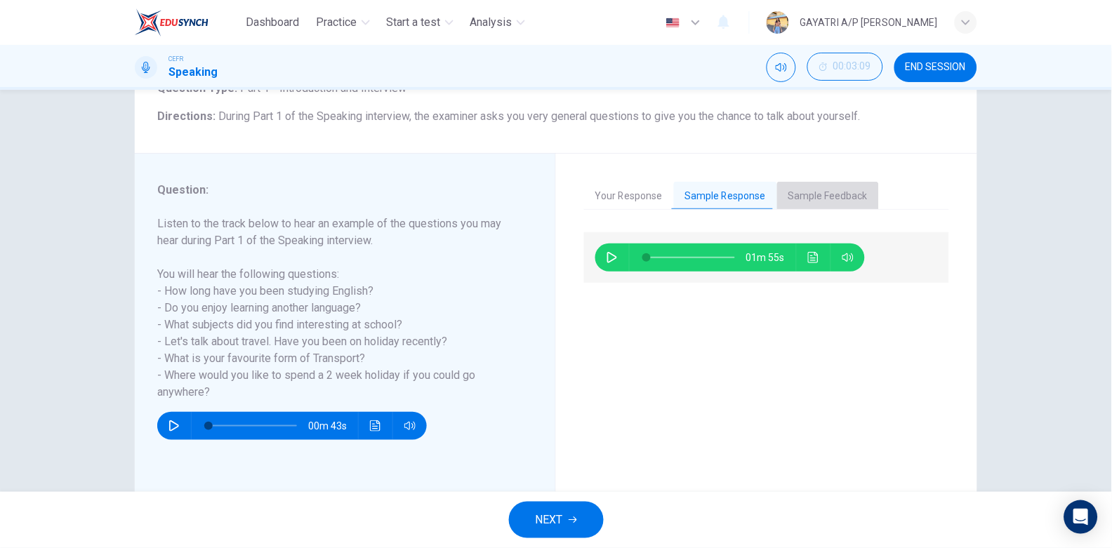
click at [816, 191] on button "Sample Feedback" at bounding box center [828, 196] width 102 height 29
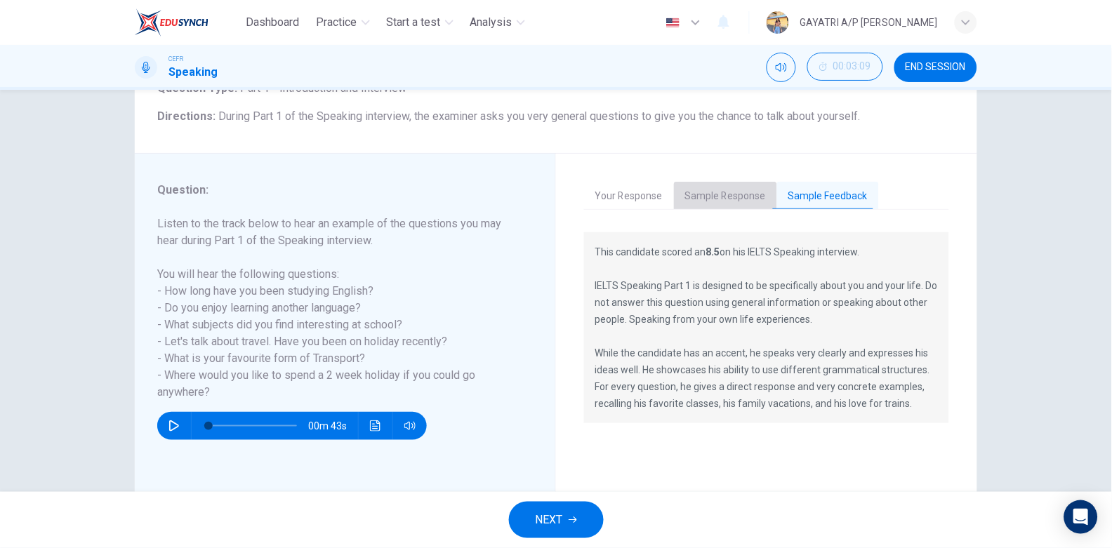
click at [721, 189] on button "Sample Response" at bounding box center [725, 196] width 103 height 29
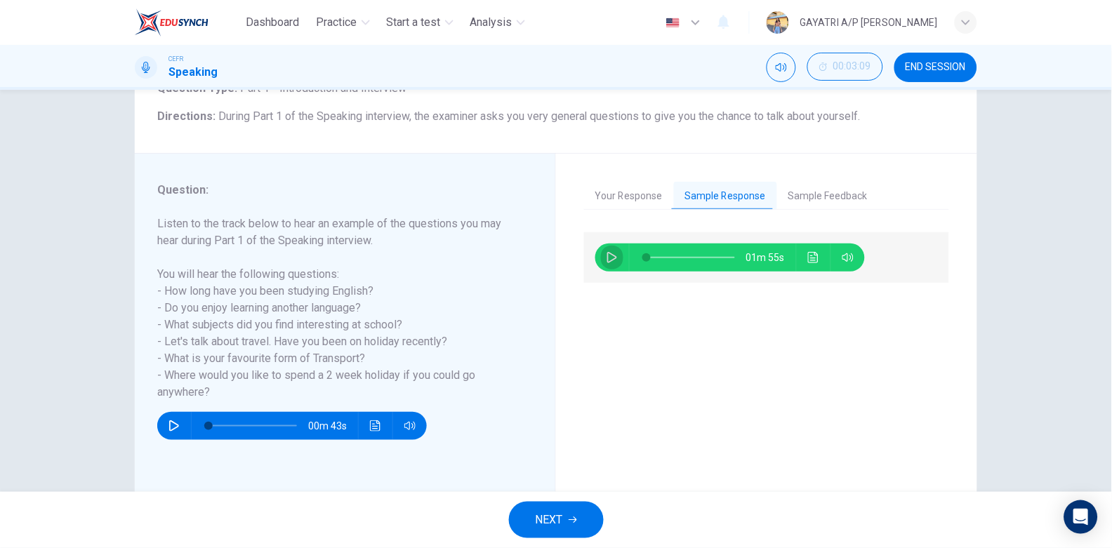
click at [606, 256] on icon "button" at bounding box center [611, 257] width 11 height 11
click at [651, 253] on span at bounding box center [655, 257] width 8 height 8
click at [812, 257] on icon "Click to see the audio transcription" at bounding box center [813, 257] width 11 height 11
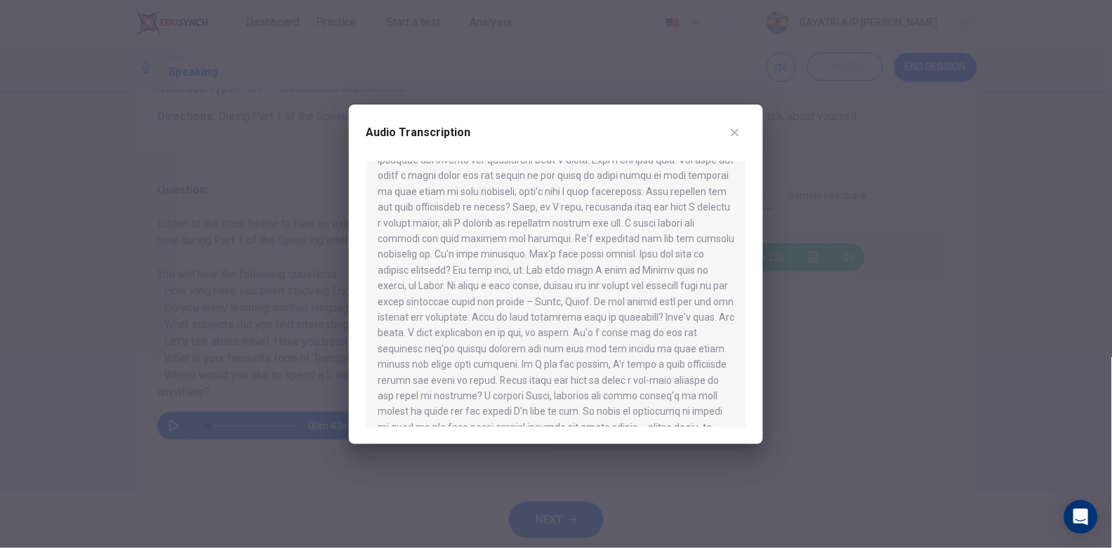
scroll to position [85, 0]
click at [742, 132] on button "button" at bounding box center [735, 132] width 22 height 22
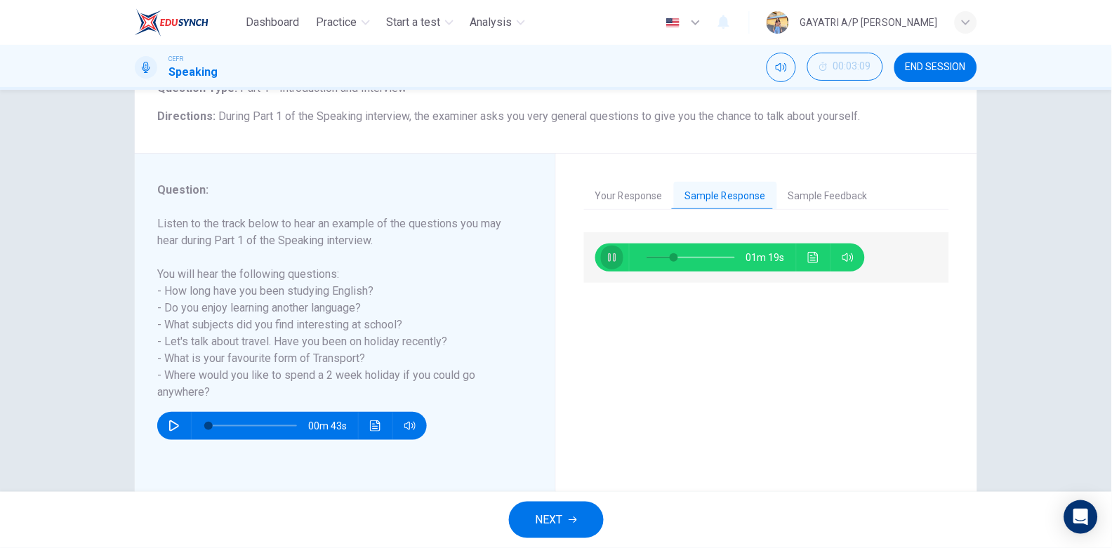
click at [606, 259] on icon "button" at bounding box center [611, 257] width 11 height 11
type input "31"
click at [547, 513] on span "NEXT" at bounding box center [548, 520] width 27 height 20
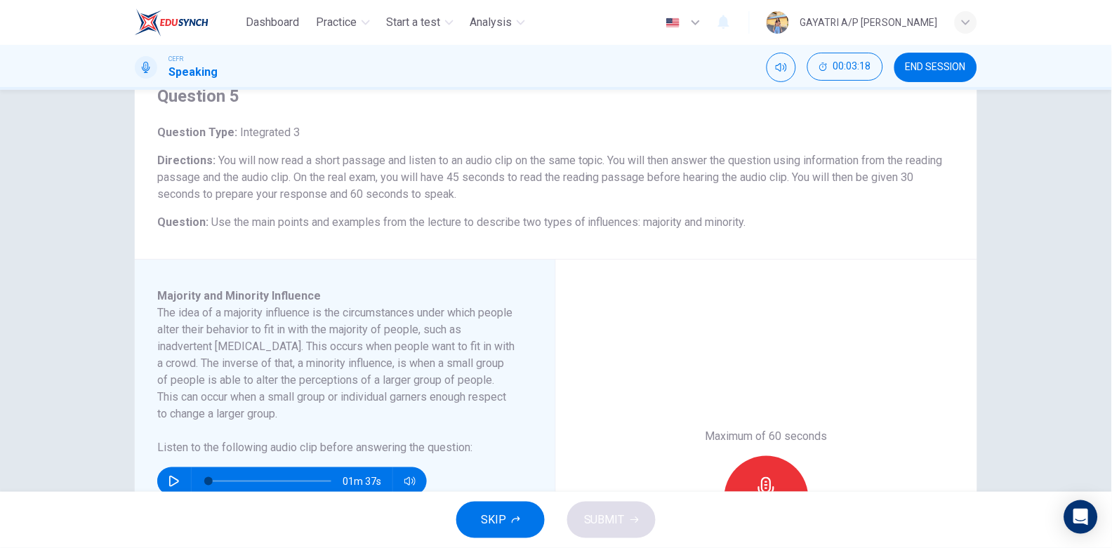
scroll to position [204, 0]
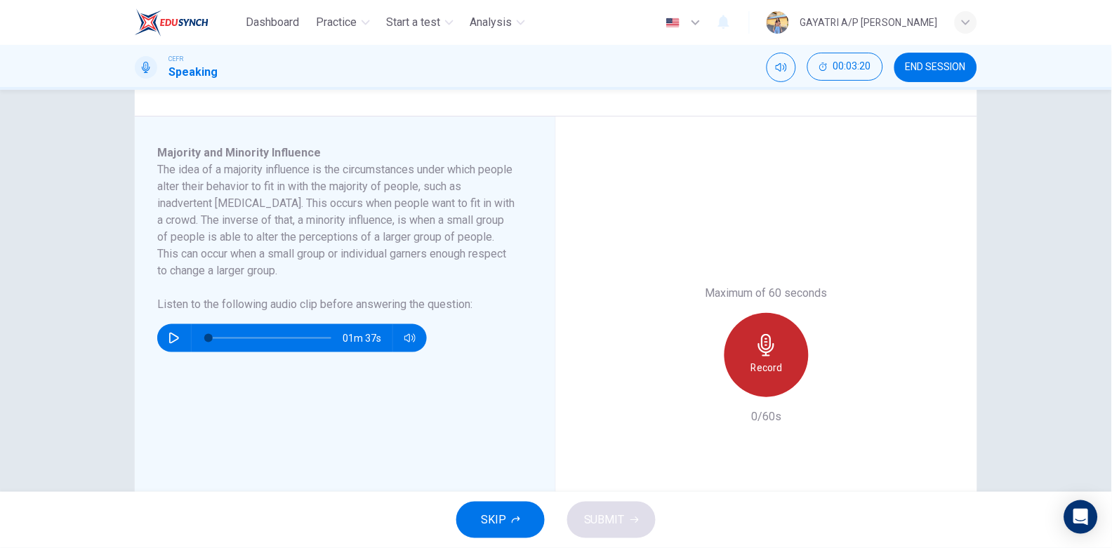
click at [764, 354] on icon "button" at bounding box center [766, 345] width 22 height 22
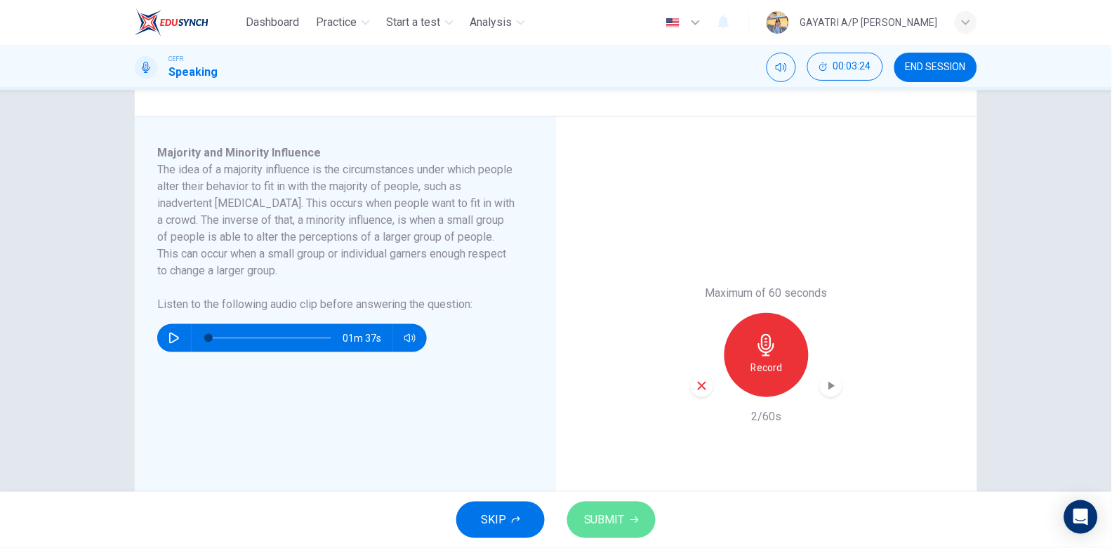
click at [615, 514] on span "SUBMIT" at bounding box center [604, 520] width 41 height 20
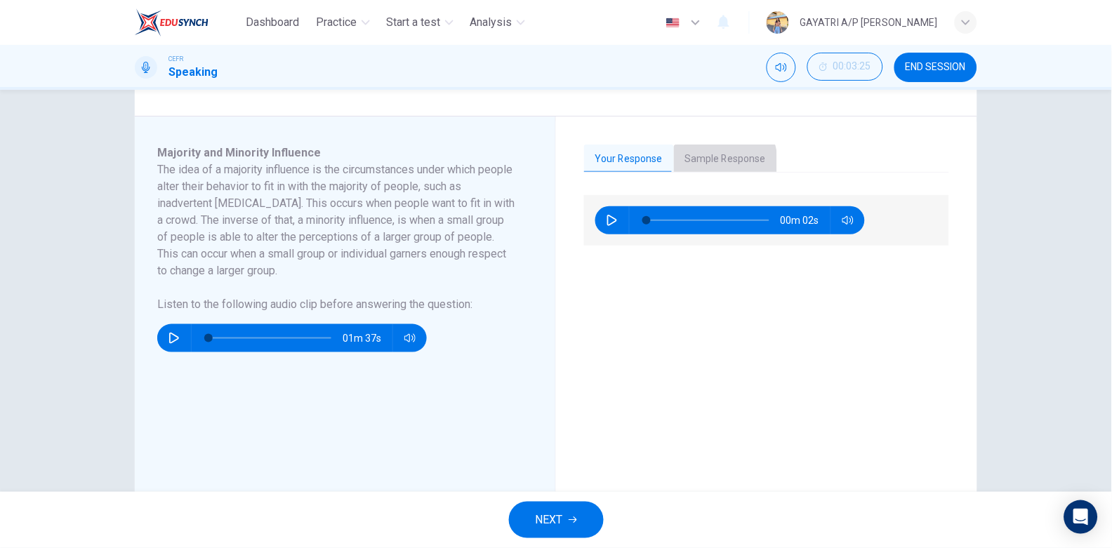
click at [685, 167] on button "Sample Response" at bounding box center [725, 159] width 103 height 29
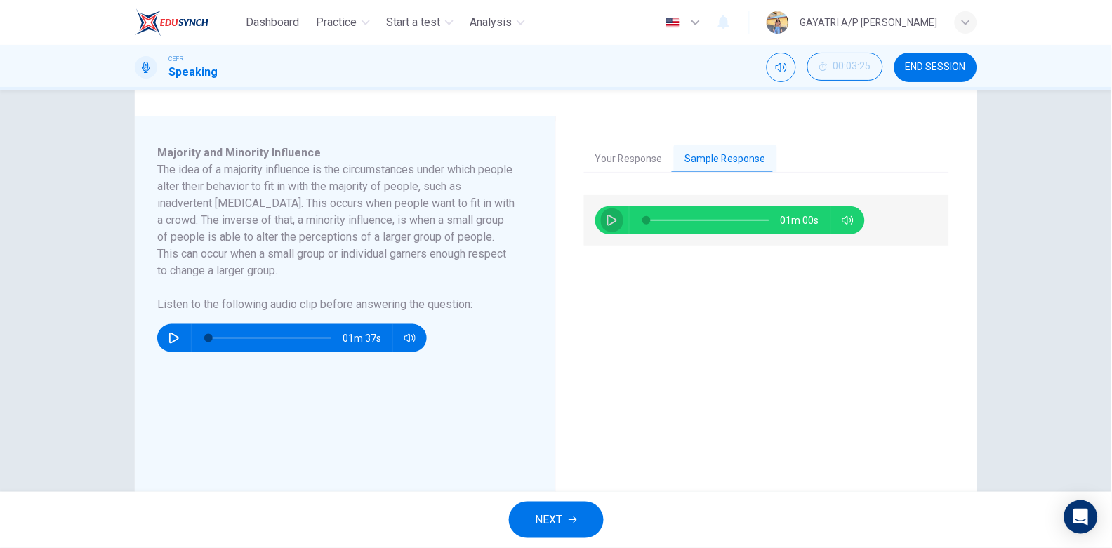
click at [606, 215] on icon "button" at bounding box center [611, 220] width 11 height 11
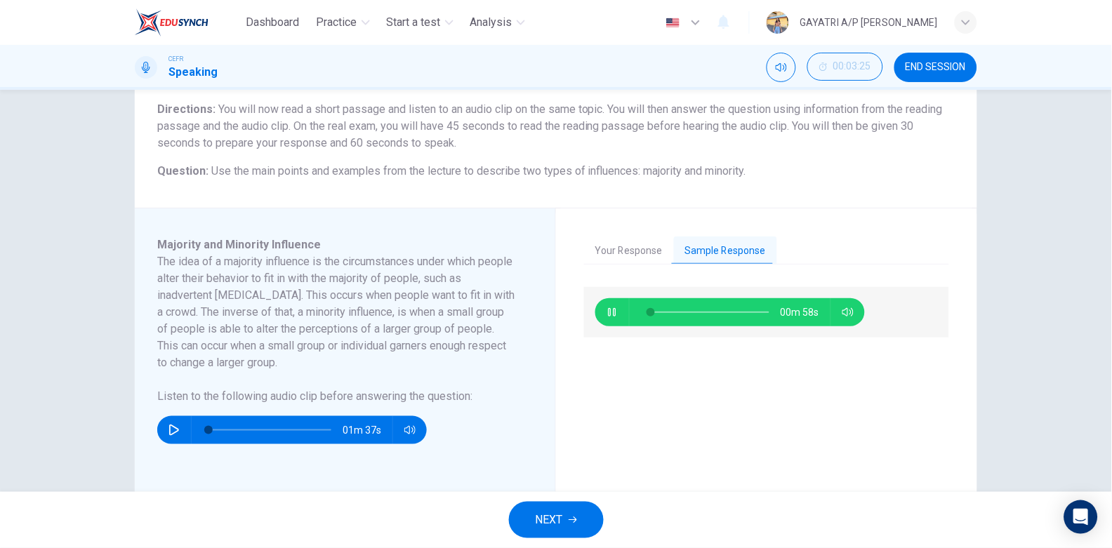
scroll to position [111, 0]
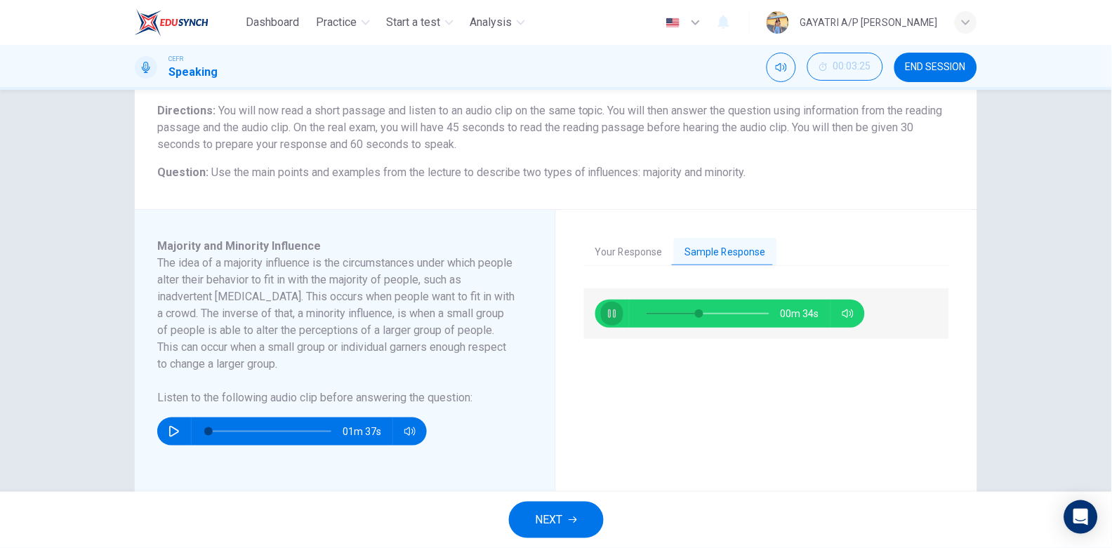
click at [601, 315] on button "button" at bounding box center [612, 314] width 22 height 28
type input "43"
click at [554, 514] on span "NEXT" at bounding box center [548, 520] width 27 height 20
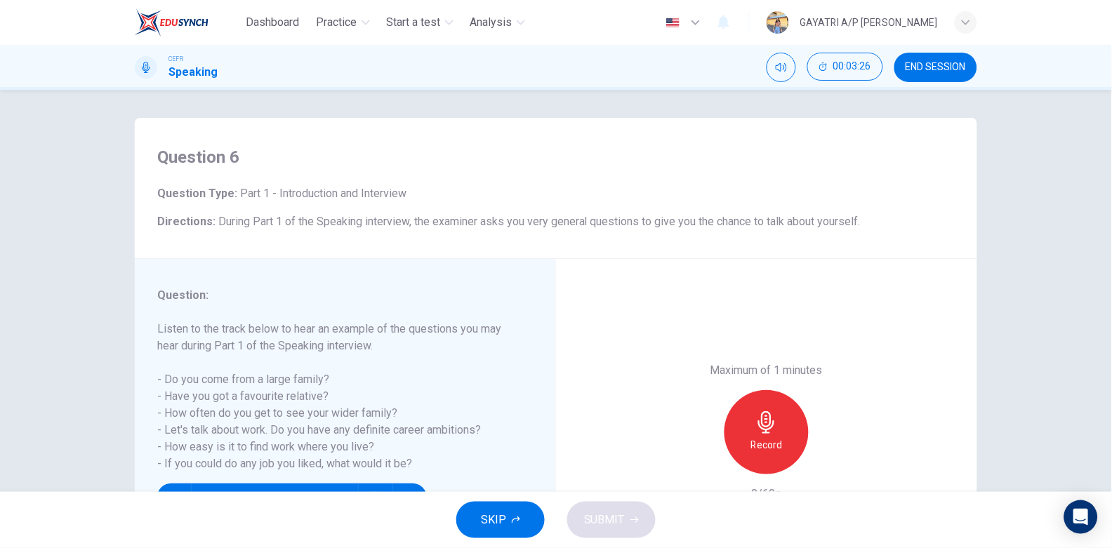
scroll to position [141, 0]
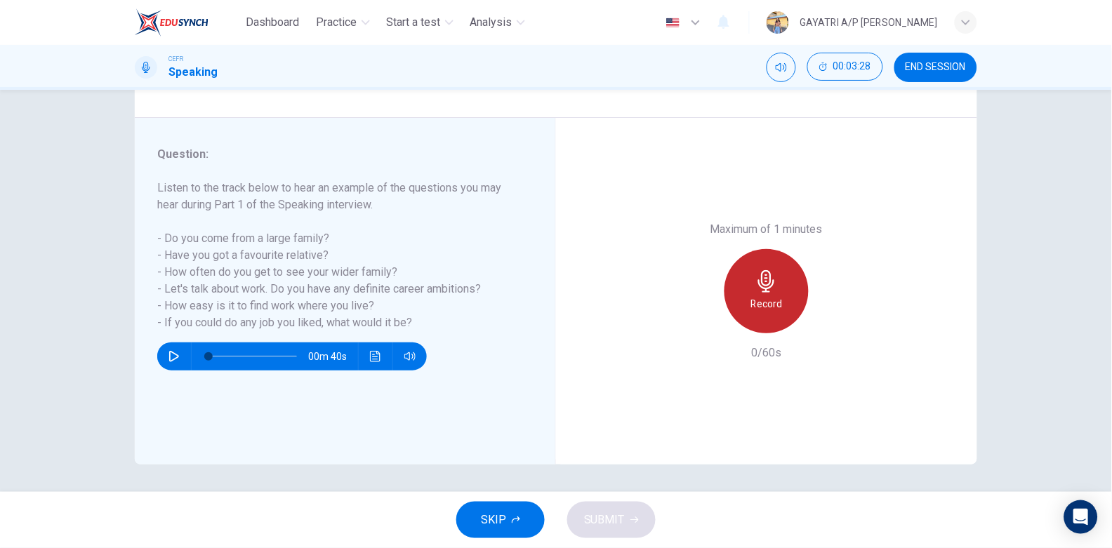
click at [767, 288] on icon "button" at bounding box center [766, 281] width 22 height 22
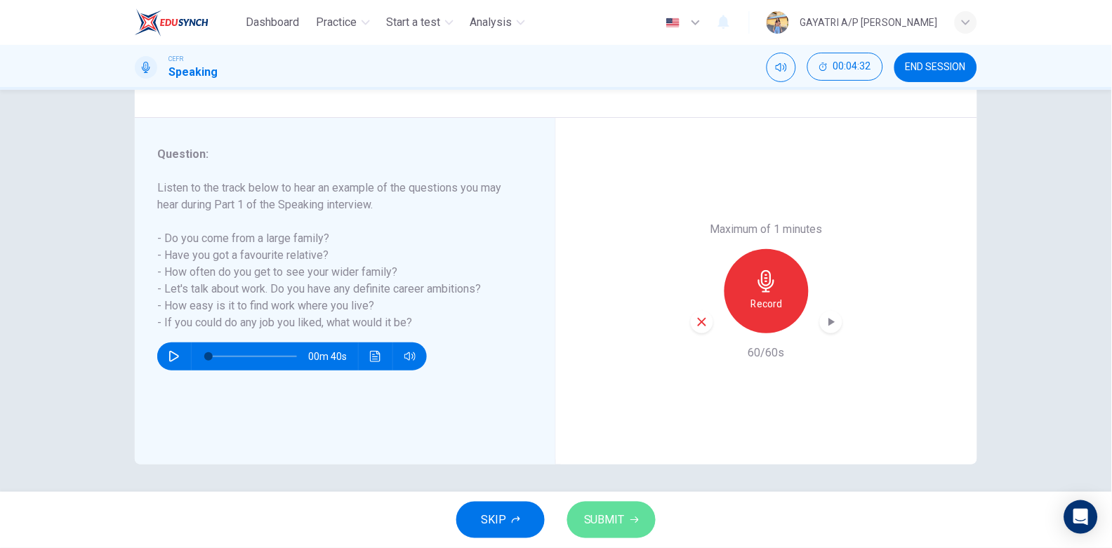
click at [618, 514] on span "SUBMIT" at bounding box center [604, 520] width 41 height 20
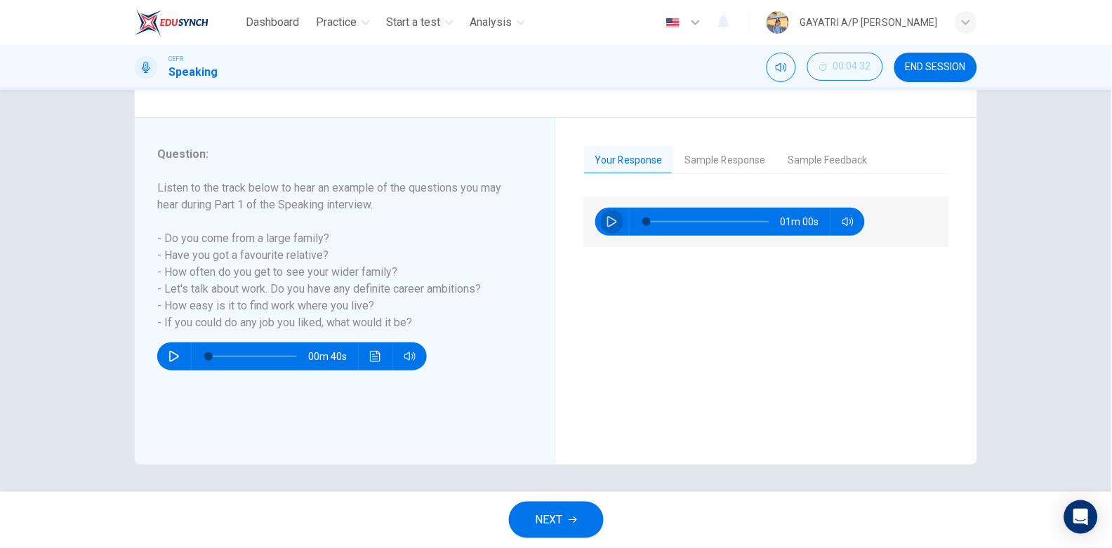
click at [606, 223] on icon "button" at bounding box center [611, 221] width 11 height 11
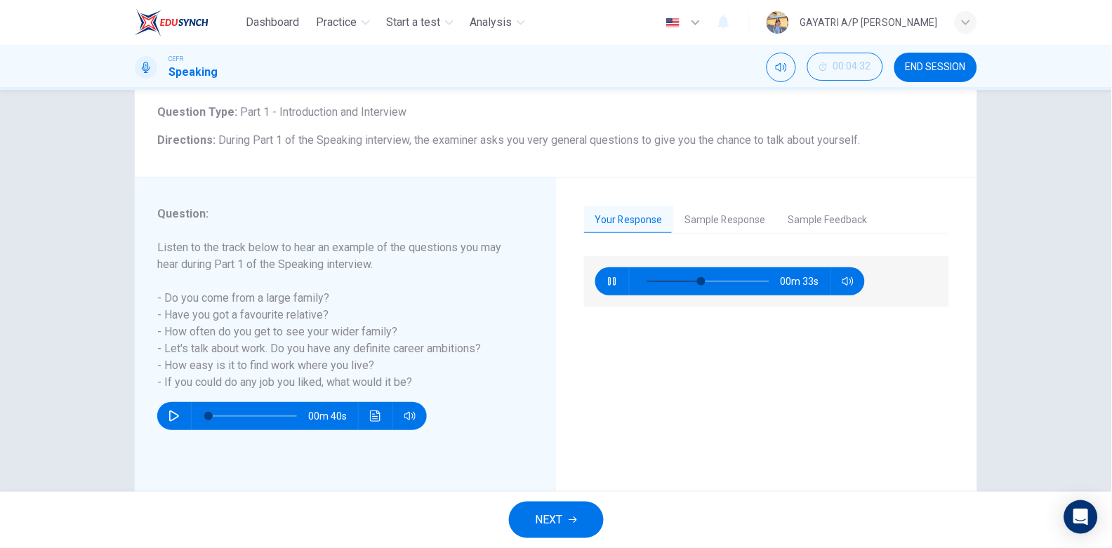
scroll to position [71, 0]
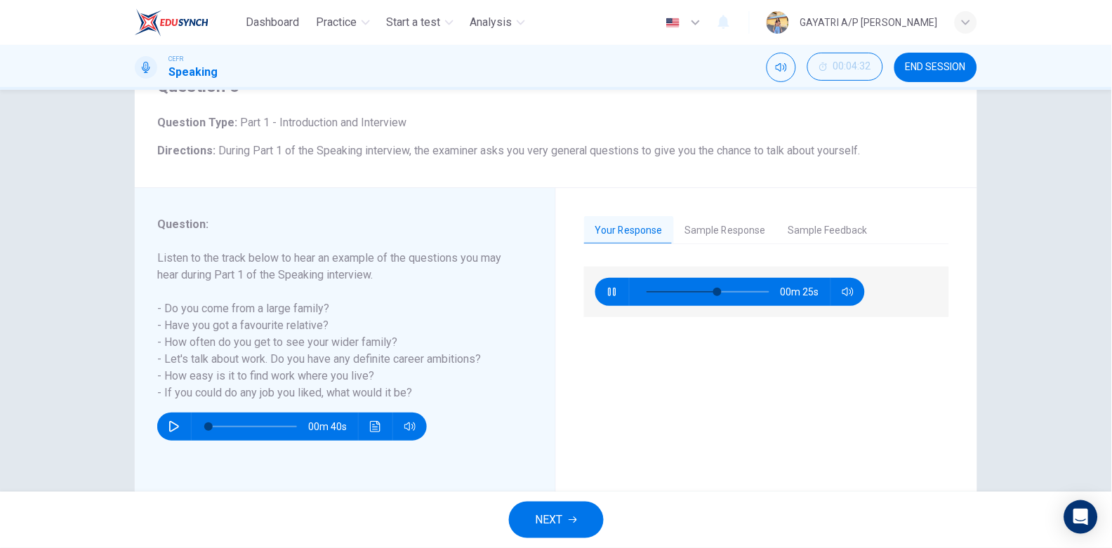
type input "59"
click at [568, 517] on icon "button" at bounding box center [572, 520] width 8 height 8
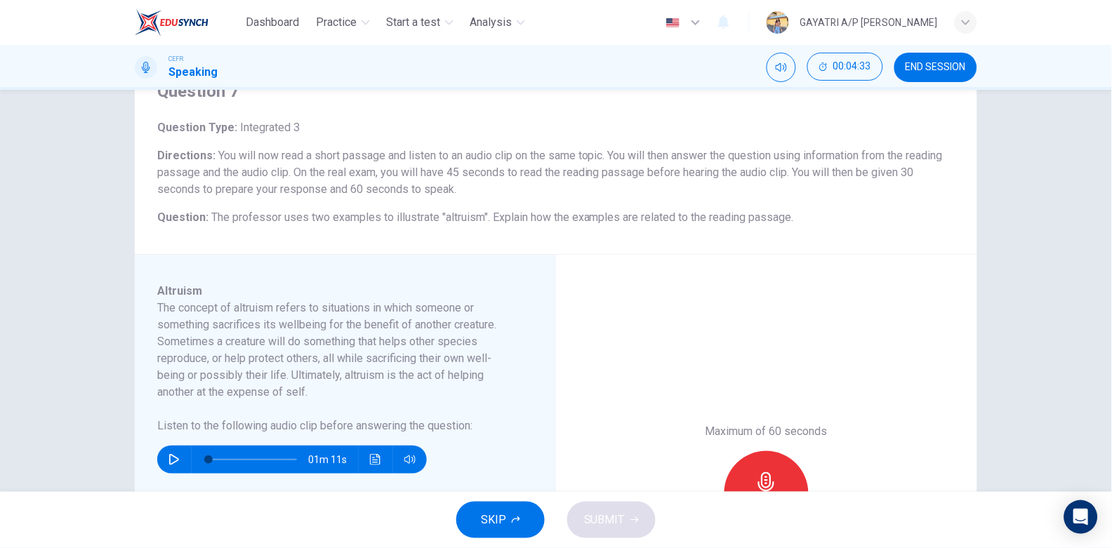
scroll to position [176, 0]
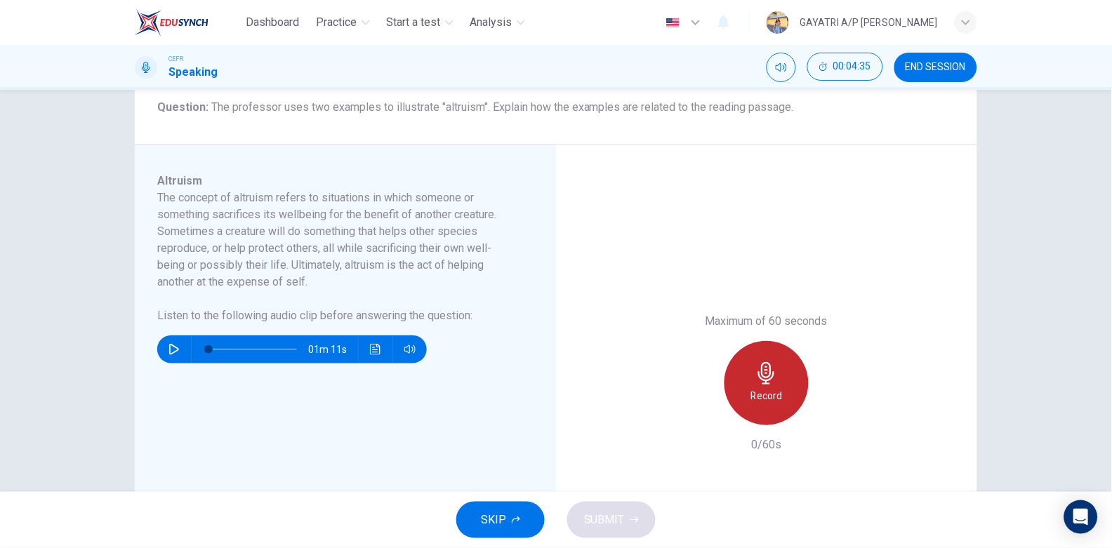
click at [768, 364] on icon "button" at bounding box center [766, 373] width 22 height 22
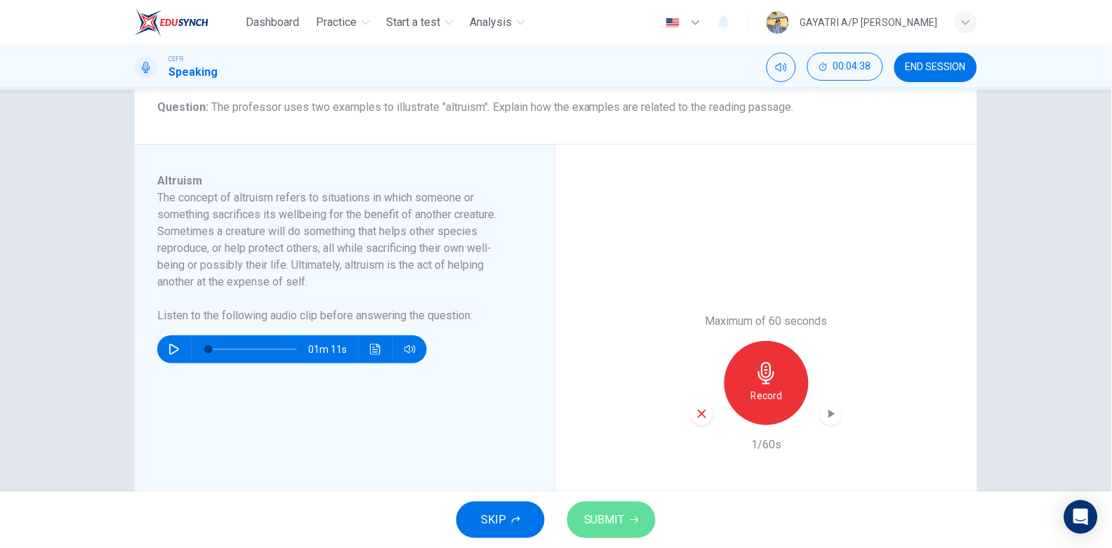
click at [617, 518] on span "SUBMIT" at bounding box center [604, 520] width 41 height 20
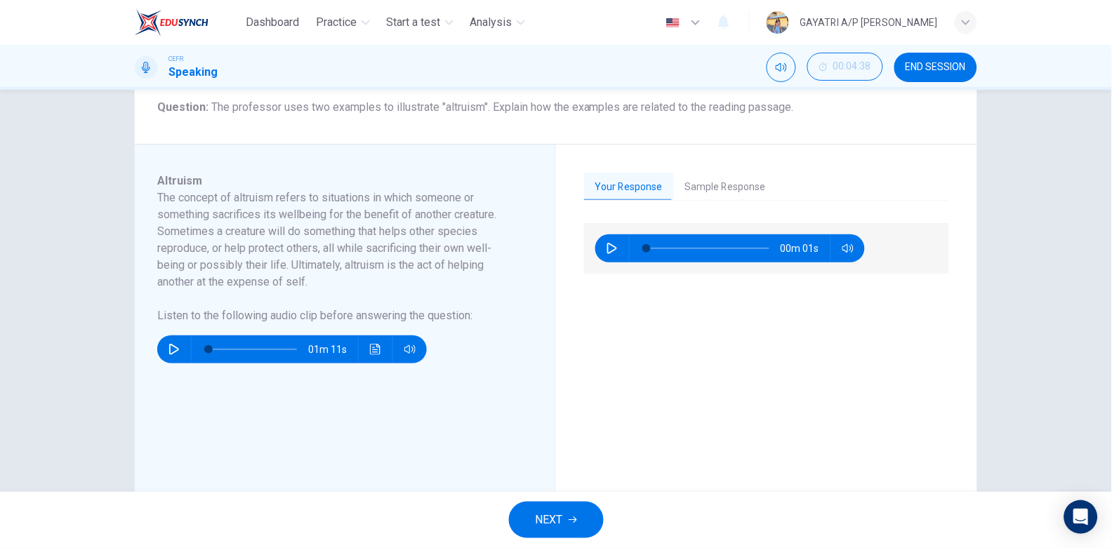
drag, startPoint x: 695, startPoint y: 202, endPoint x: 705, endPoint y: 191, distance: 14.5
click at [705, 191] on div "Your Response Sample Response 00m 01s 01m 00s" at bounding box center [766, 383] width 365 height 421
click at [705, 191] on button "Sample Response" at bounding box center [725, 187] width 103 height 29
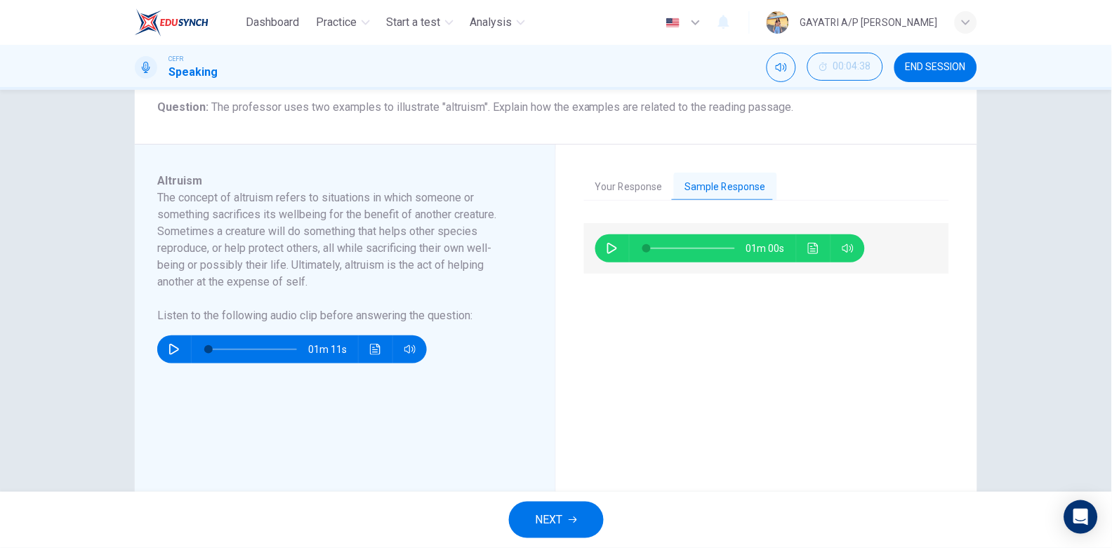
click at [606, 248] on icon "button" at bounding box center [611, 248] width 11 height 11
type input "5"
click at [608, 248] on icon "button" at bounding box center [612, 248] width 8 height 8
type input "15"
click at [545, 516] on span "NEXT" at bounding box center [548, 520] width 27 height 20
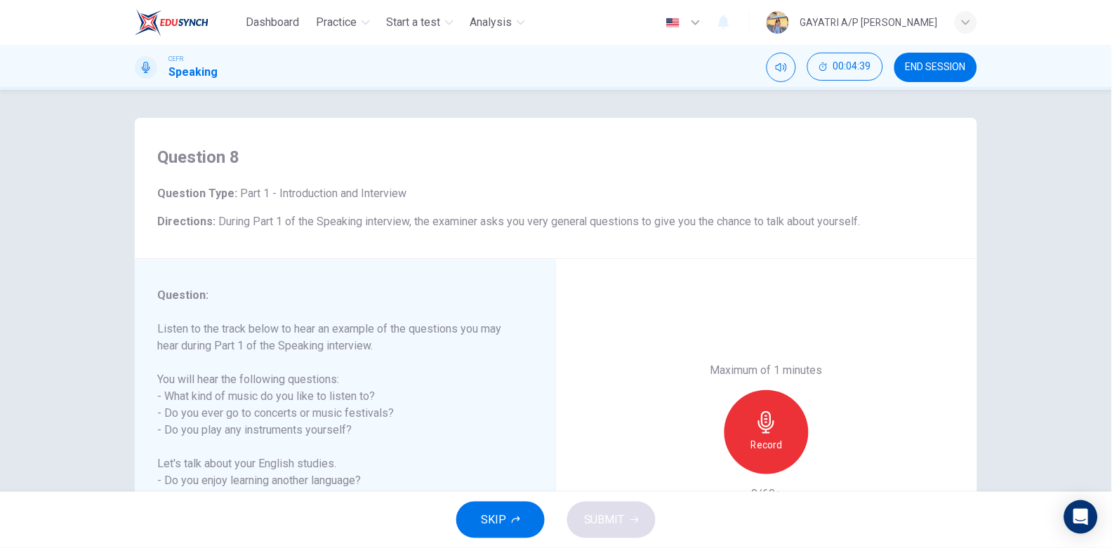
scroll to position [141, 0]
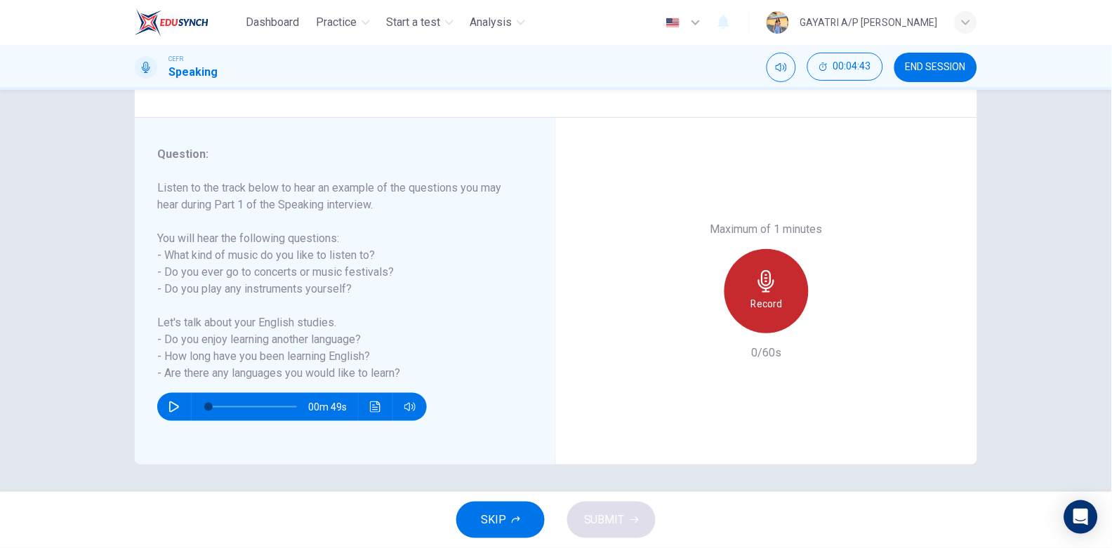
click at [755, 295] on h6 "Record" at bounding box center [767, 303] width 32 height 17
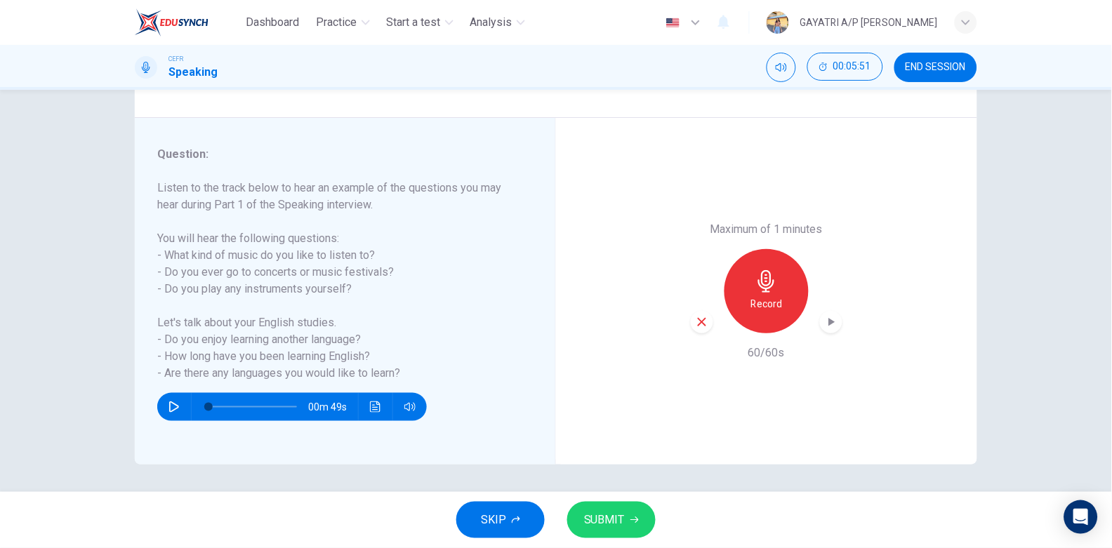
click at [614, 514] on span "SUBMIT" at bounding box center [604, 520] width 41 height 20
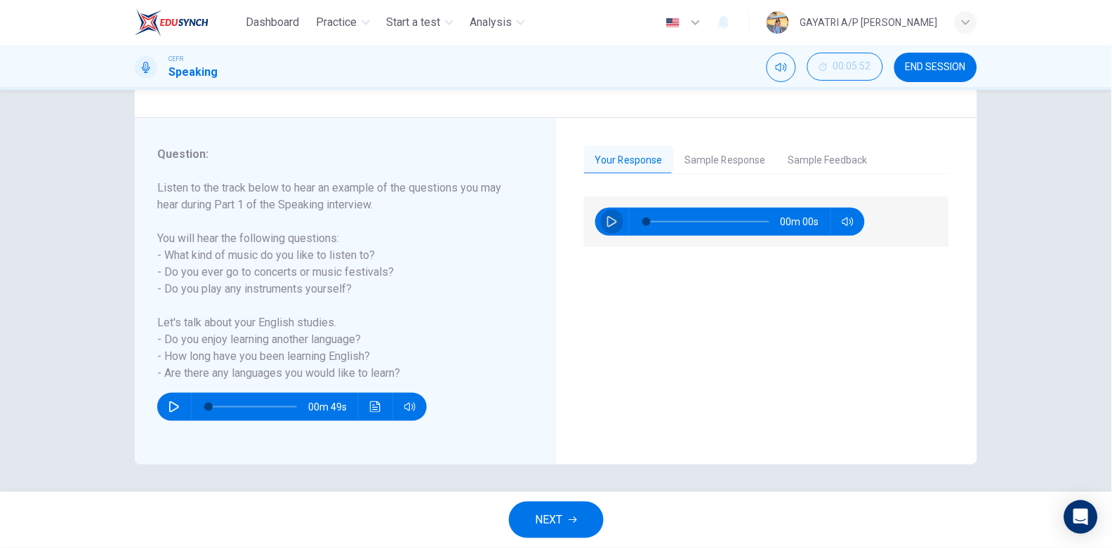
click at [611, 218] on icon "button" at bounding box center [611, 221] width 11 height 11
type input "48"
click at [552, 510] on button "NEXT" at bounding box center [556, 520] width 95 height 36
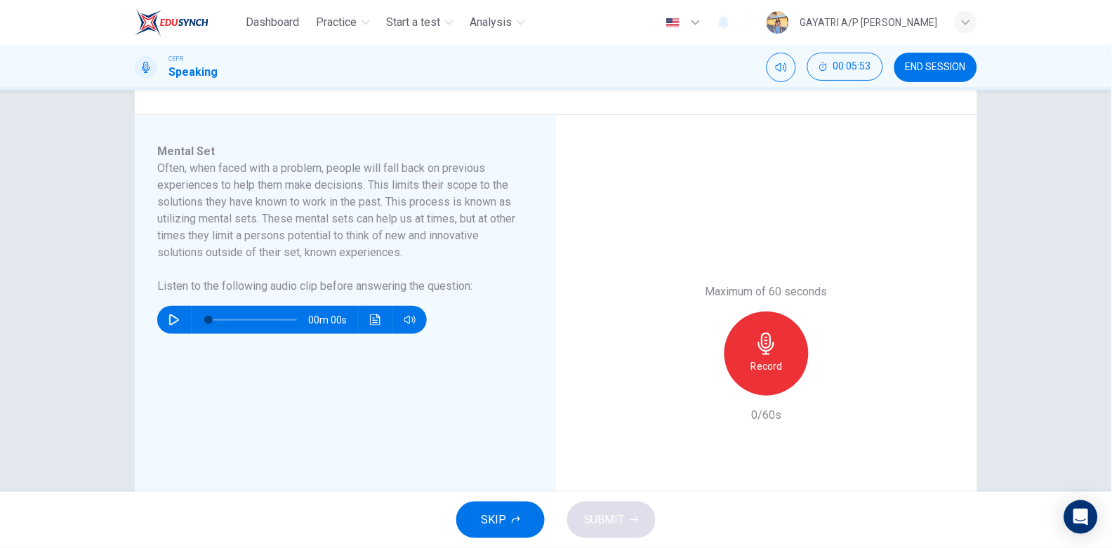
scroll to position [233, 0]
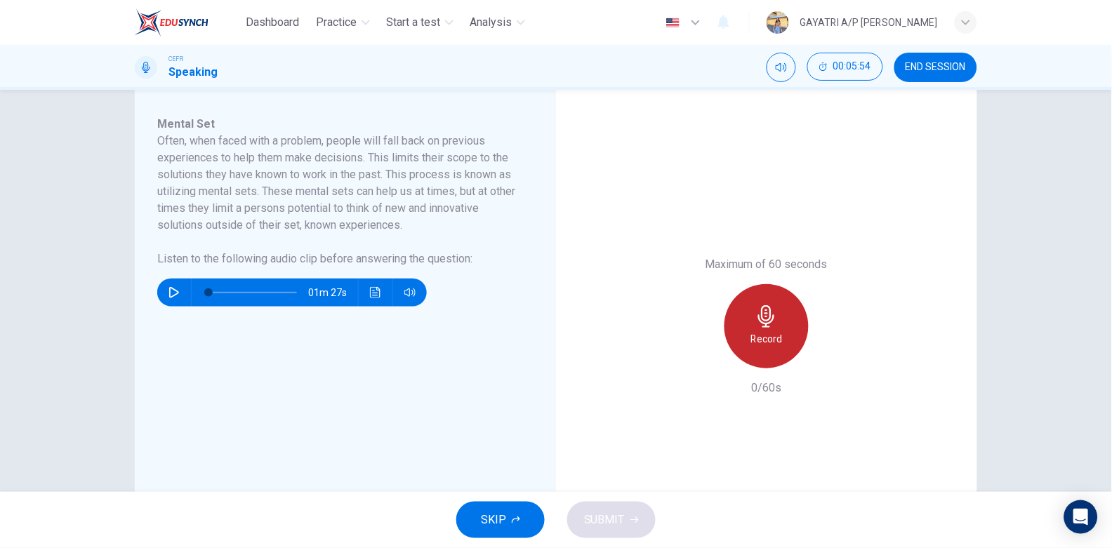
click at [771, 314] on icon "button" at bounding box center [766, 316] width 22 height 22
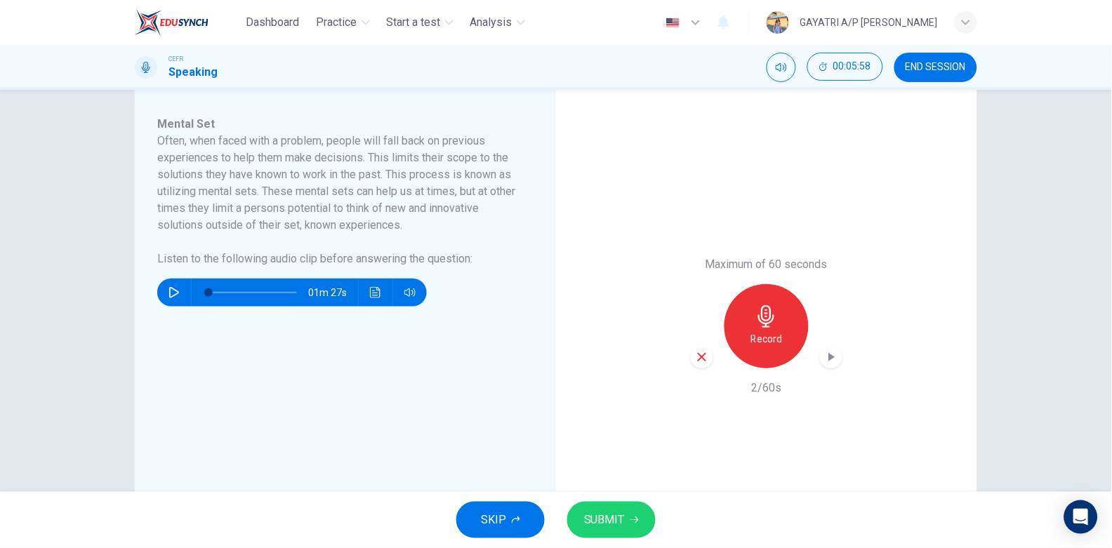
click at [623, 507] on button "SUBMIT" at bounding box center [611, 520] width 88 height 36
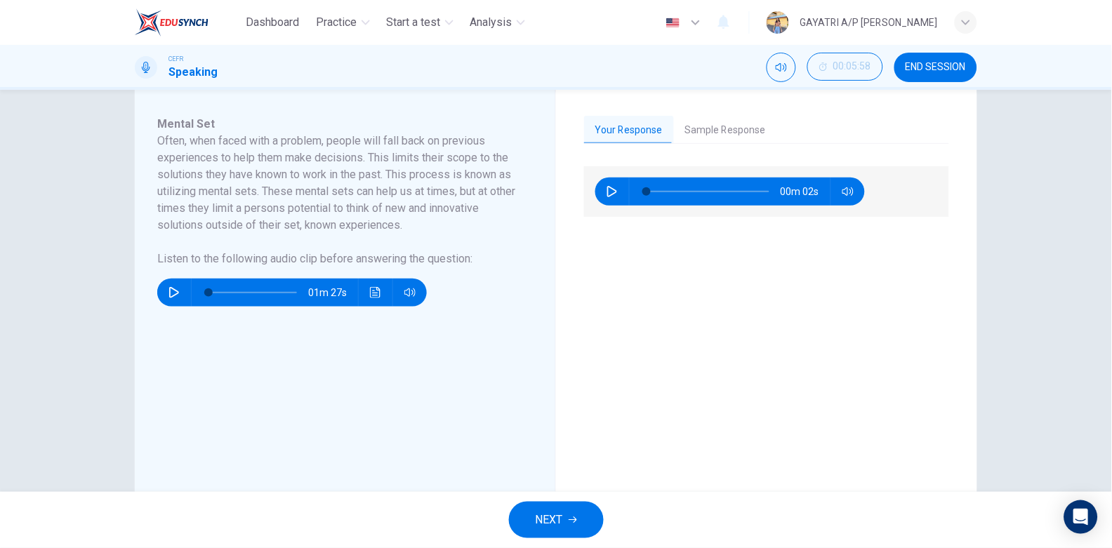
click at [566, 507] on button "NEXT" at bounding box center [556, 520] width 95 height 36
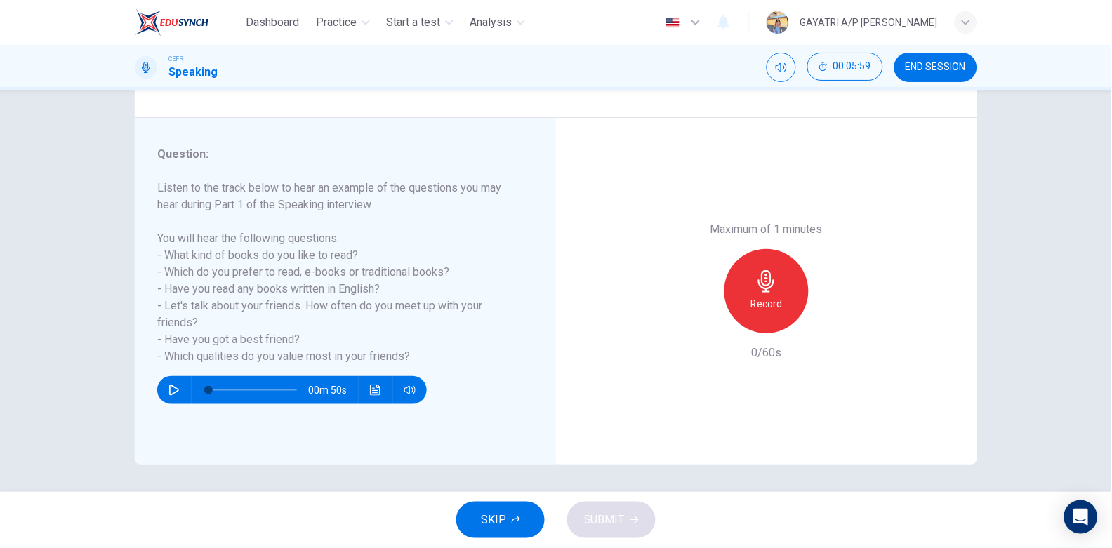
scroll to position [141, 0]
click at [760, 292] on div "Record" at bounding box center [766, 291] width 84 height 84
click at [608, 519] on span "SUBMIT" at bounding box center [604, 520] width 41 height 20
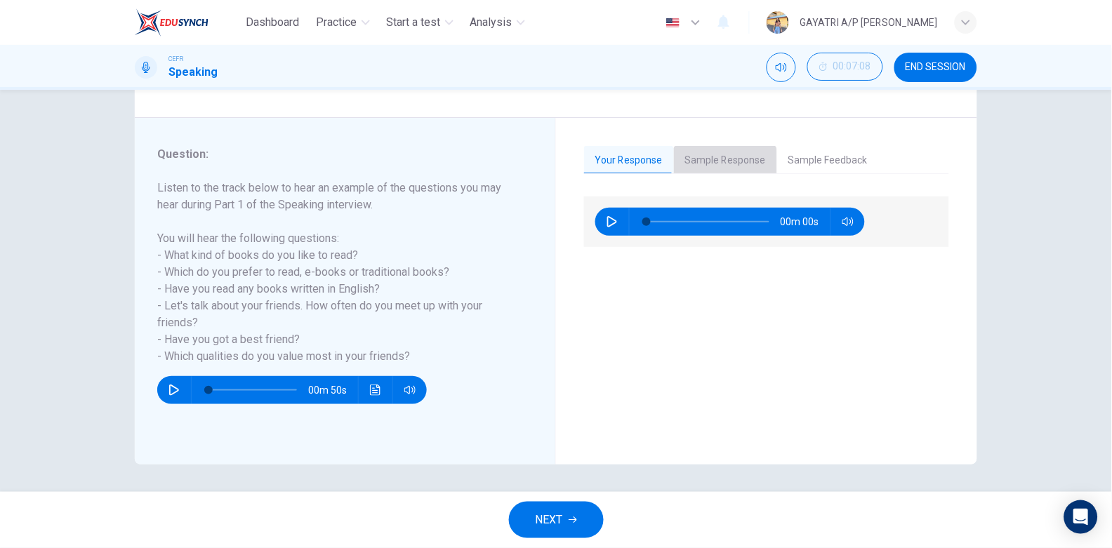
click at [703, 169] on button "Sample Response" at bounding box center [725, 160] width 103 height 29
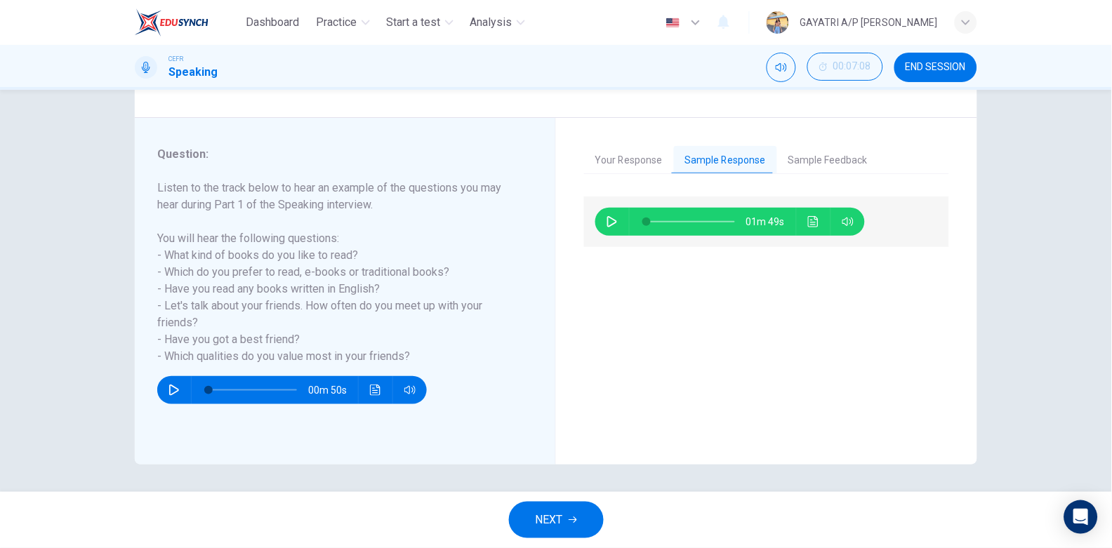
click at [615, 155] on button "Your Response" at bounding box center [629, 160] width 90 height 29
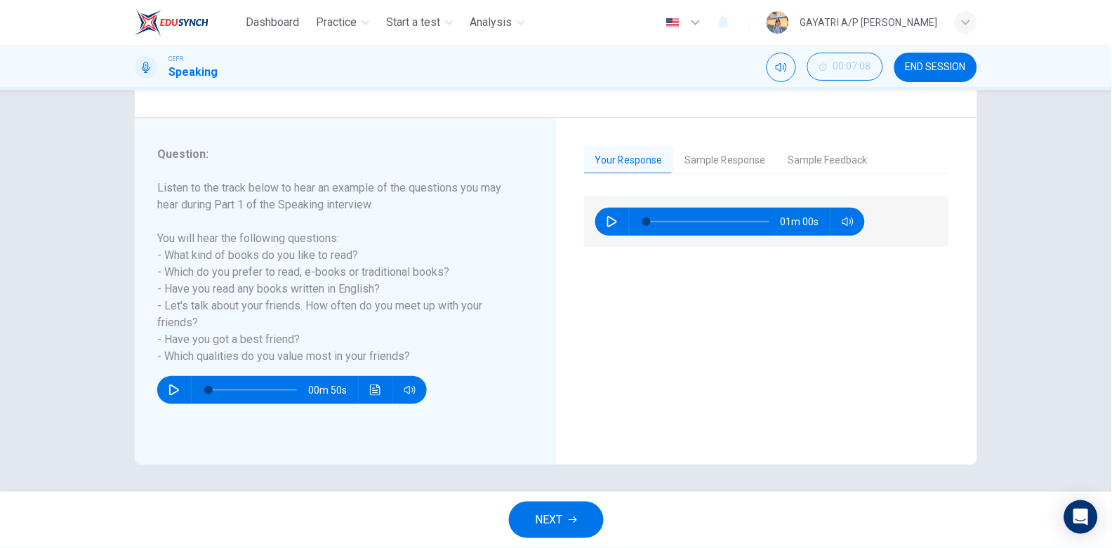
click at [601, 224] on button "button" at bounding box center [612, 222] width 22 height 28
type input "71"
click at [565, 531] on button "NEXT" at bounding box center [556, 520] width 95 height 36
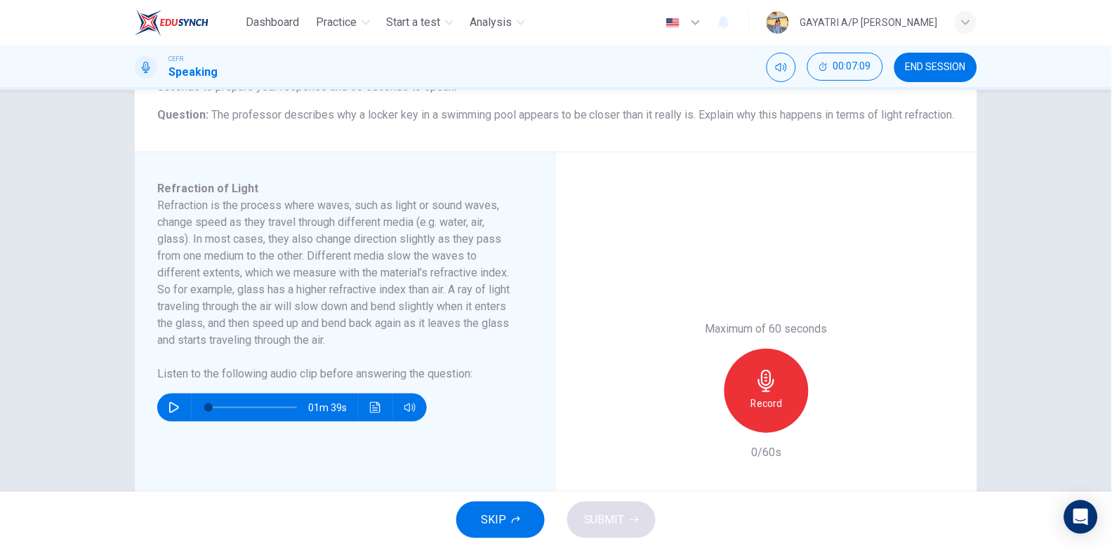
scroll to position [170, 0]
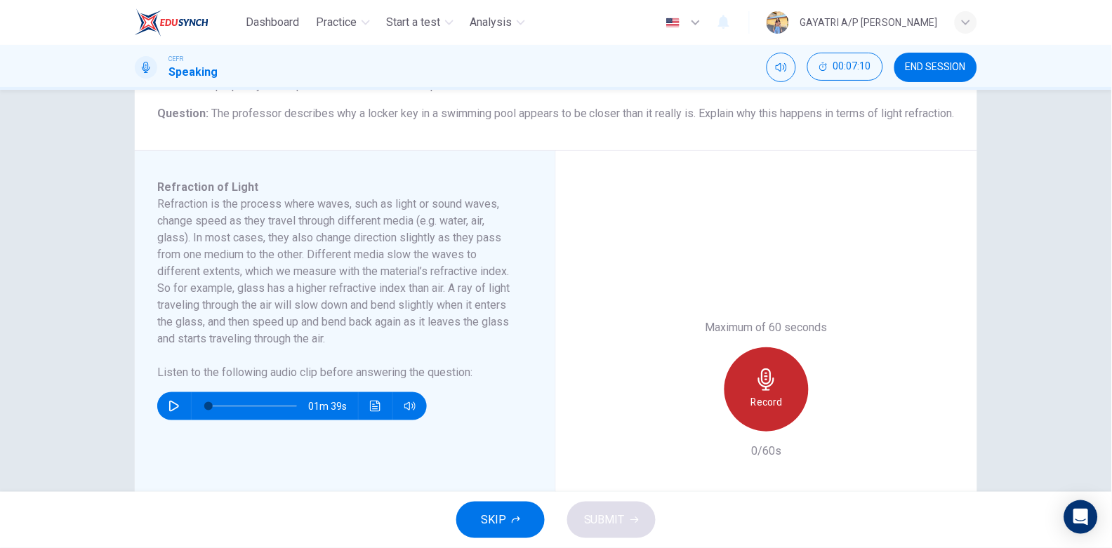
click at [772, 391] on icon "button" at bounding box center [766, 379] width 22 height 22
click at [755, 391] on icon "button" at bounding box center [766, 379] width 22 height 22
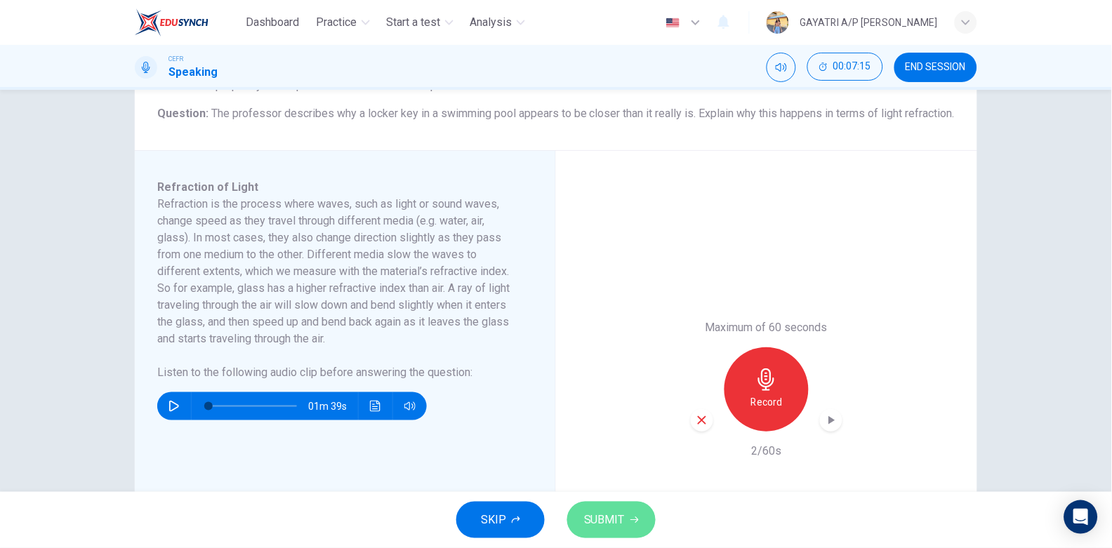
click at [609, 519] on span "SUBMIT" at bounding box center [604, 520] width 41 height 20
